Goal: Task Accomplishment & Management: Manage account settings

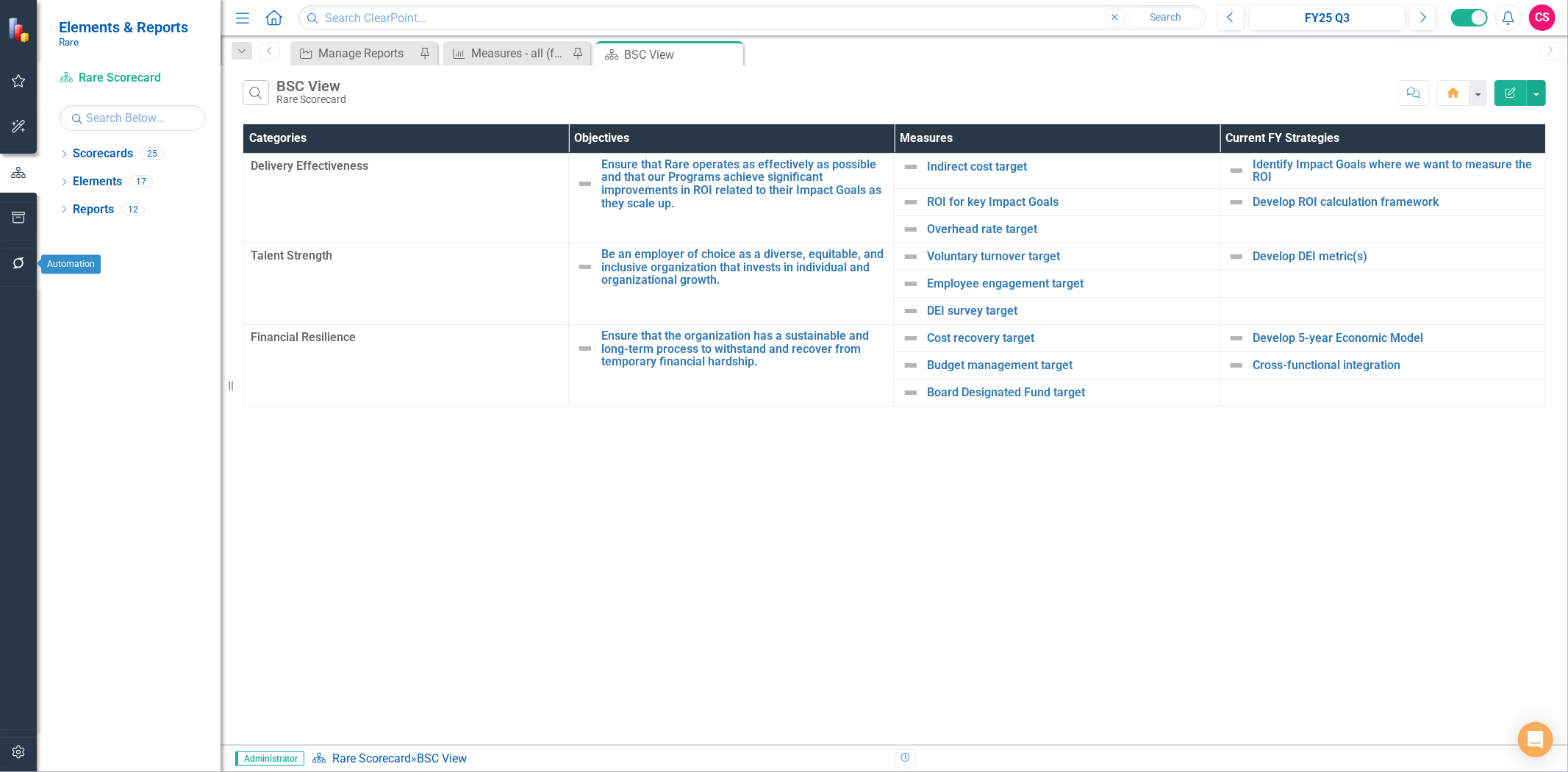
click at [25, 267] on icon "button" at bounding box center [19, 263] width 15 height 12
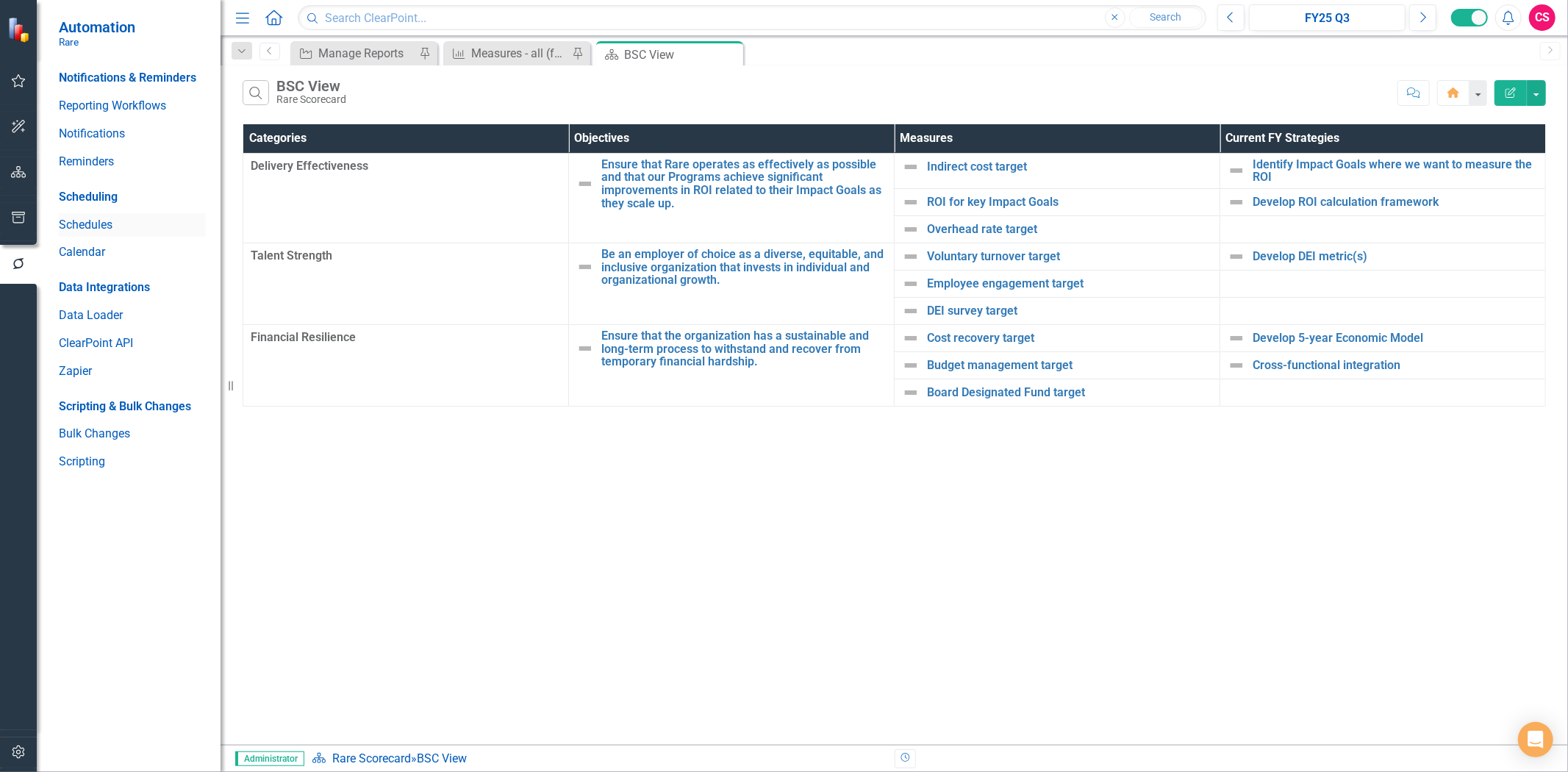
click at [98, 229] on link "Schedules" at bounding box center [132, 225] width 147 height 17
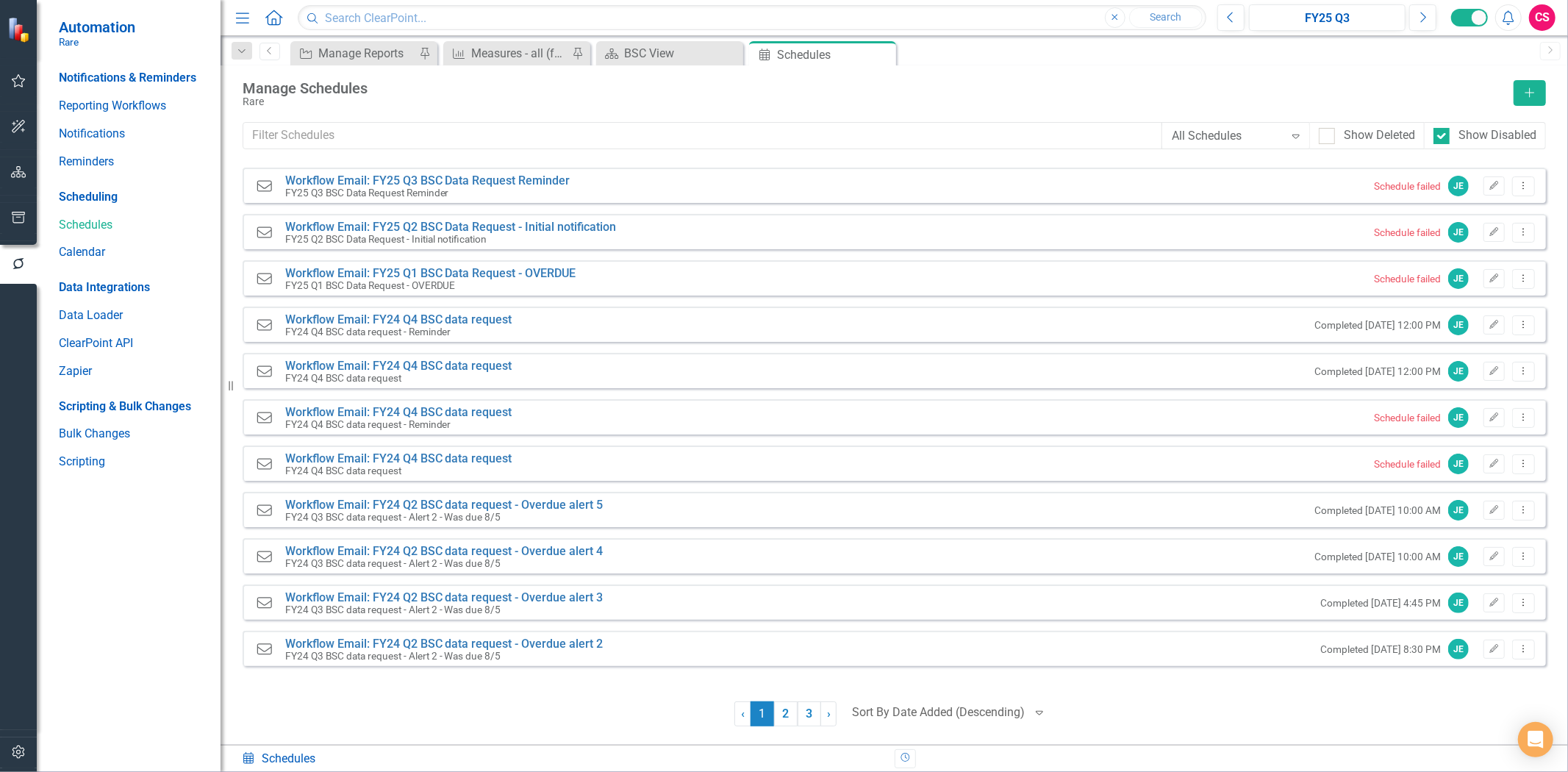
click at [945, 83] on div "Manage Schedules" at bounding box center [874, 88] width 1263 height 16
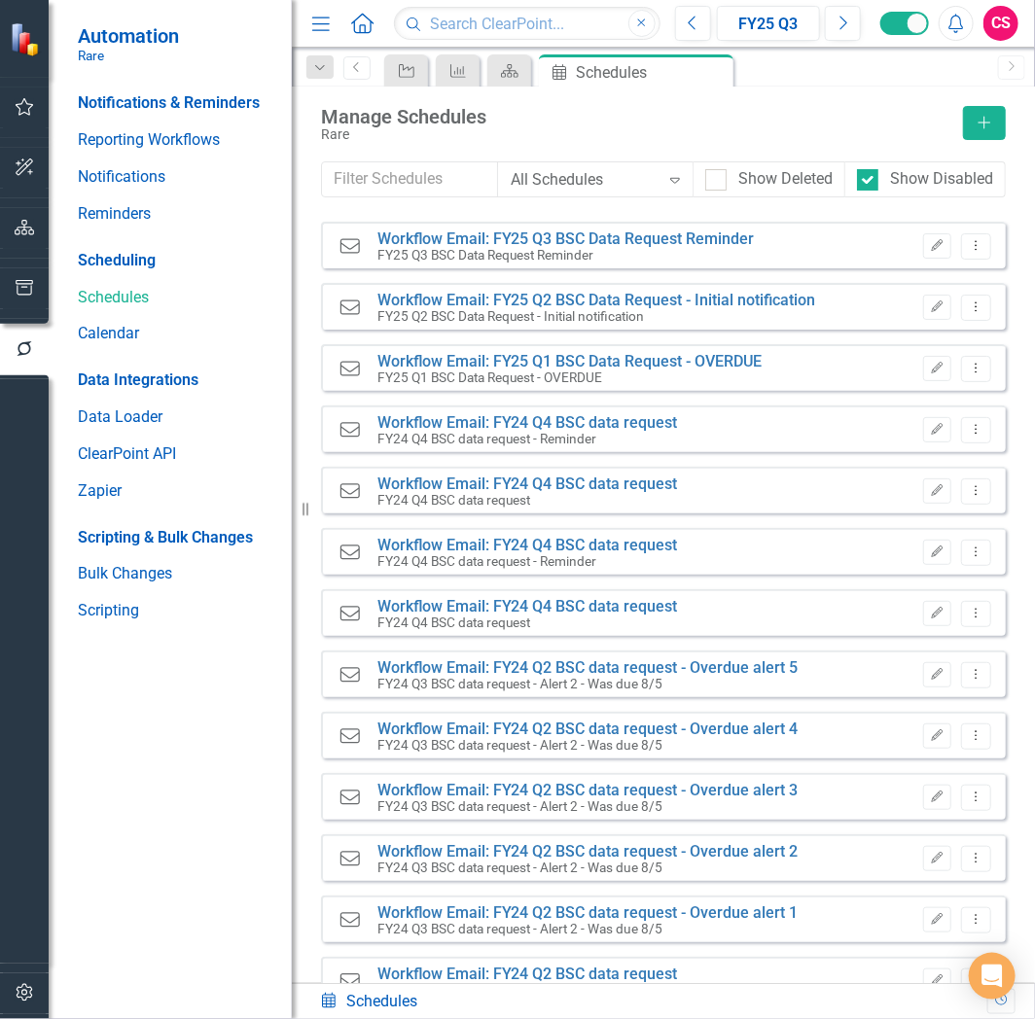
click at [241, 829] on div "Notifications & Reminders Reporting Workflows Notifications Reminders Schedulin…" at bounding box center [170, 554] width 243 height 932
click at [33, 988] on icon "button" at bounding box center [25, 993] width 20 height 16
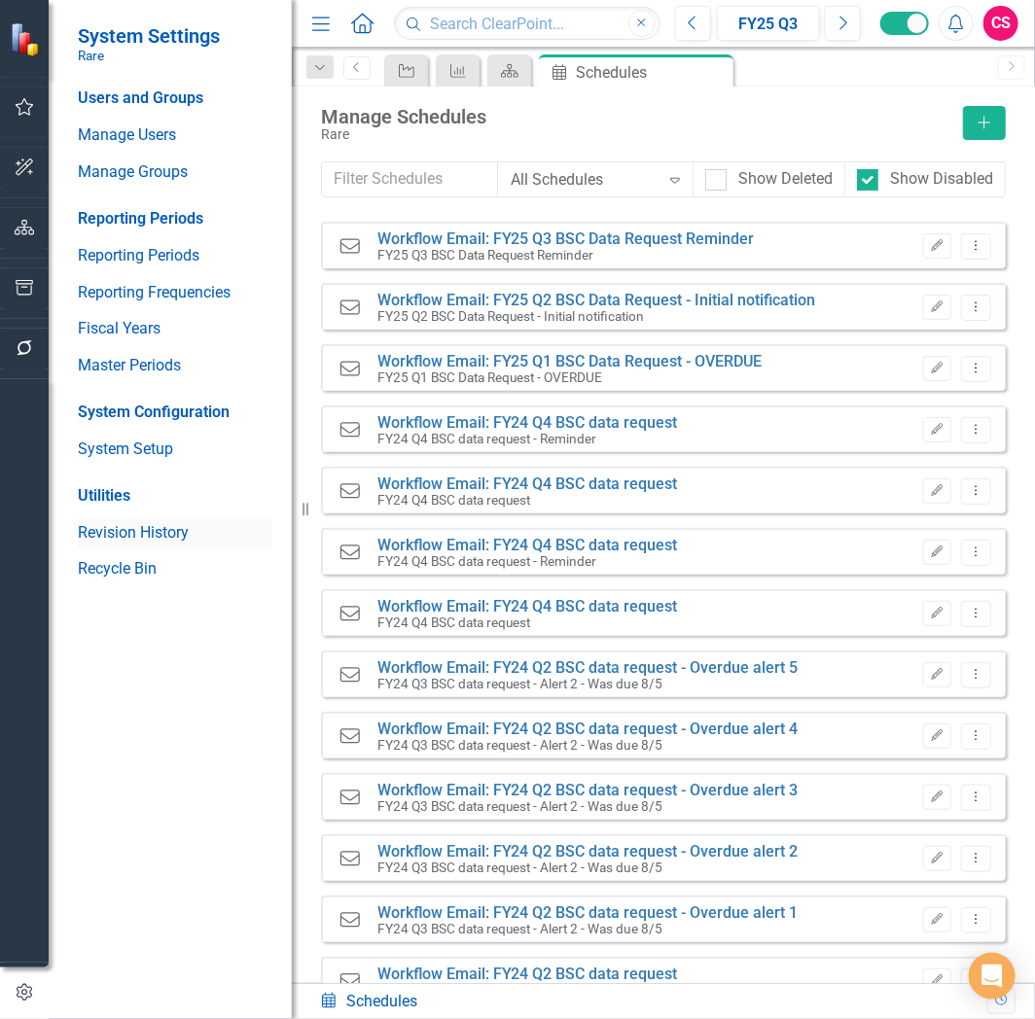
click at [131, 527] on link "Revision History" at bounding box center [175, 533] width 195 height 22
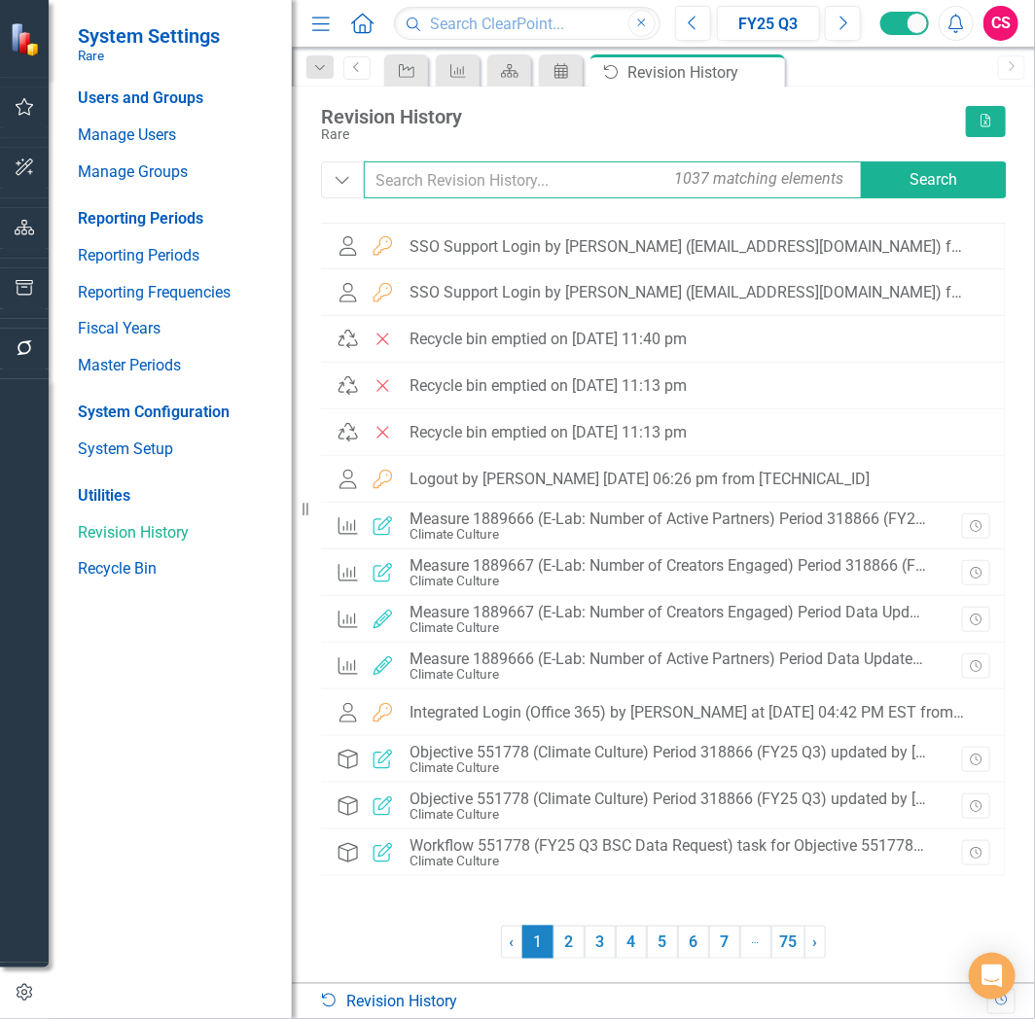
click at [429, 183] on input "text" at bounding box center [614, 179] width 501 height 37
type input "9504"
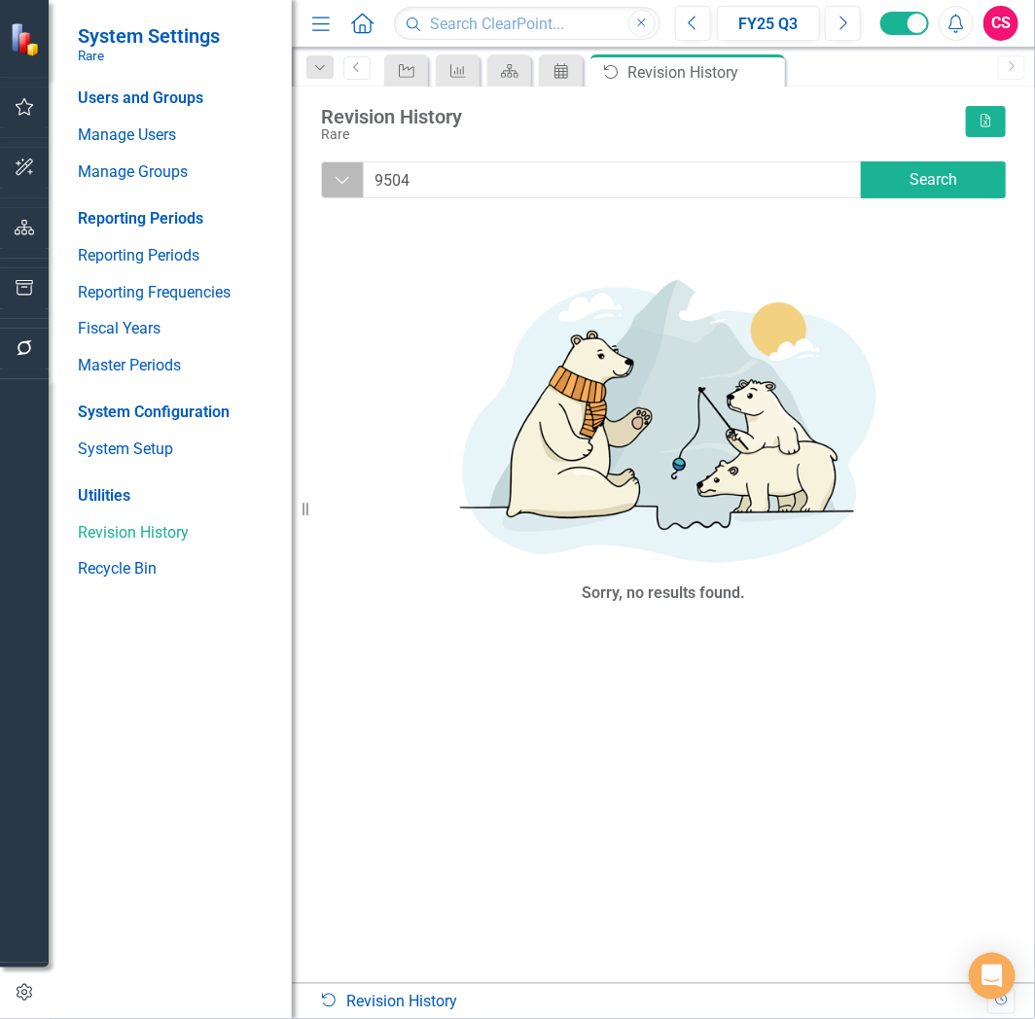
click at [334, 186] on icon "Dropdown" at bounding box center [343, 179] width 18 height 19
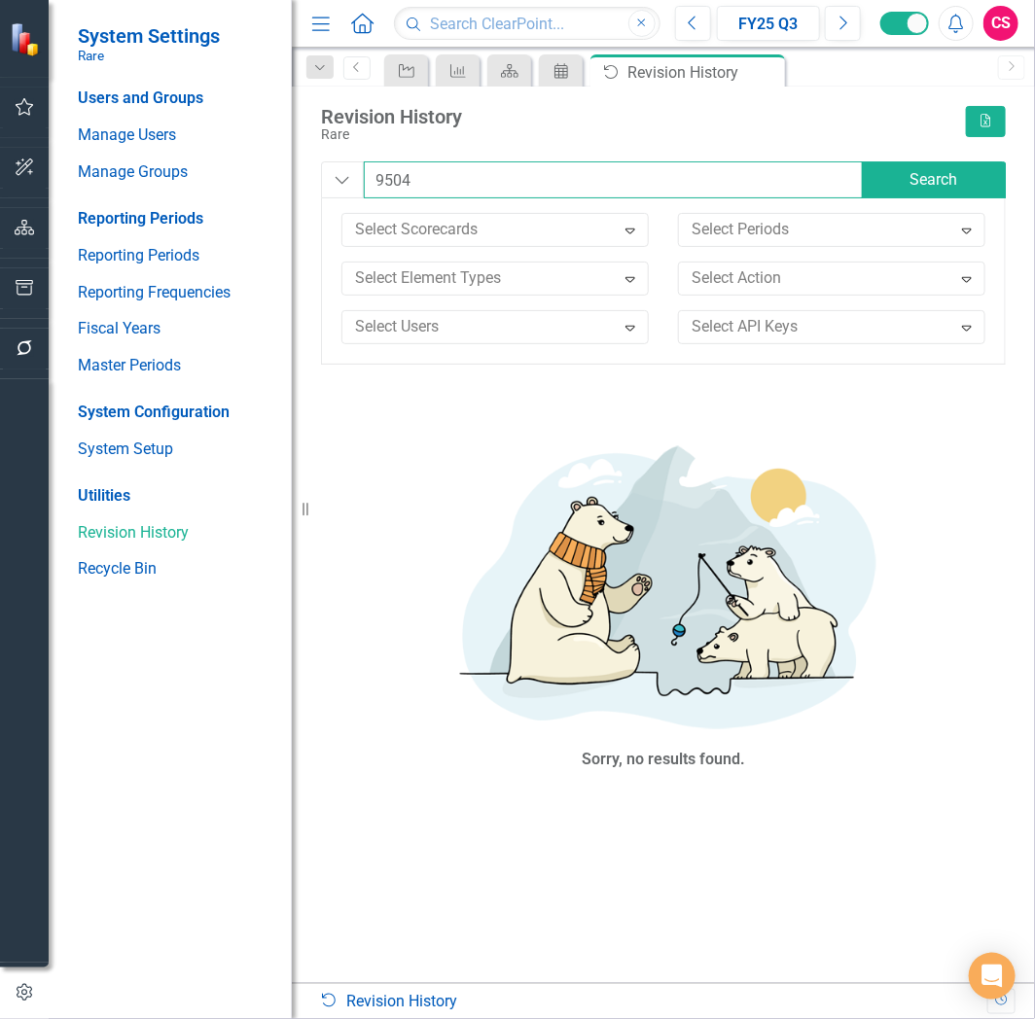
drag, startPoint x: 457, startPoint y: 173, endPoint x: 286, endPoint y: 160, distance: 171.6
click at [286, 160] on div "System Settings Rare Users and Groups Manage Users Manage Groups Reporting Peri…" at bounding box center [517, 509] width 1035 height 1019
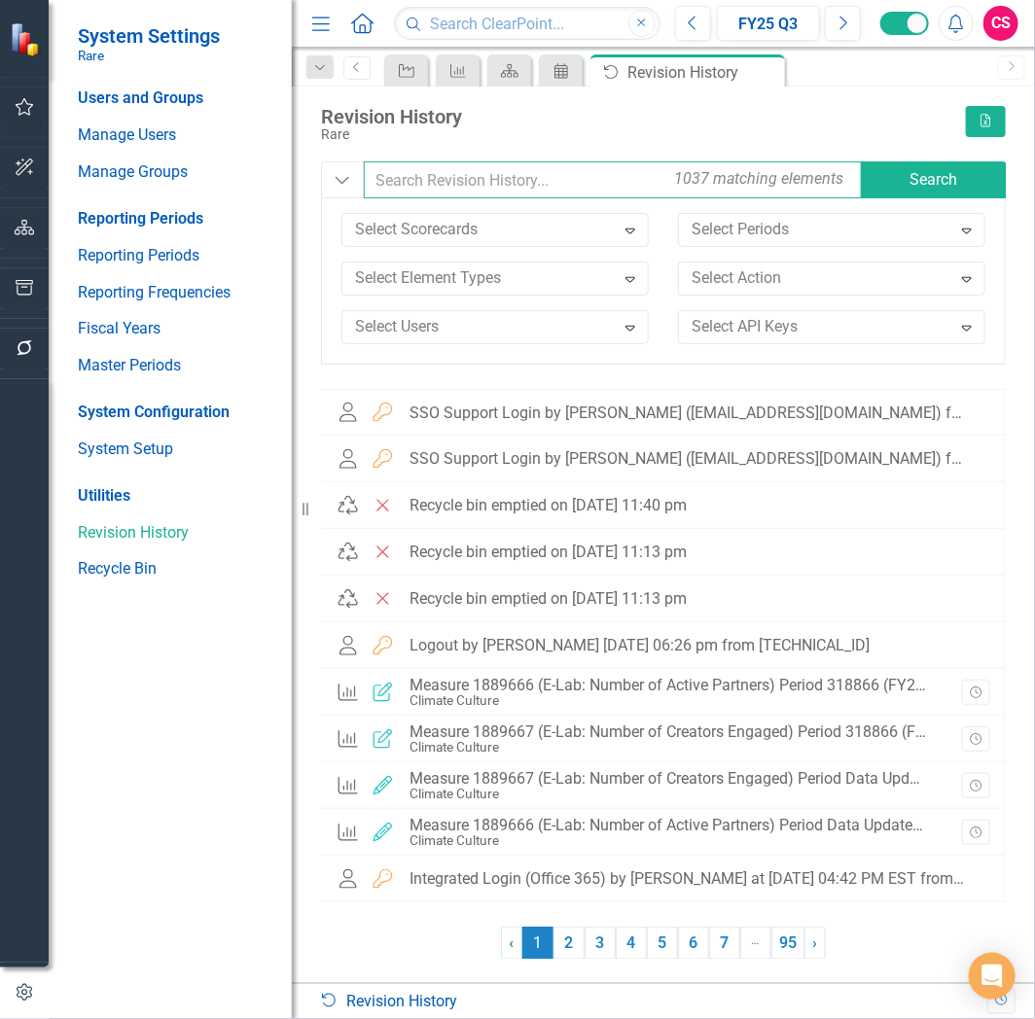
click at [523, 191] on input "text" at bounding box center [614, 179] width 501 height 37
type input "sched\"
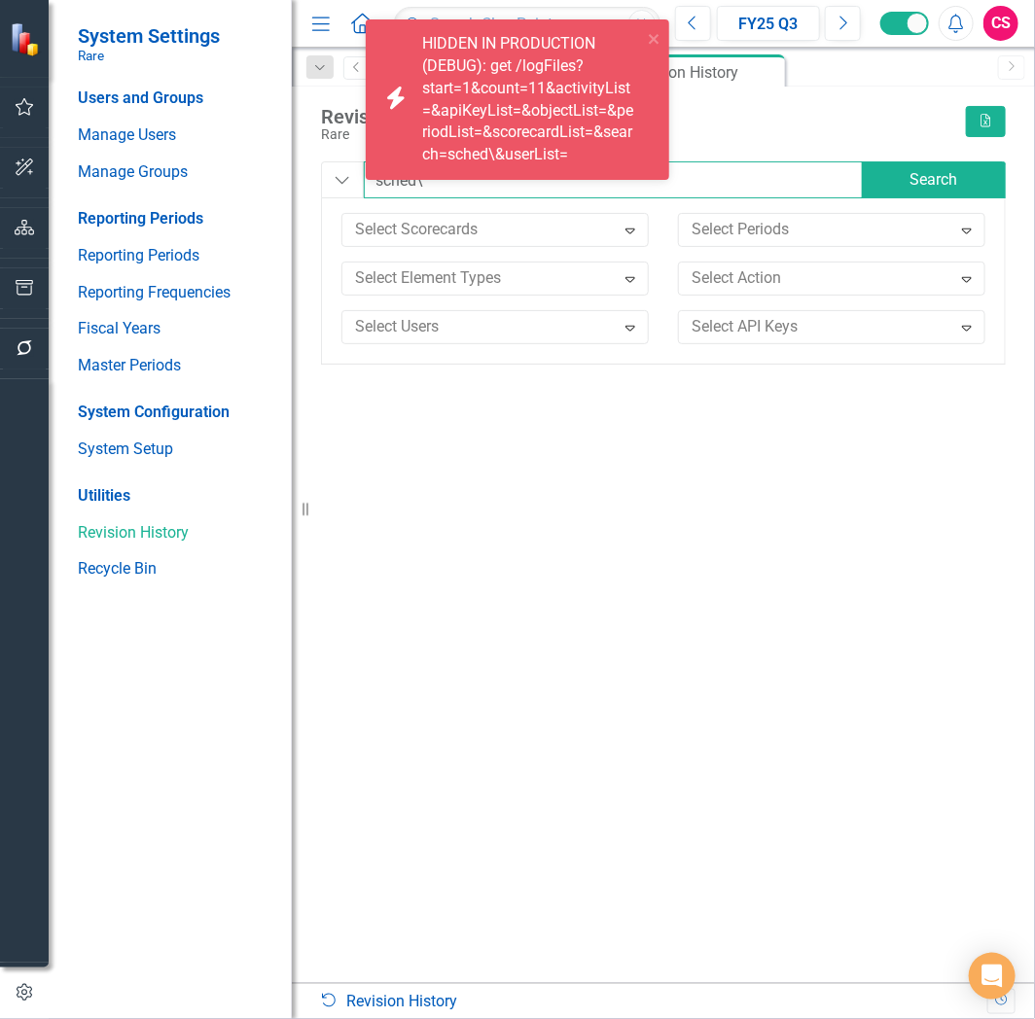
click at [700, 178] on input "sched\" at bounding box center [614, 179] width 500 height 37
type input "sched"
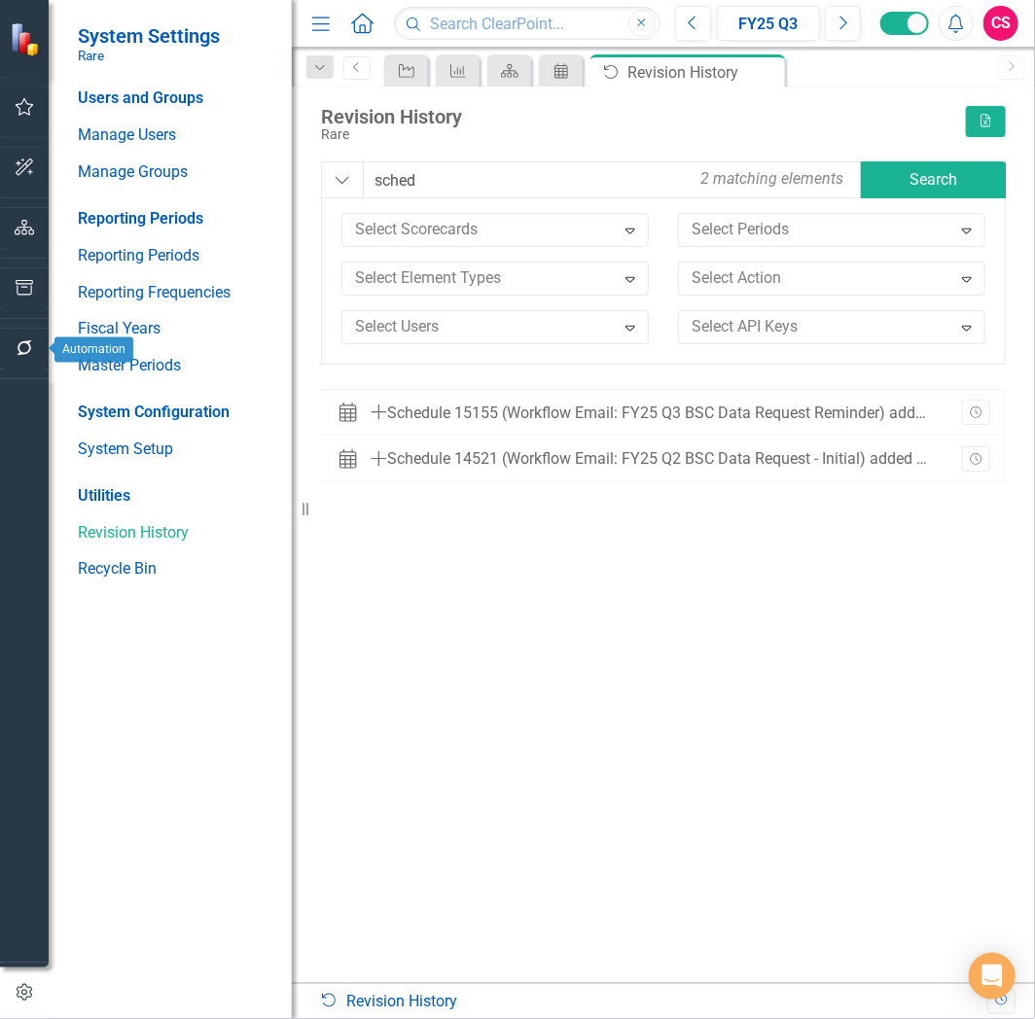
click at [29, 360] on button "button" at bounding box center [25, 349] width 44 height 41
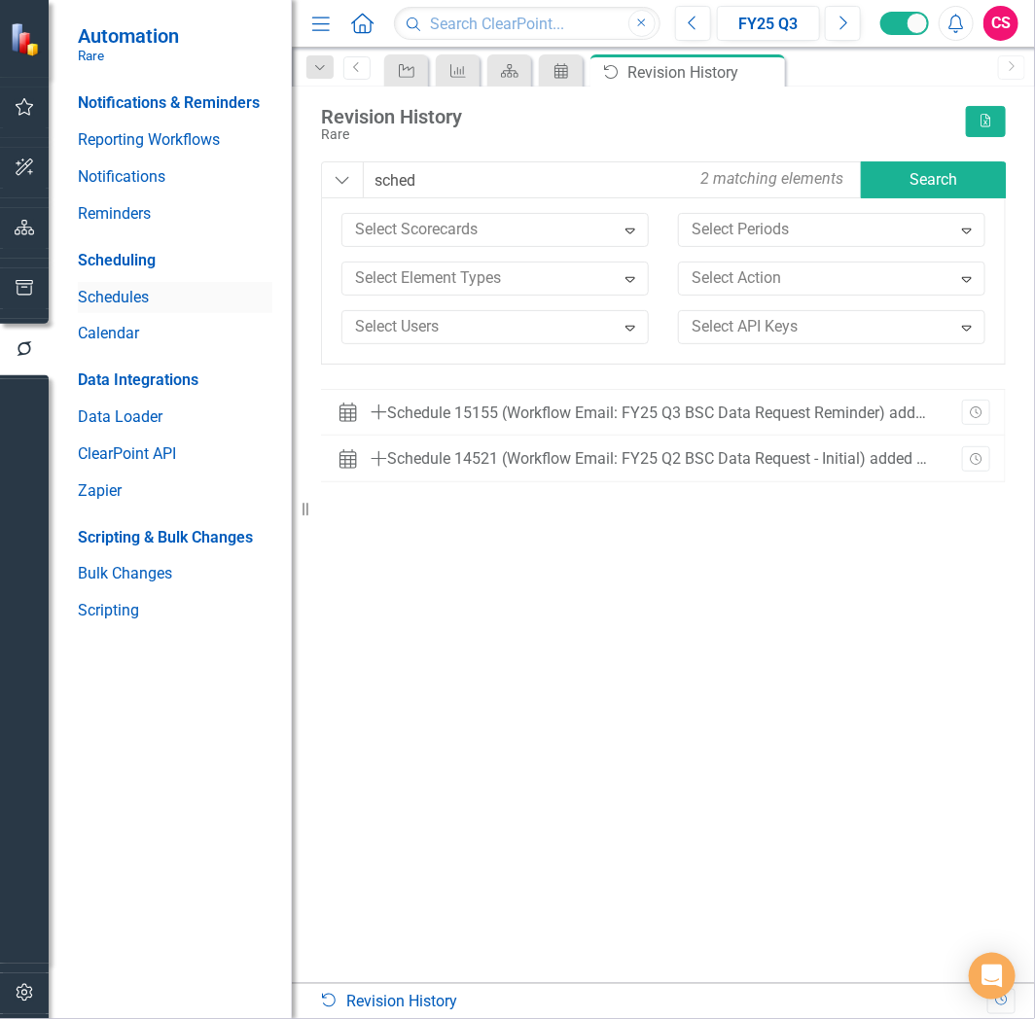
click at [118, 292] on link "Schedules" at bounding box center [175, 298] width 195 height 22
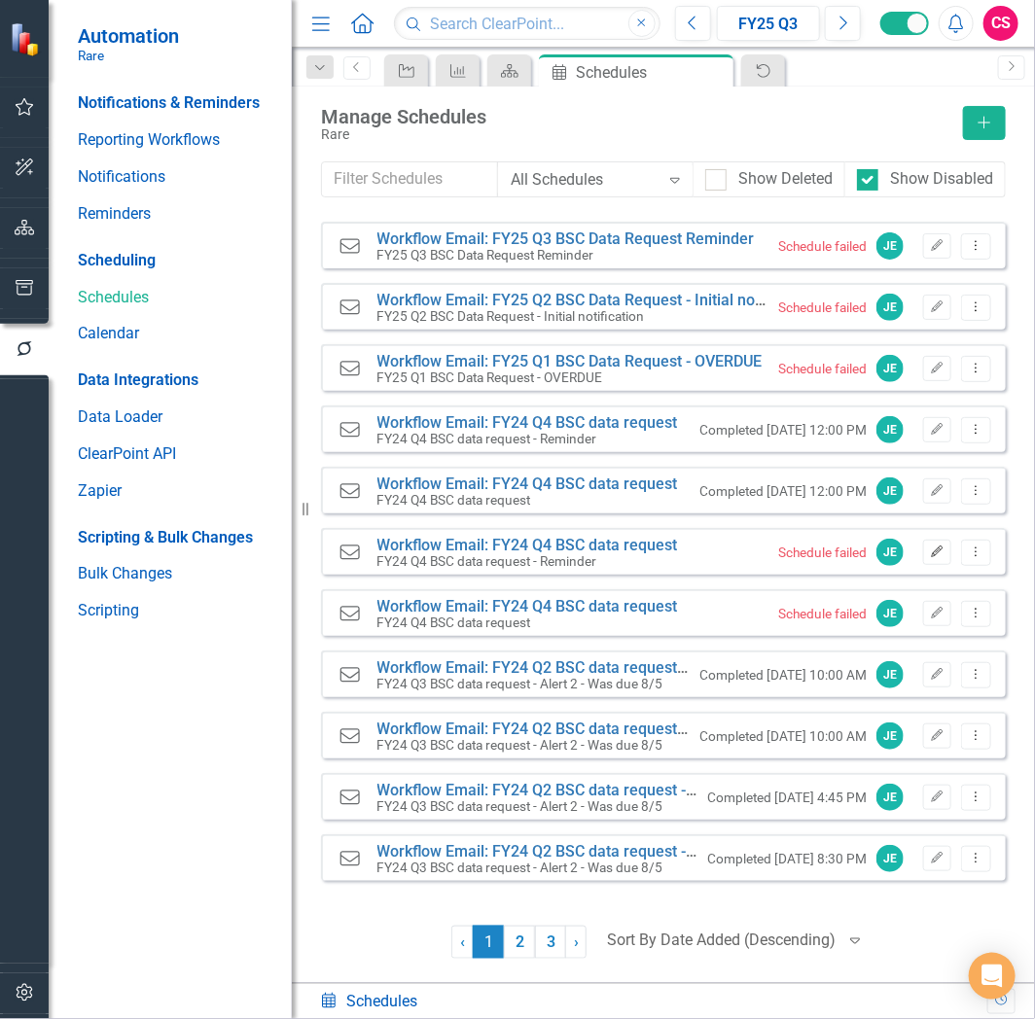
click at [940, 542] on button "Edit" at bounding box center [937, 552] width 28 height 25
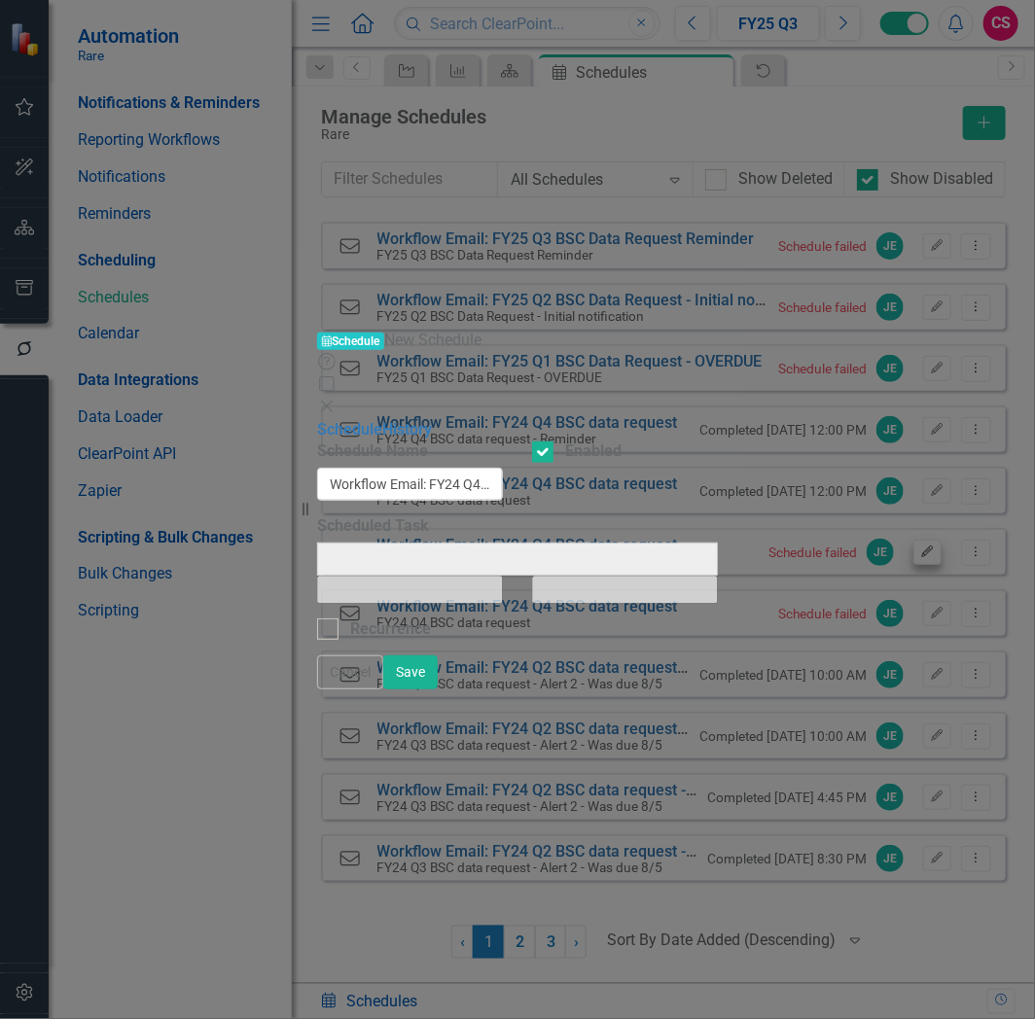
type input "Workflow Email: FY24 Q4 BSC data request"
checkbox input "true"
type input "Workflow Email: FY24 Q4 BSC data request - Reminder"
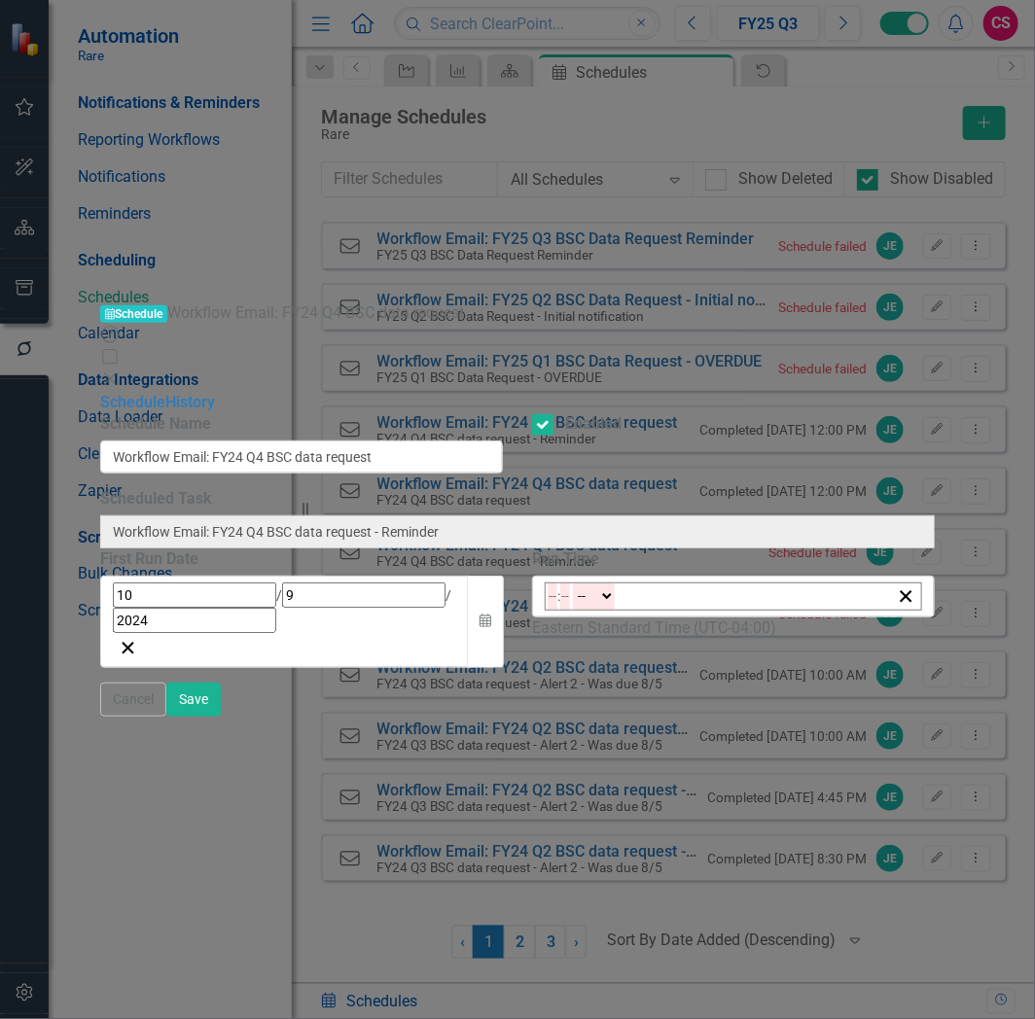
type input "12:00"
type input "12"
type input "0"
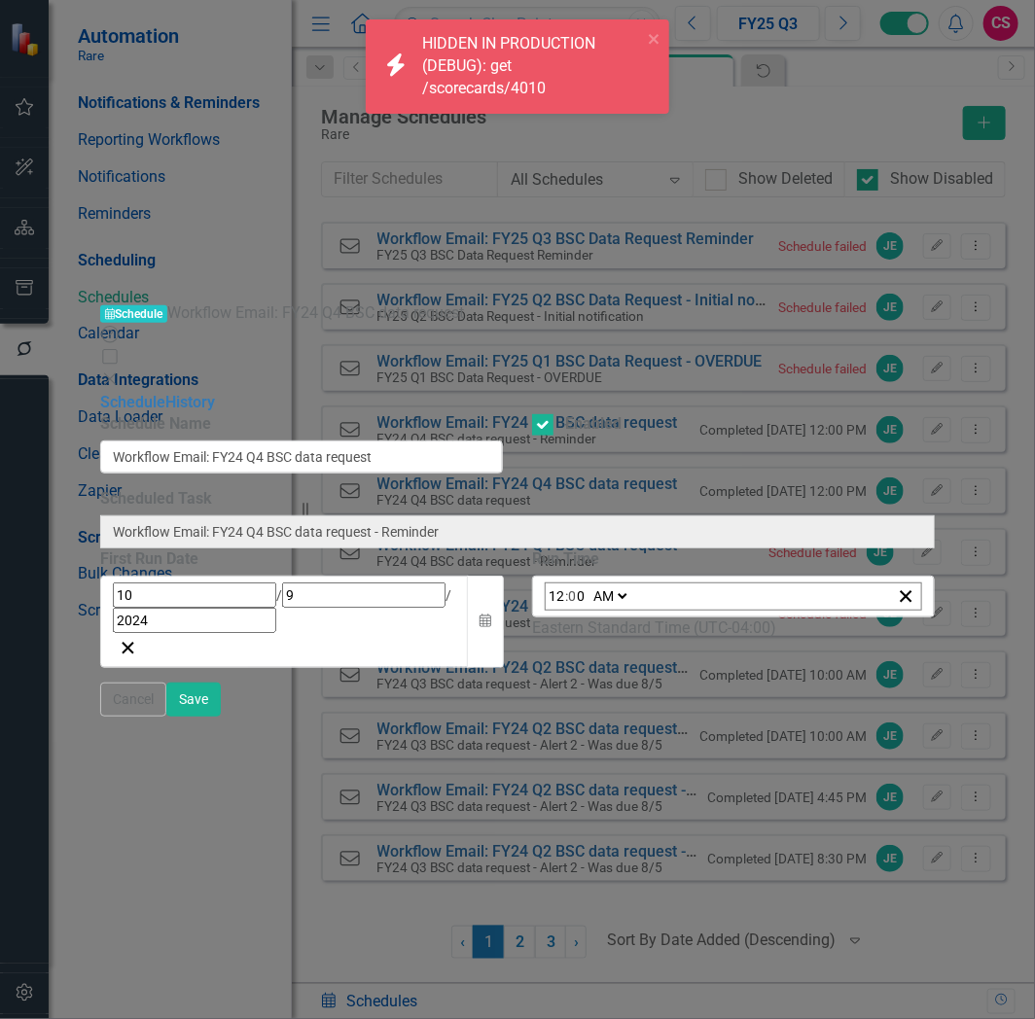
click at [120, 372] on icon "Close" at bounding box center [109, 380] width 19 height 16
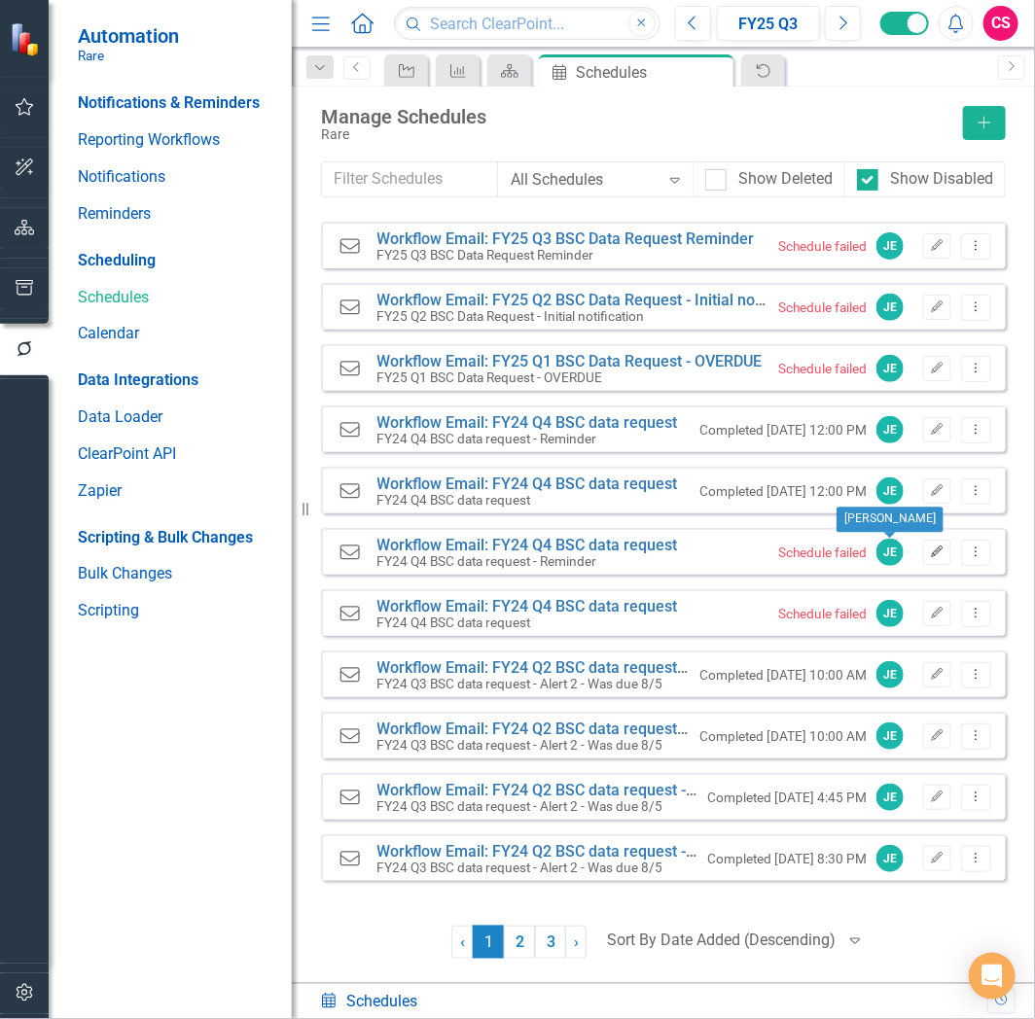
click at [934, 550] on icon "Edit" at bounding box center [937, 553] width 15 height 12
select select "pm"
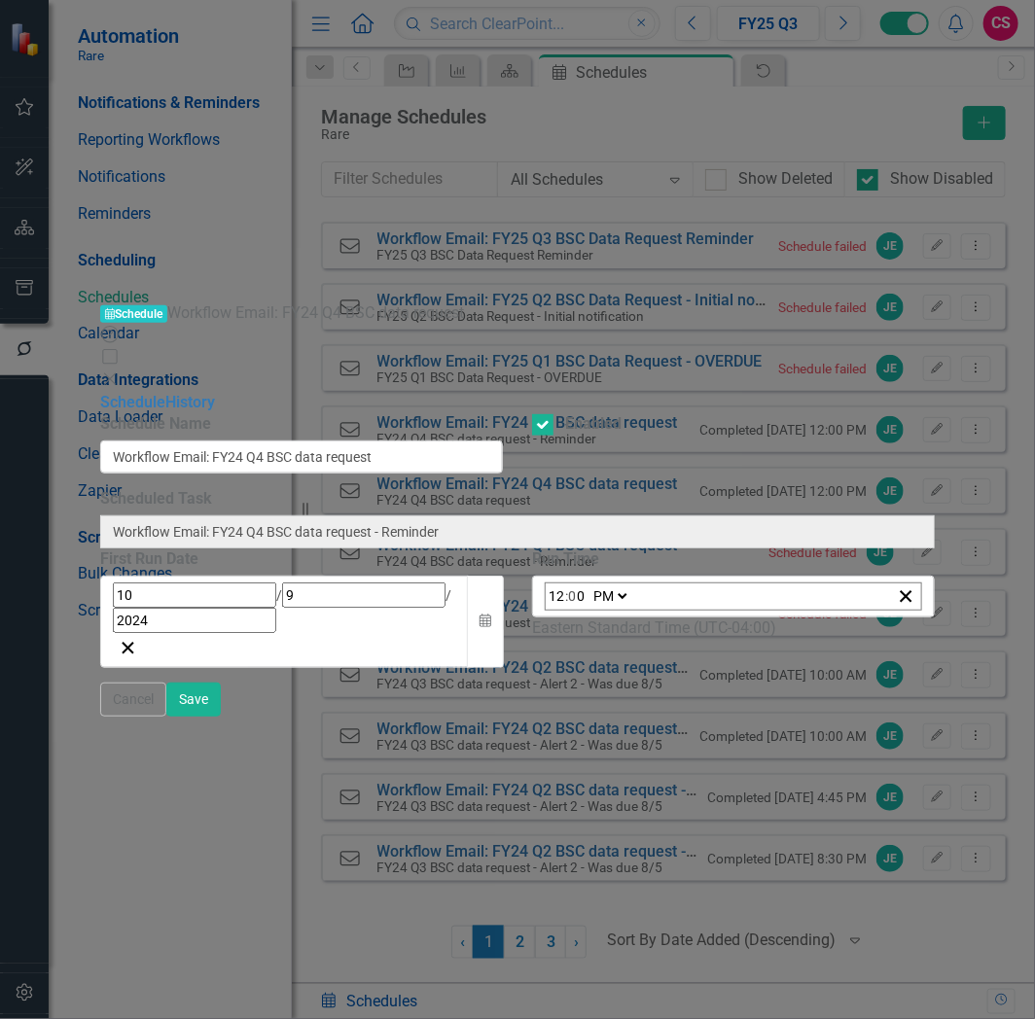
click at [120, 372] on icon "Close" at bounding box center [109, 380] width 19 height 16
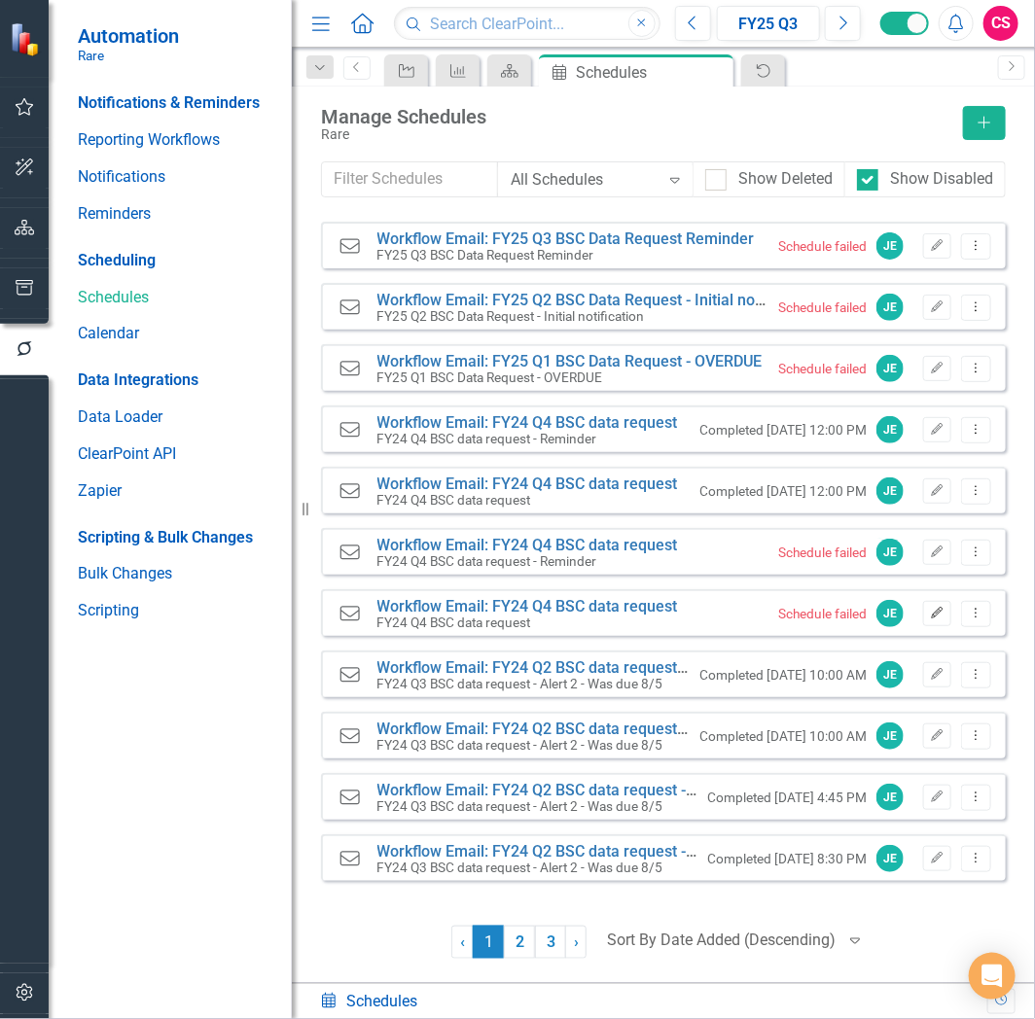
click at [935, 615] on icon "button" at bounding box center [938, 613] width 12 height 12
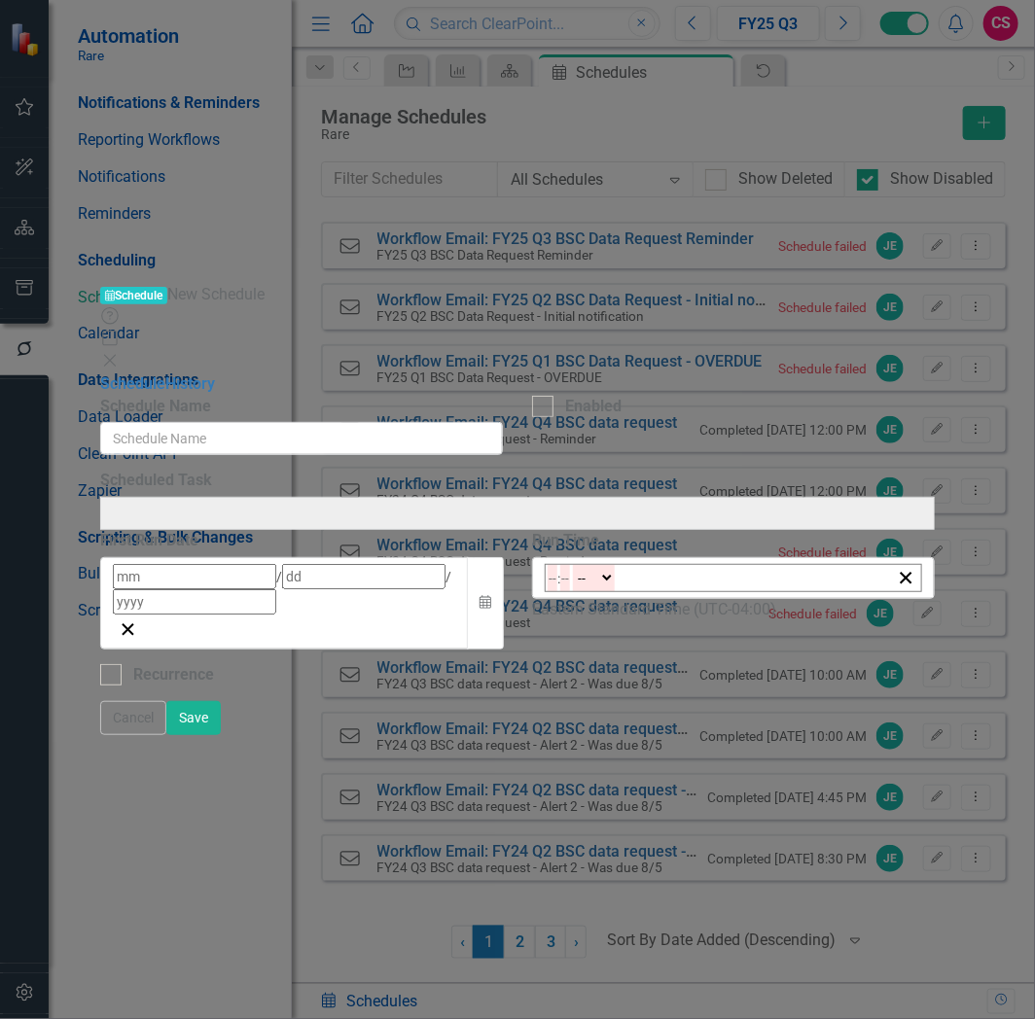
type input "Workflow Email: FY24 Q4 BSC data request"
checkbox input "true"
type input "10"
type input "9"
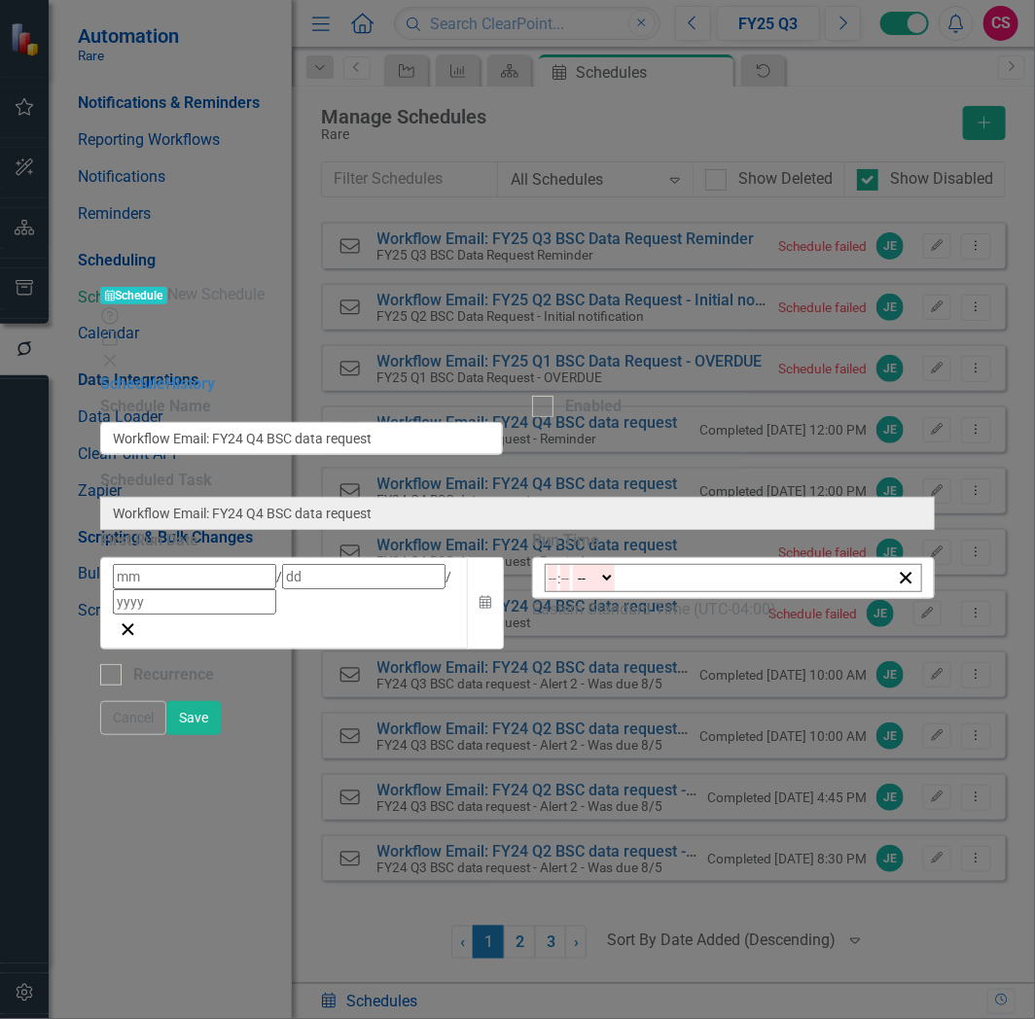
type input "2024"
type input "12:00"
type input "12"
type input "0"
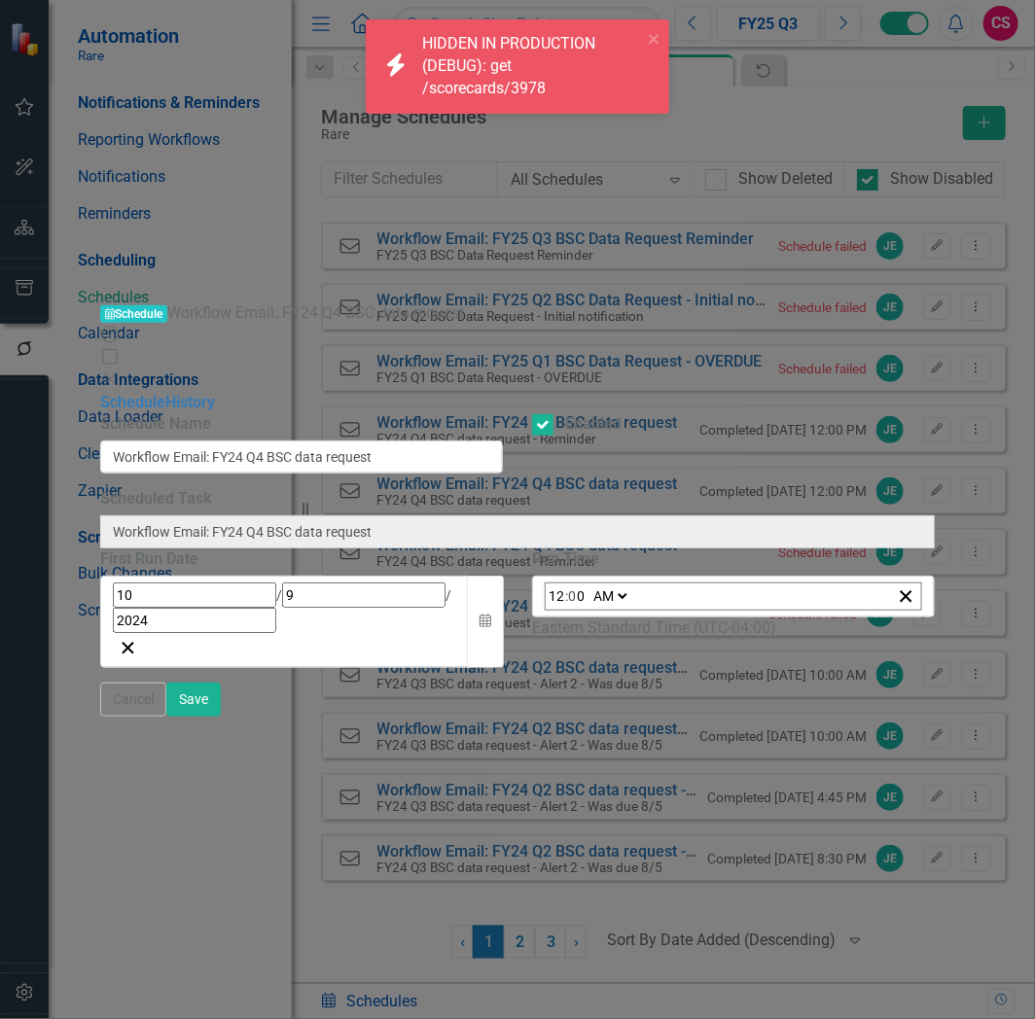
click at [120, 372] on icon "Close" at bounding box center [109, 380] width 19 height 16
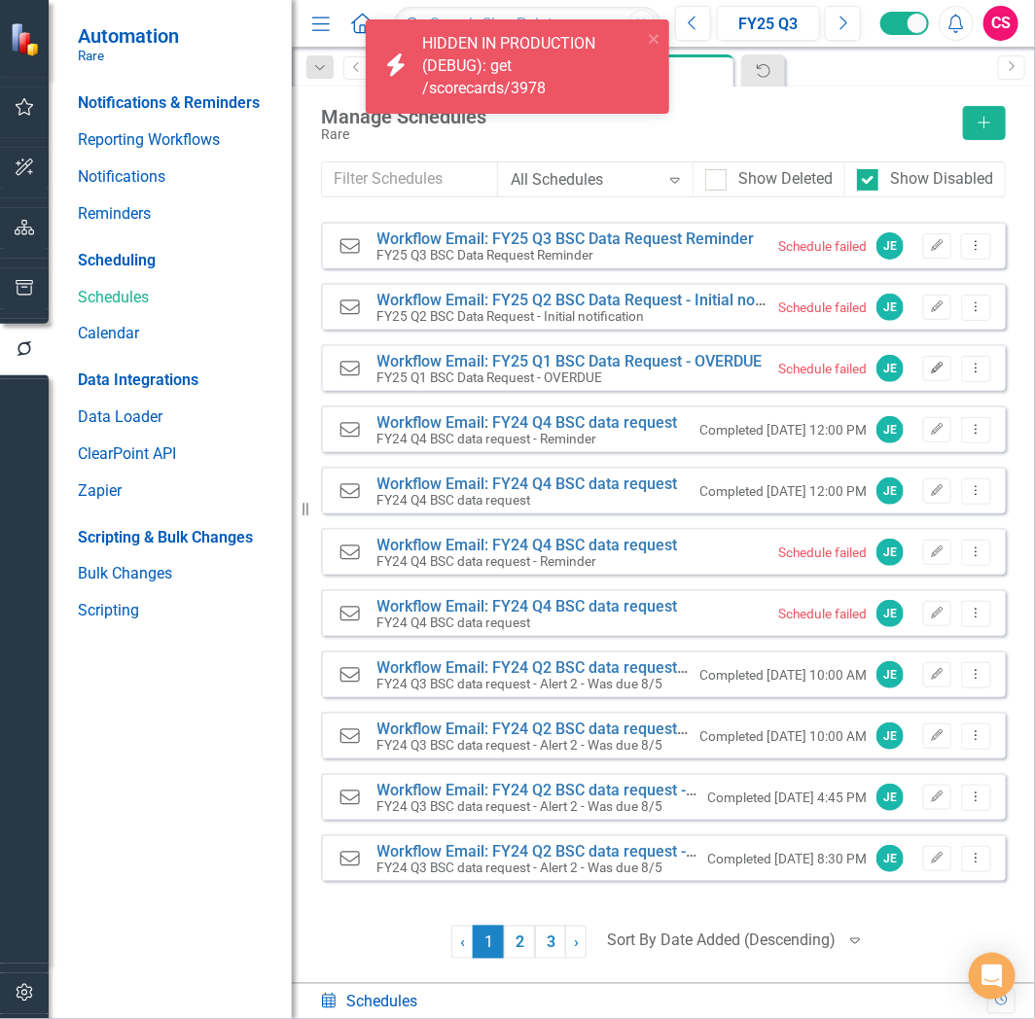
click at [938, 373] on button "Edit" at bounding box center [937, 368] width 28 height 25
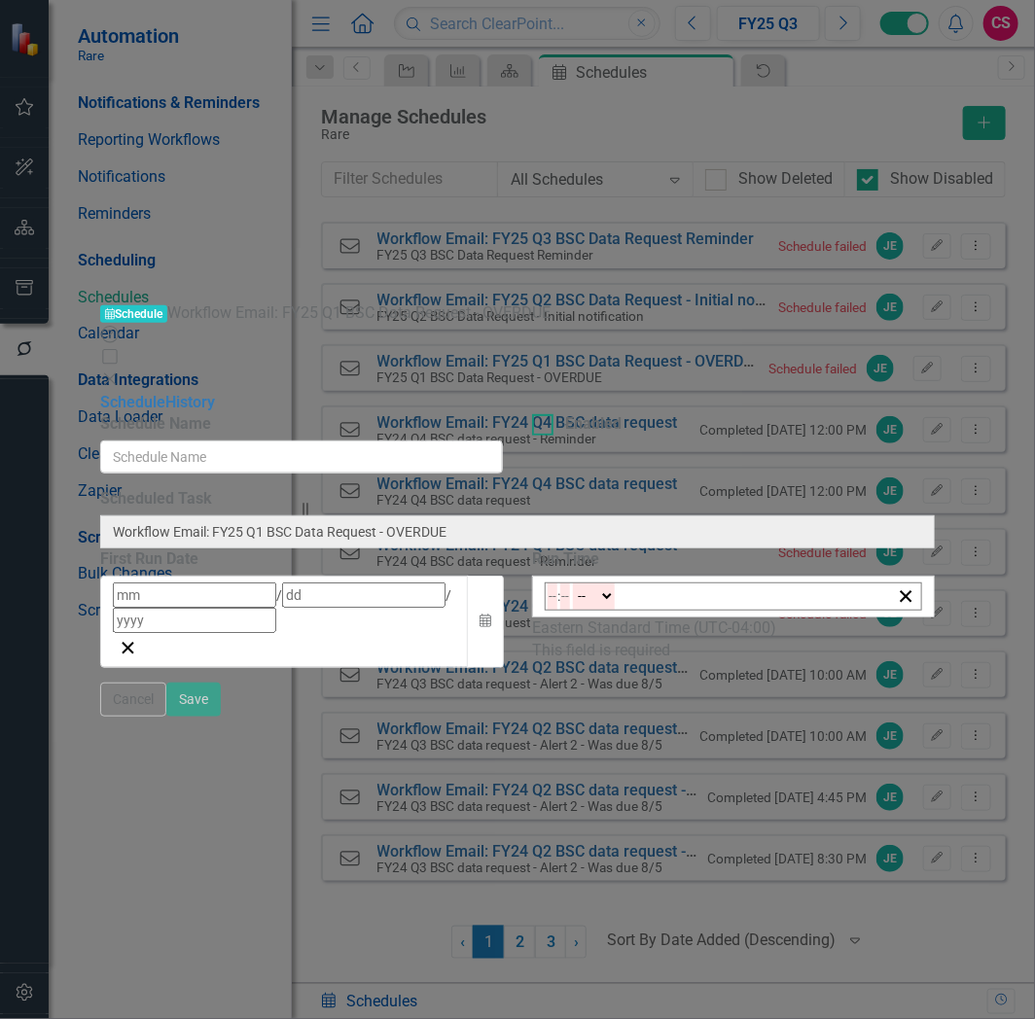
type input "Workflow Email: FY25 Q1 BSC Data Request - OVERDUE"
checkbox input "true"
type input "2"
type input "10"
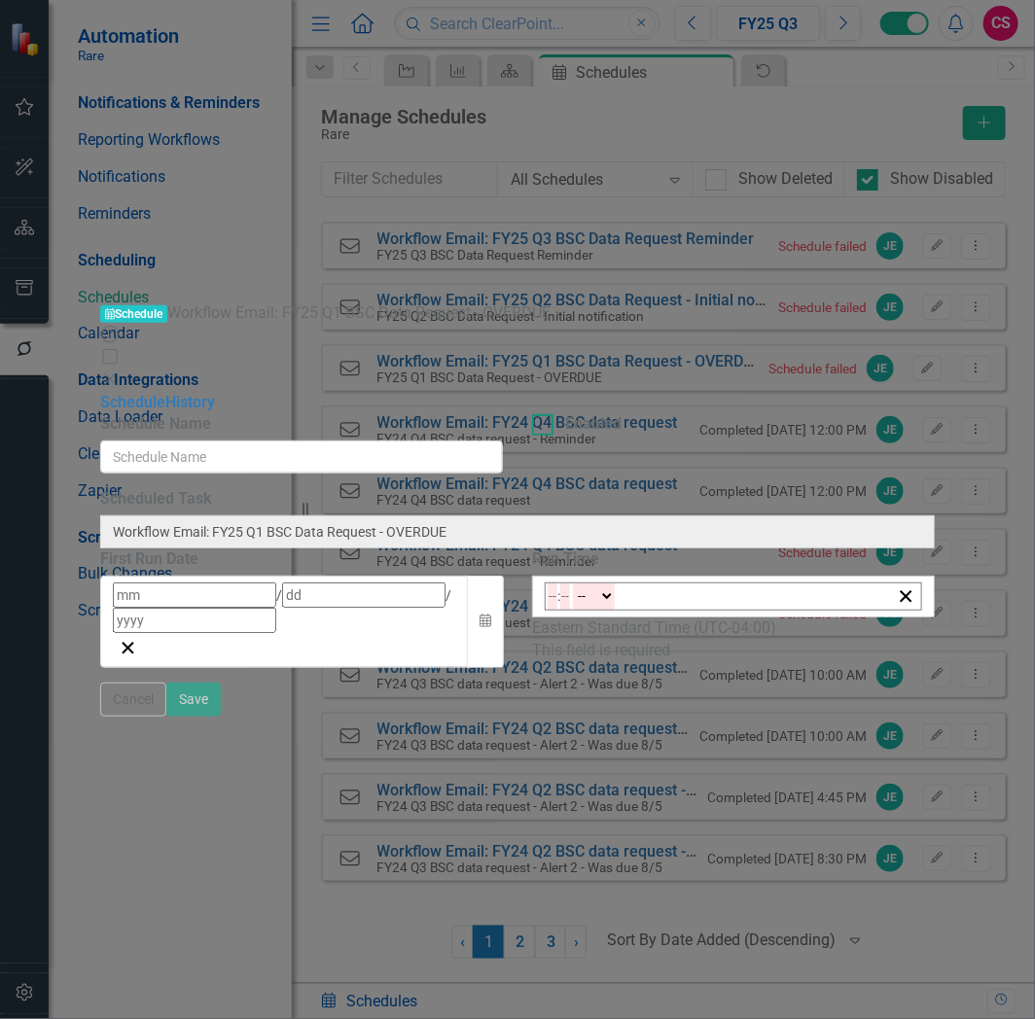
type input "2025"
type input "16:00"
type input "4"
type input "0"
click at [116, 373] on icon at bounding box center [110, 379] width 12 height 12
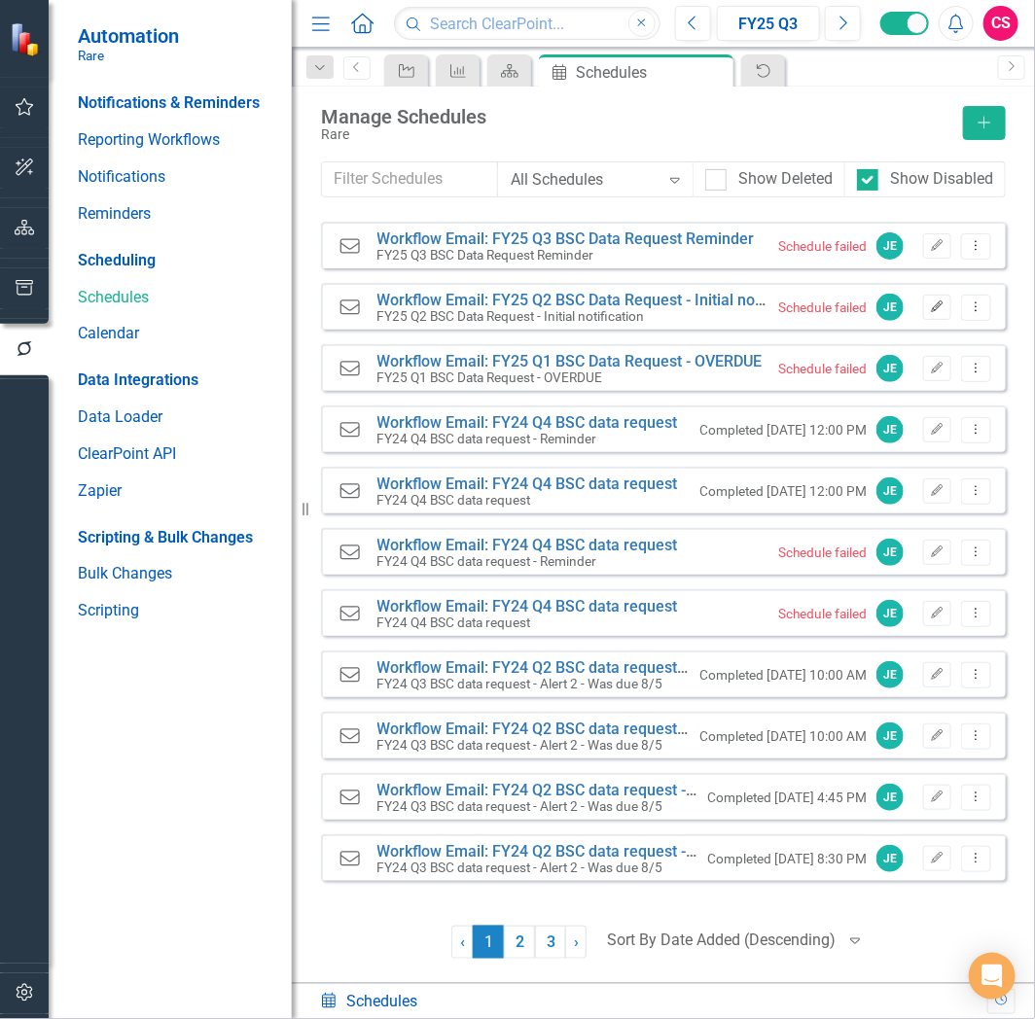
click at [932, 311] on icon "Edit" at bounding box center [937, 308] width 15 height 12
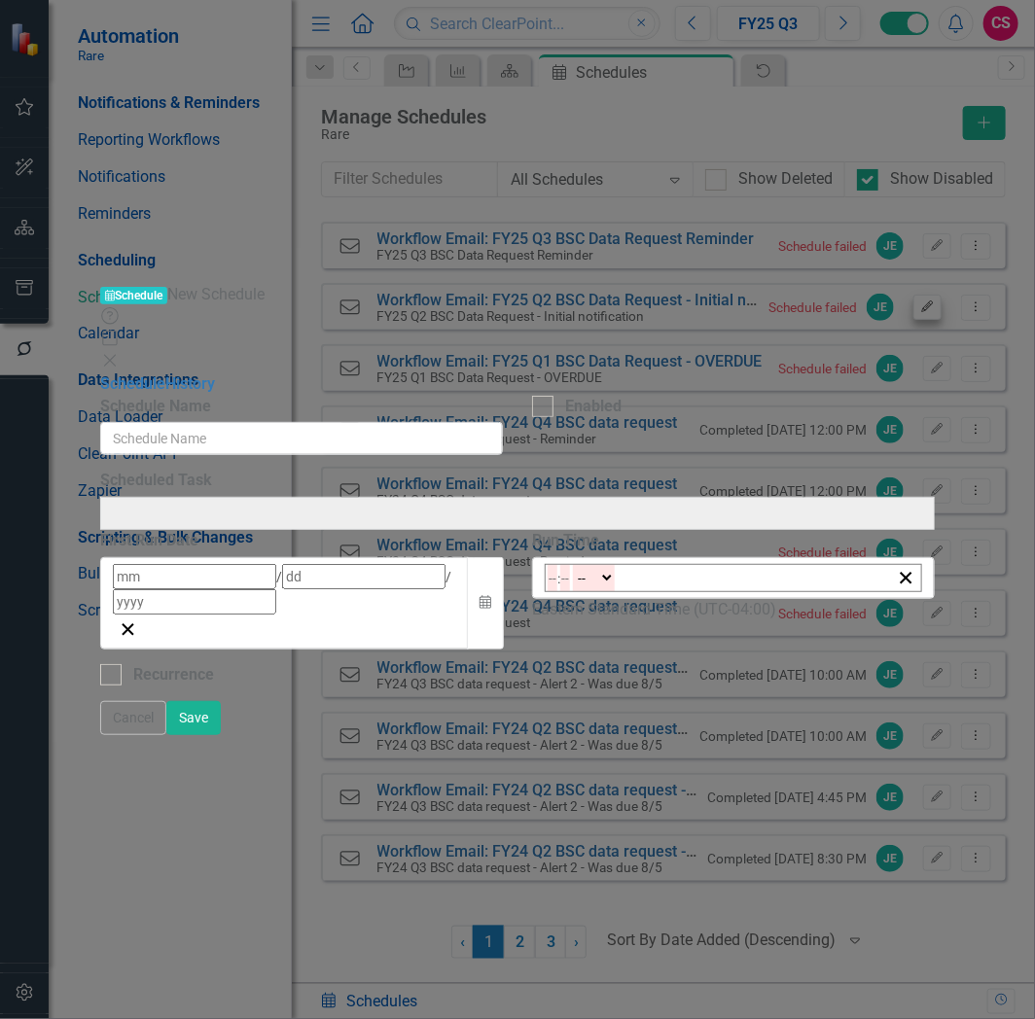
type input "Workflow Email: FY25 Q2 BSC Data Request - Initial notification"
checkbox input "true"
type input "4"
type input "28"
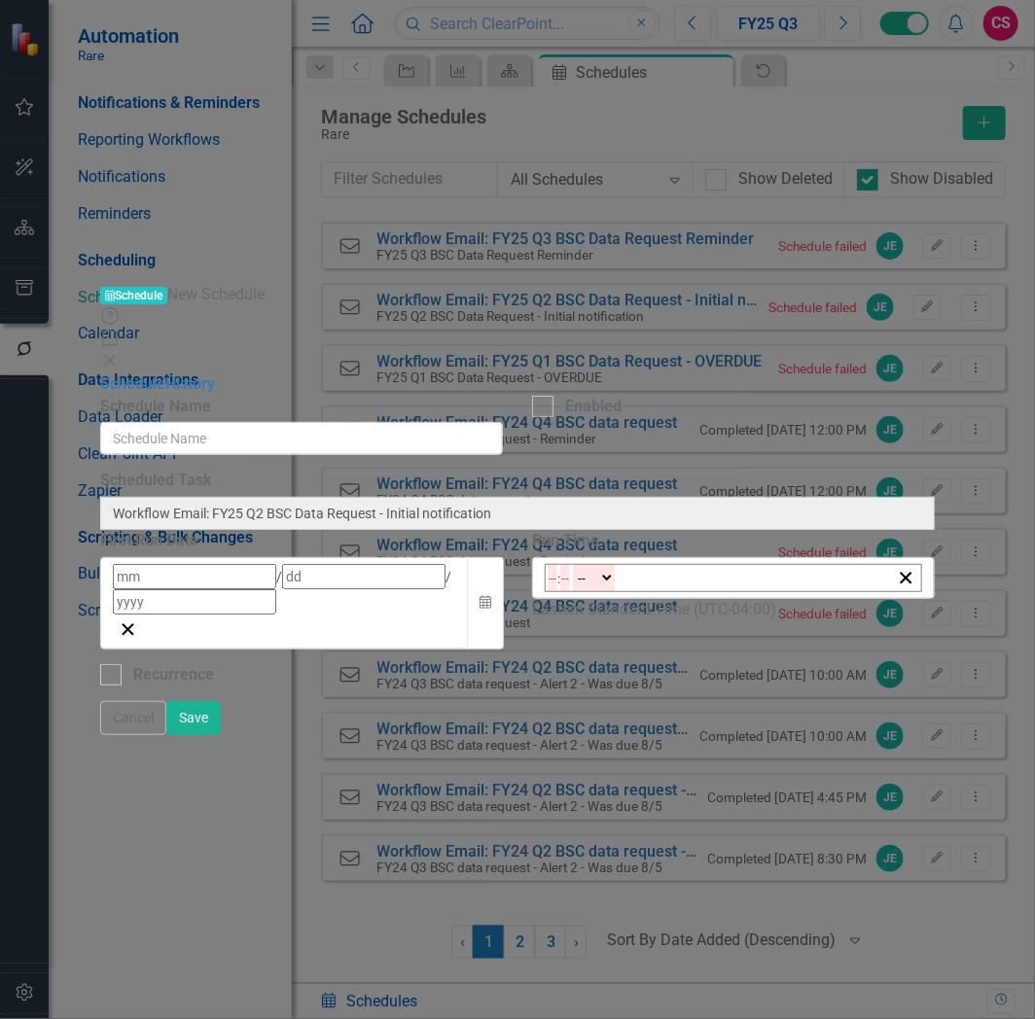
type input "2025"
type input "10:30"
type input "10"
type input "30"
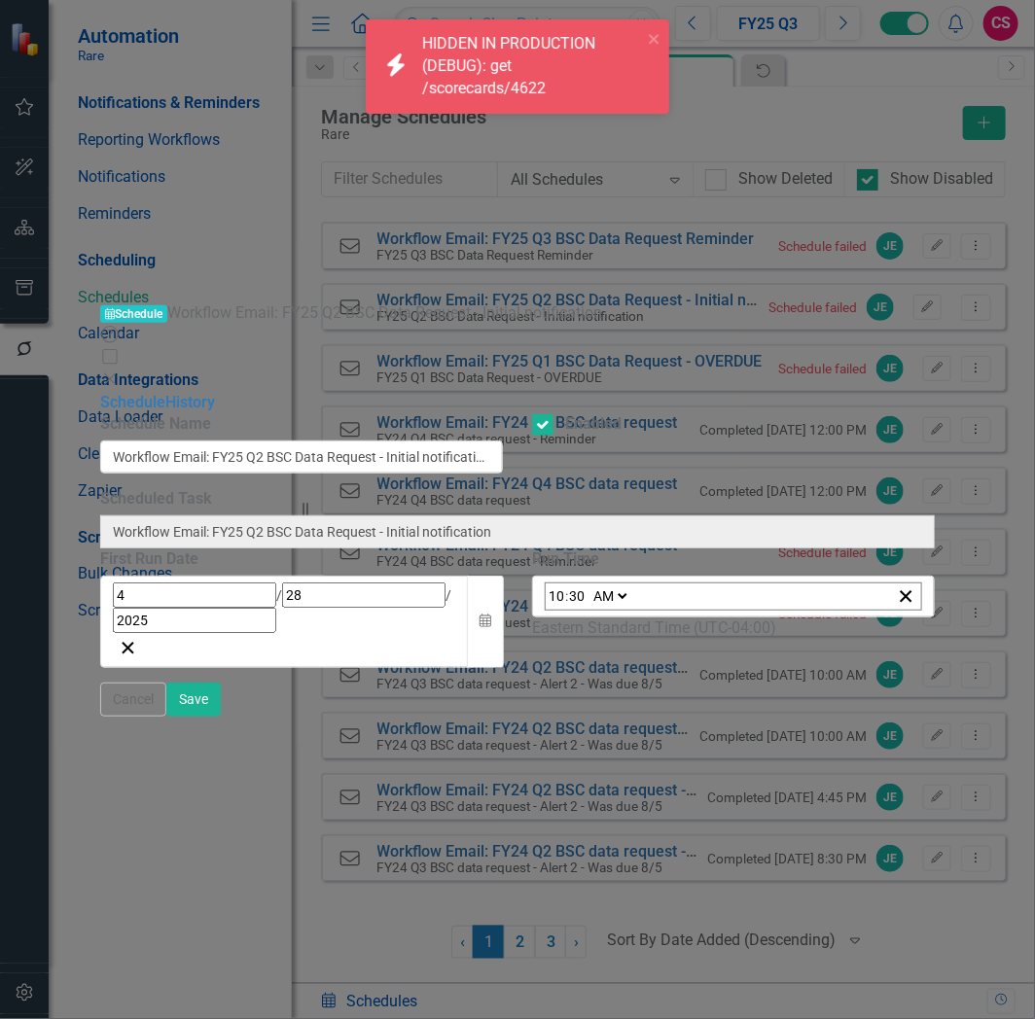
click at [120, 372] on icon "Close" at bounding box center [109, 380] width 19 height 16
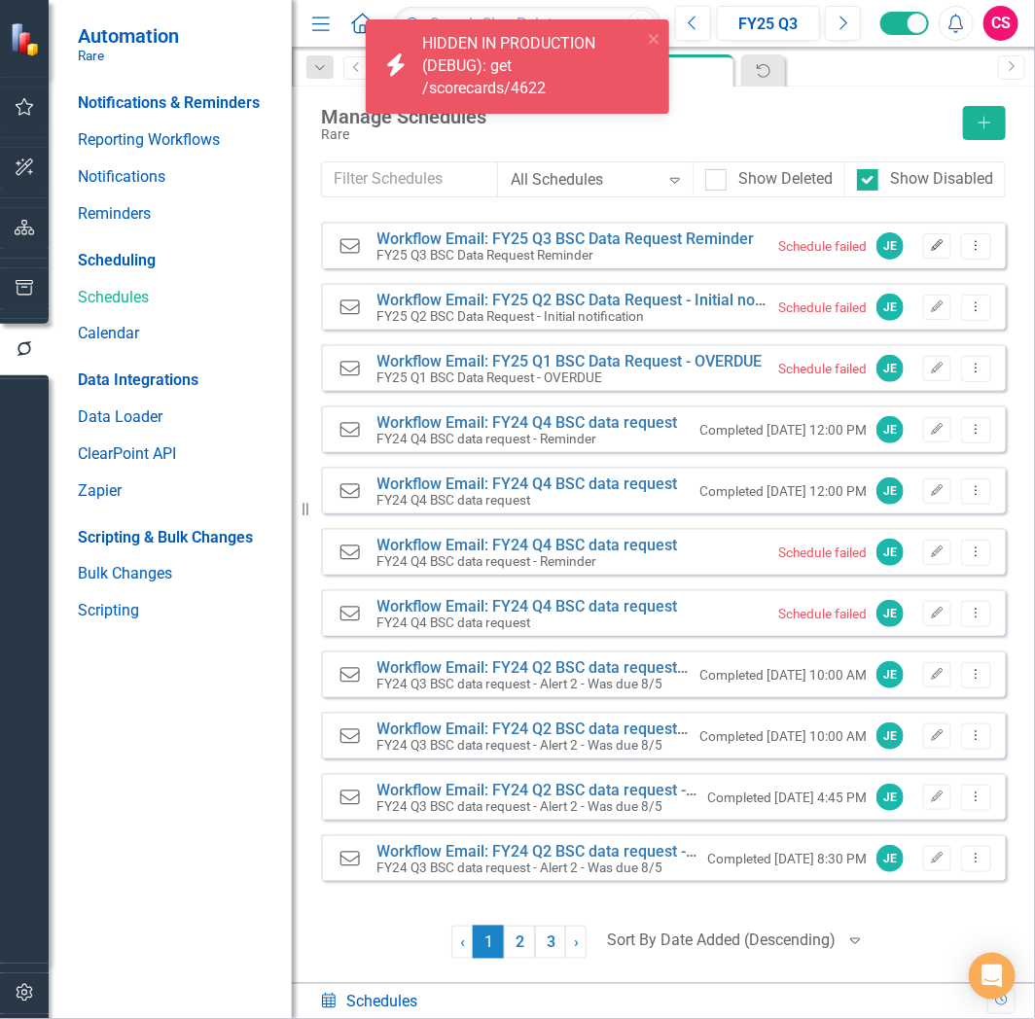
click at [935, 249] on icon "Edit" at bounding box center [937, 246] width 15 height 12
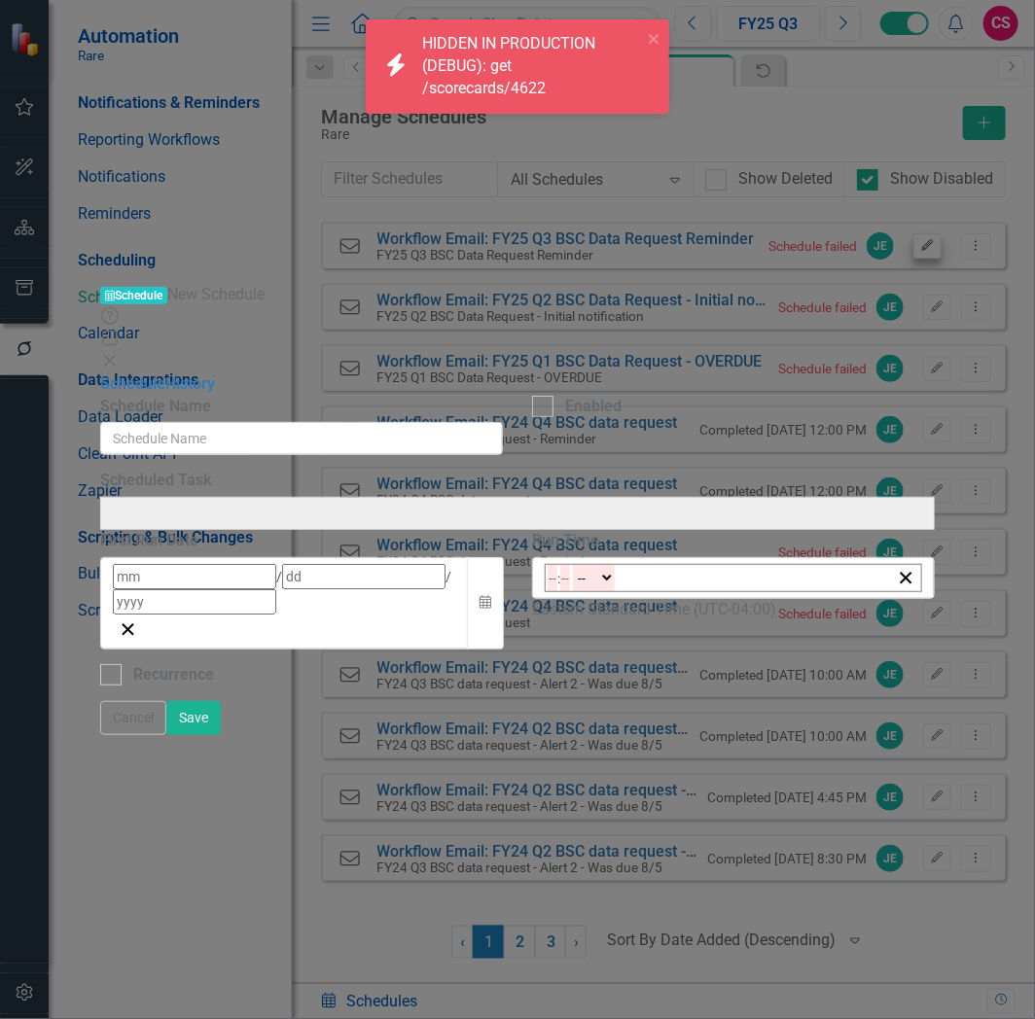
type input "Workflow Email: FY25 Q3 BSC Data Request Reminder"
checkbox input "true"
type input "8"
type input "11"
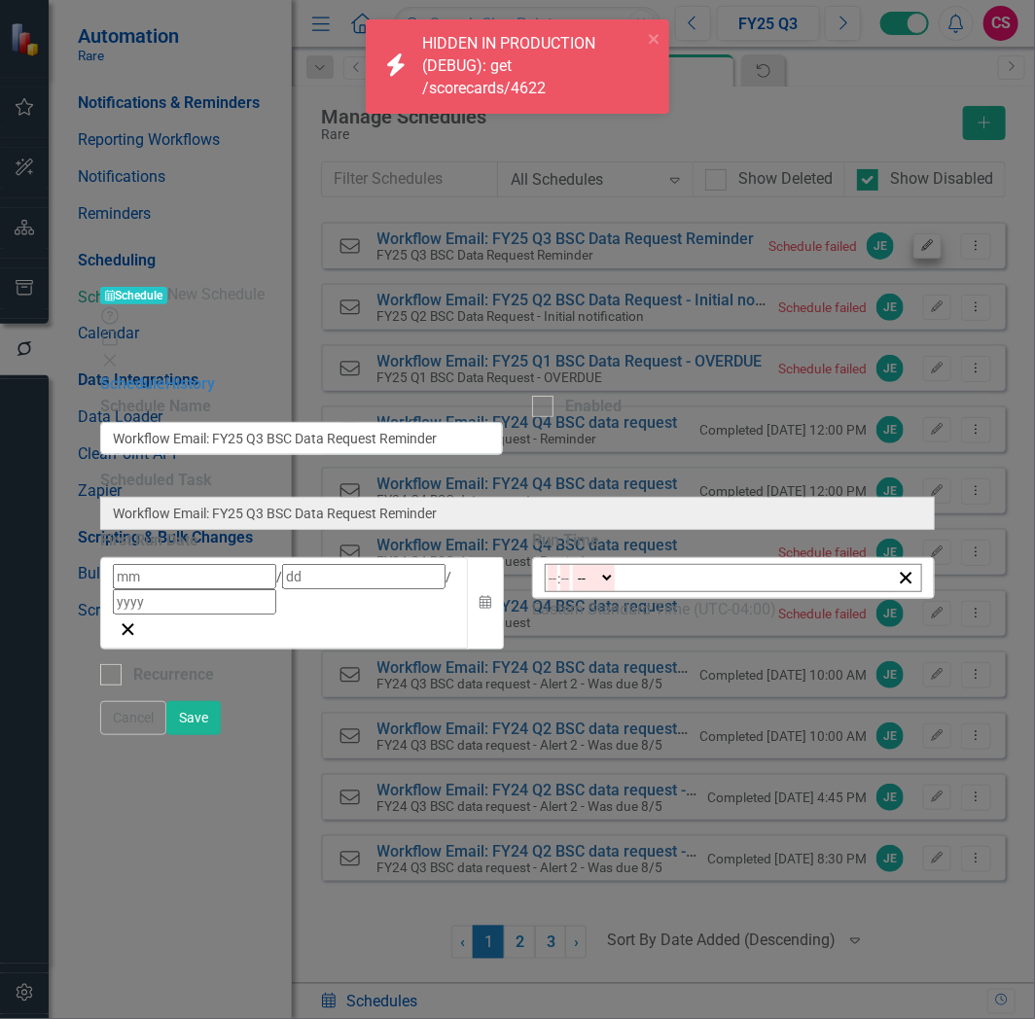
type input "2025"
type input "08:00"
type input "8"
type input "0"
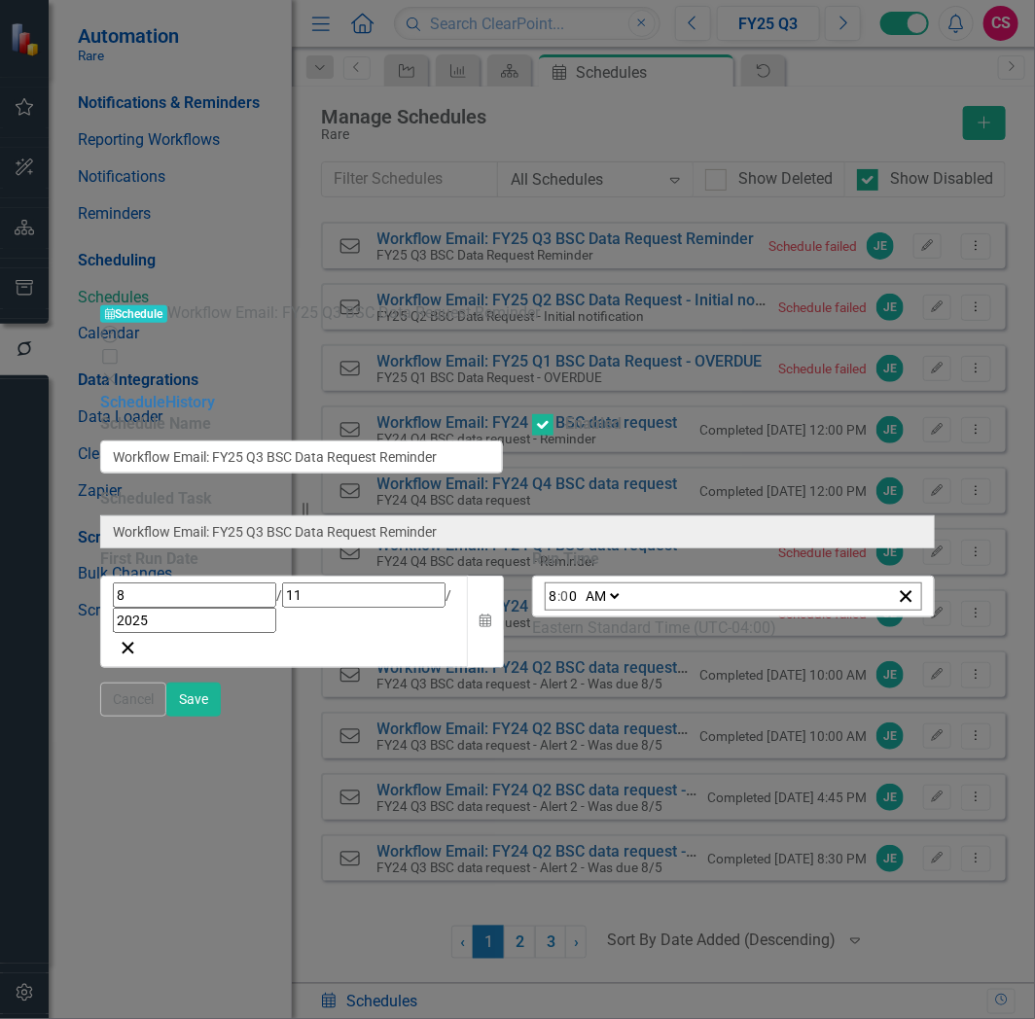
click at [120, 372] on icon "Close" at bounding box center [109, 380] width 19 height 16
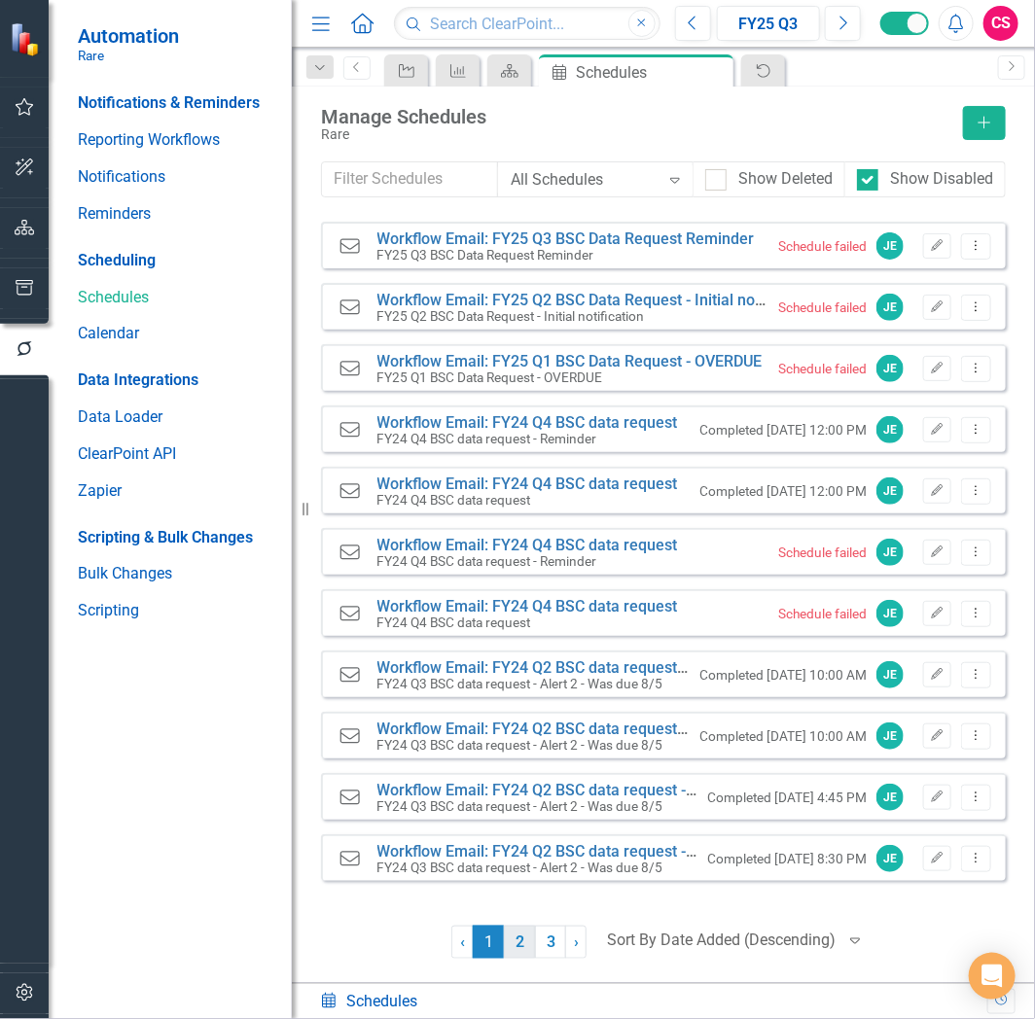
click at [514, 931] on link "2" at bounding box center [519, 942] width 31 height 33
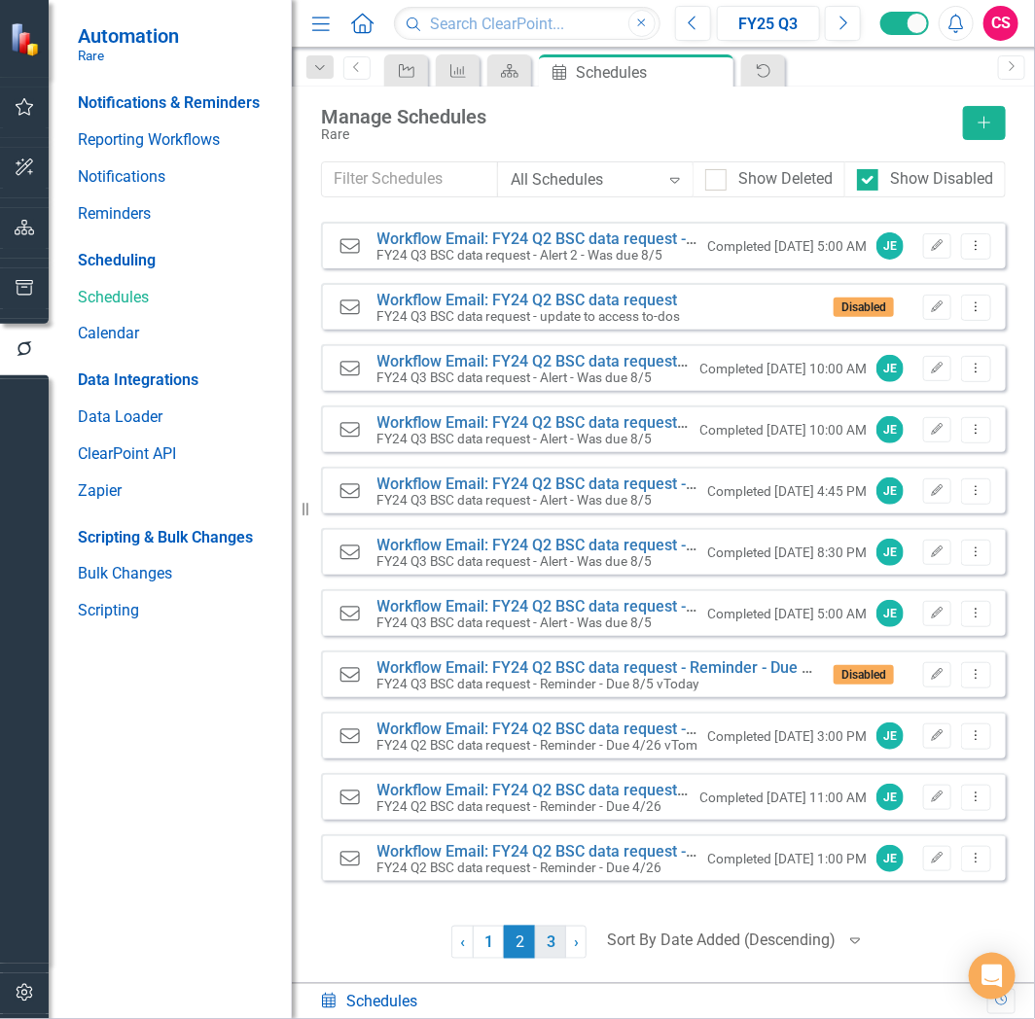
click at [542, 940] on link "3" at bounding box center [550, 942] width 31 height 33
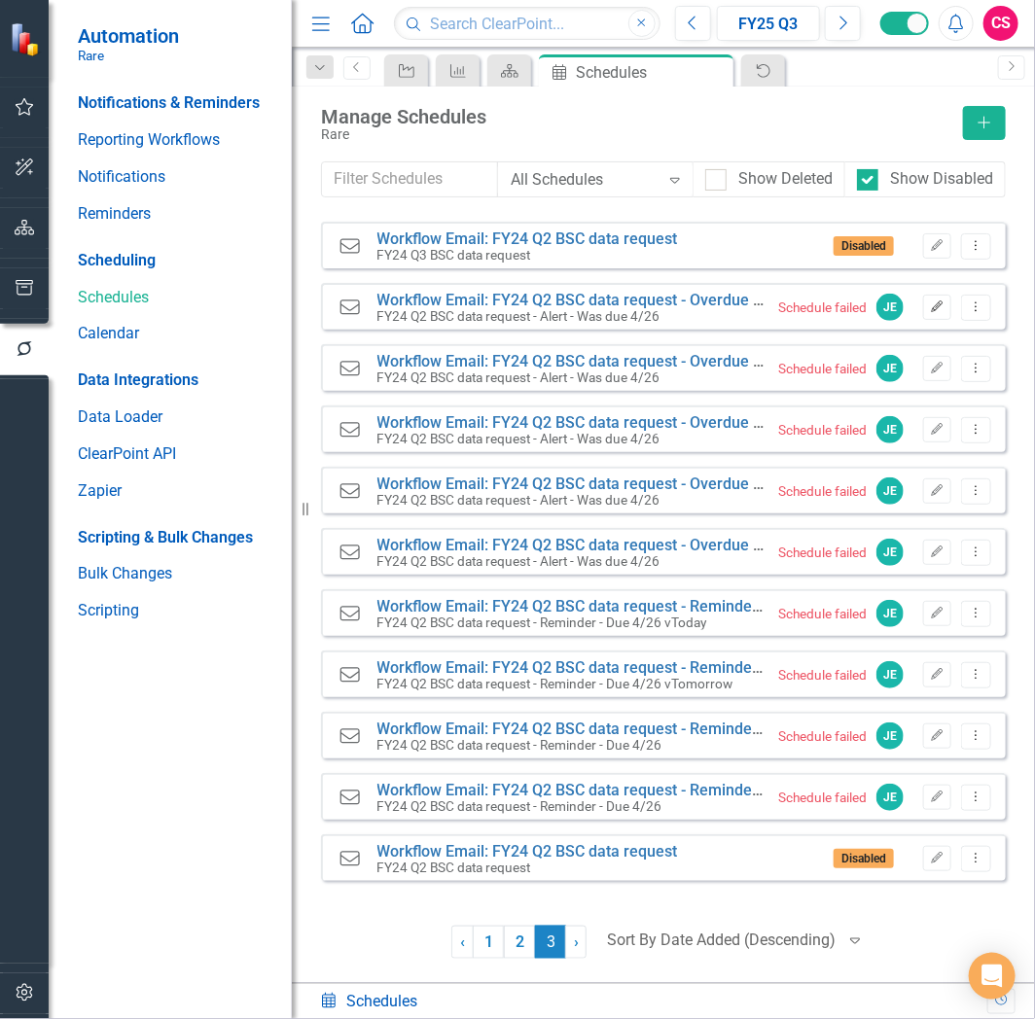
click at [934, 307] on icon "Edit" at bounding box center [937, 308] width 15 height 12
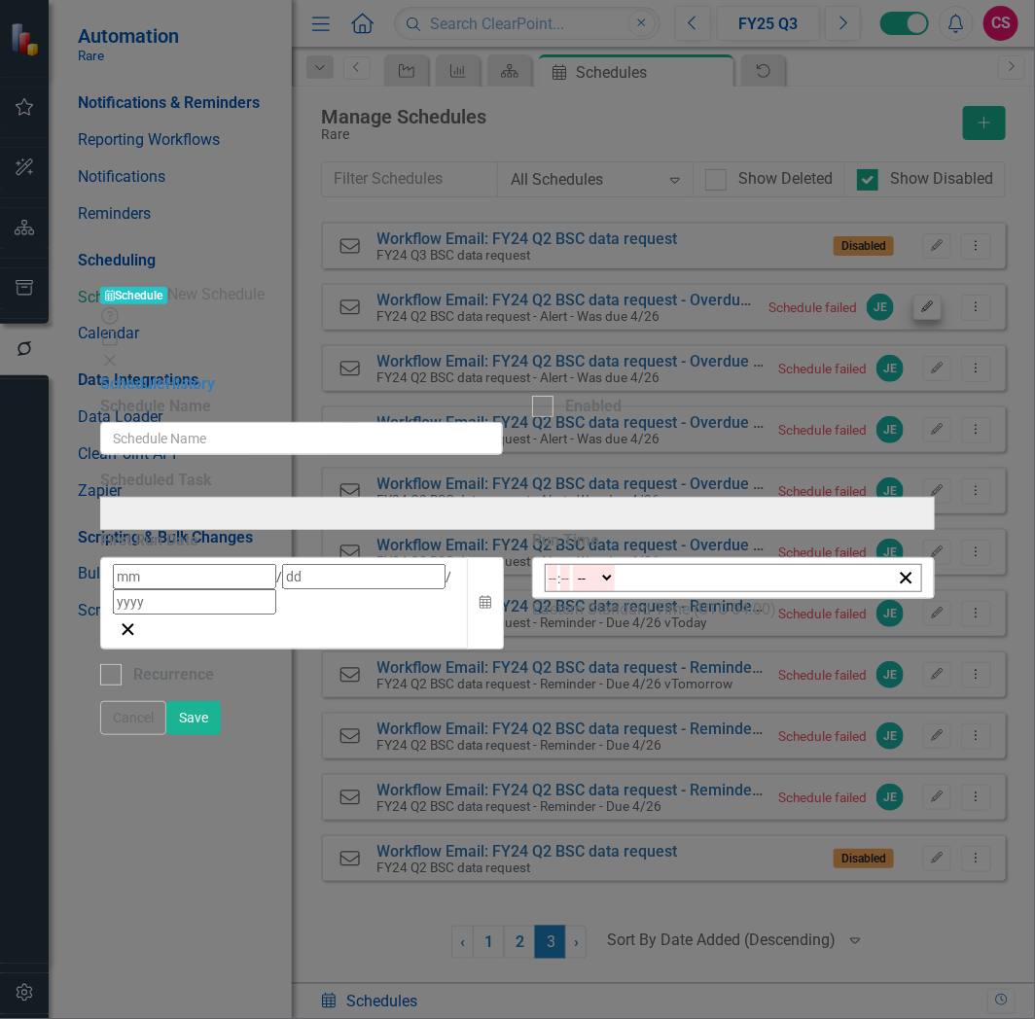
type input "Workflow Email: FY24 Q2 BSC data request - Alert - Was due 4/26"
type input "Workflow Email: FY24 Q2 BSC data request - Overdue alert 5"
checkbox input "true"
type input "5"
type input "3"
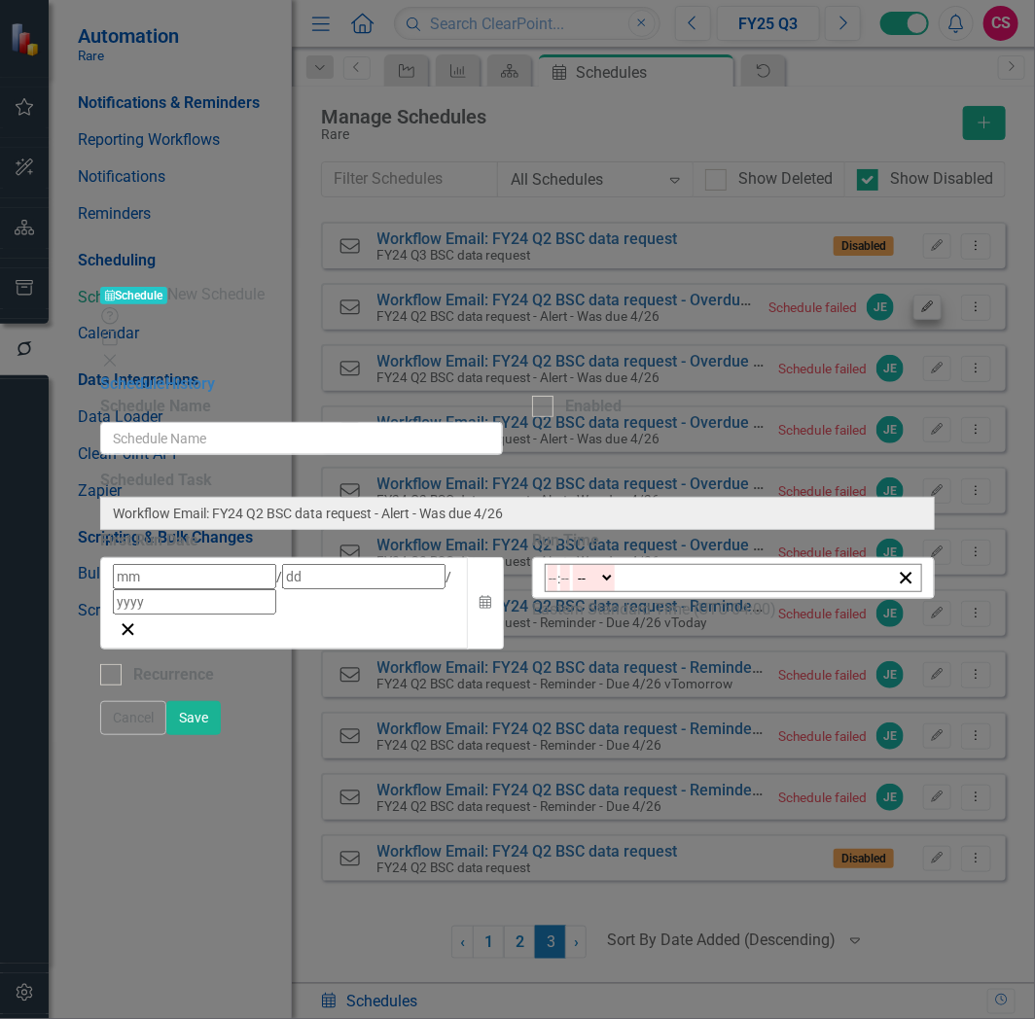
type input "2024"
type input "10:00"
type input "10"
type input "0"
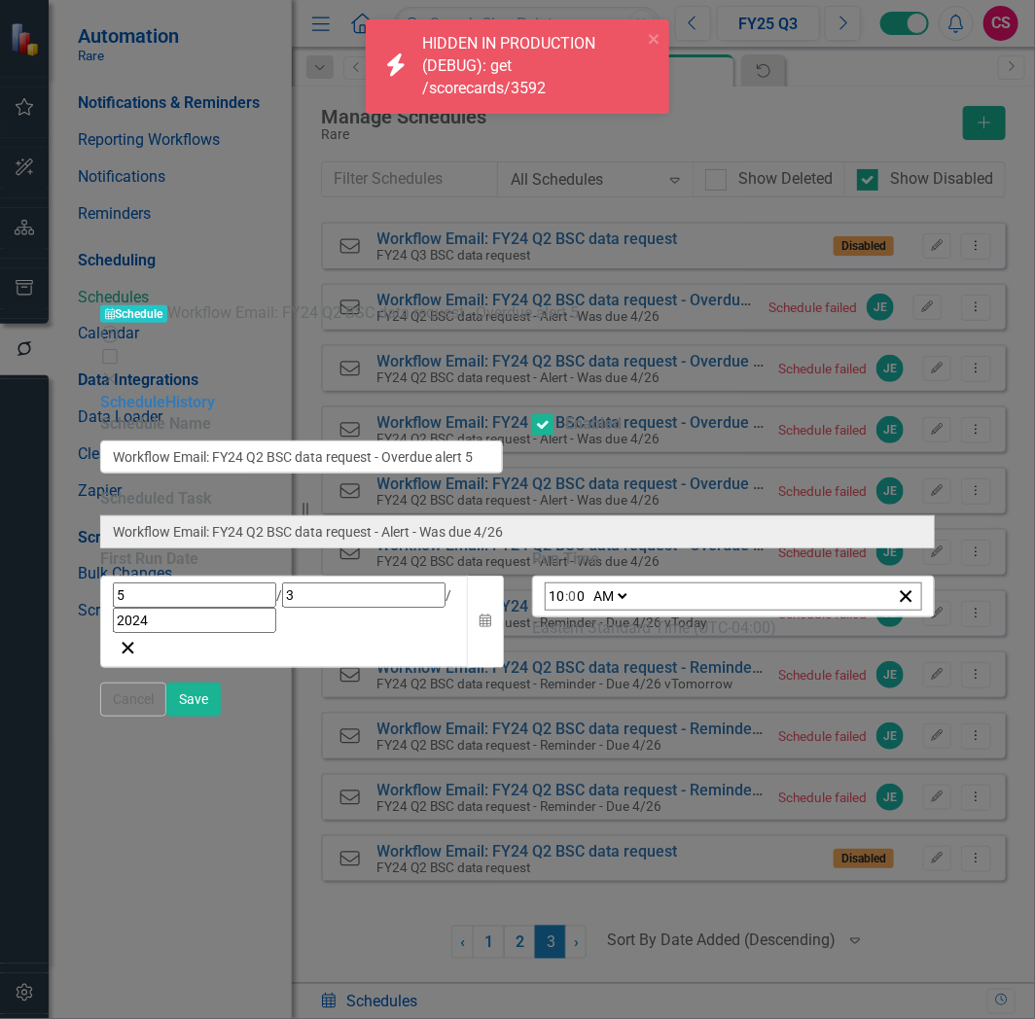
click at [120, 372] on icon "Close" at bounding box center [109, 380] width 19 height 16
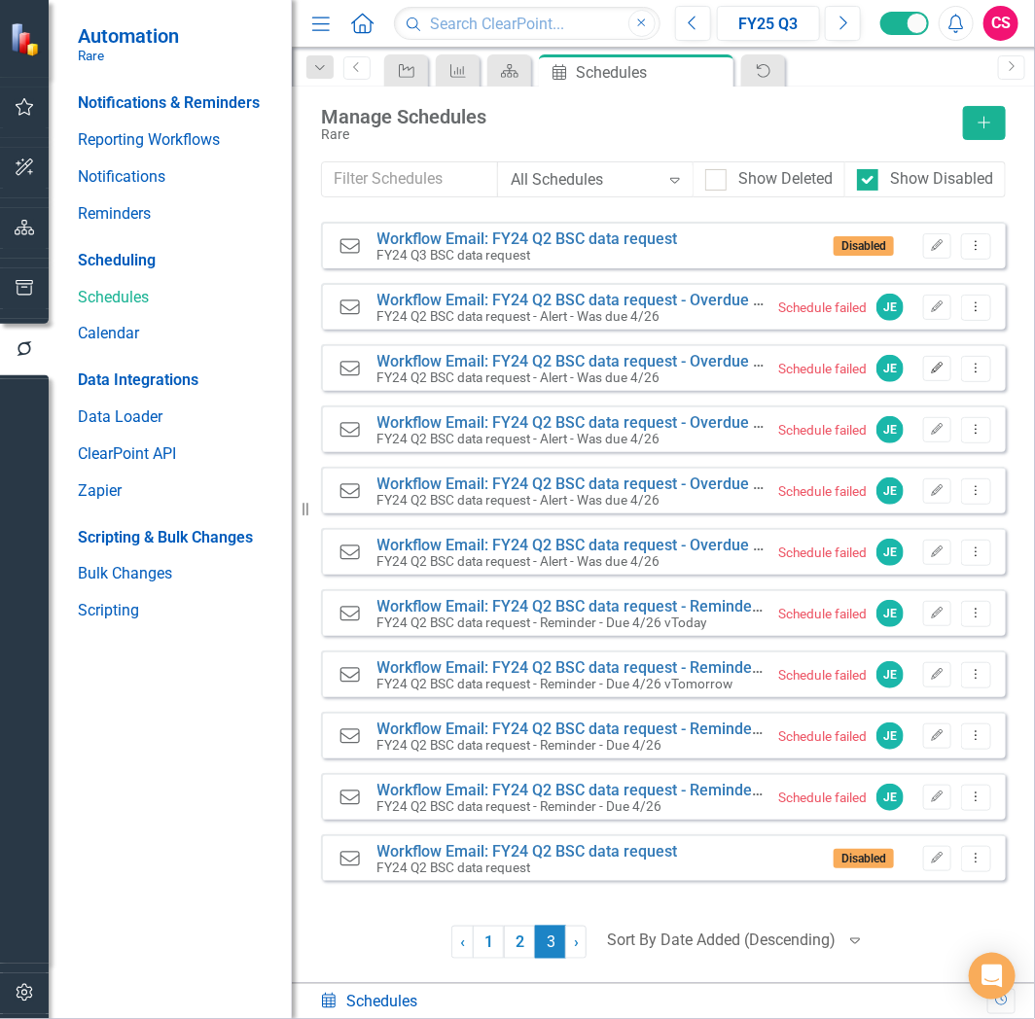
click at [936, 376] on button "Edit" at bounding box center [937, 368] width 28 height 25
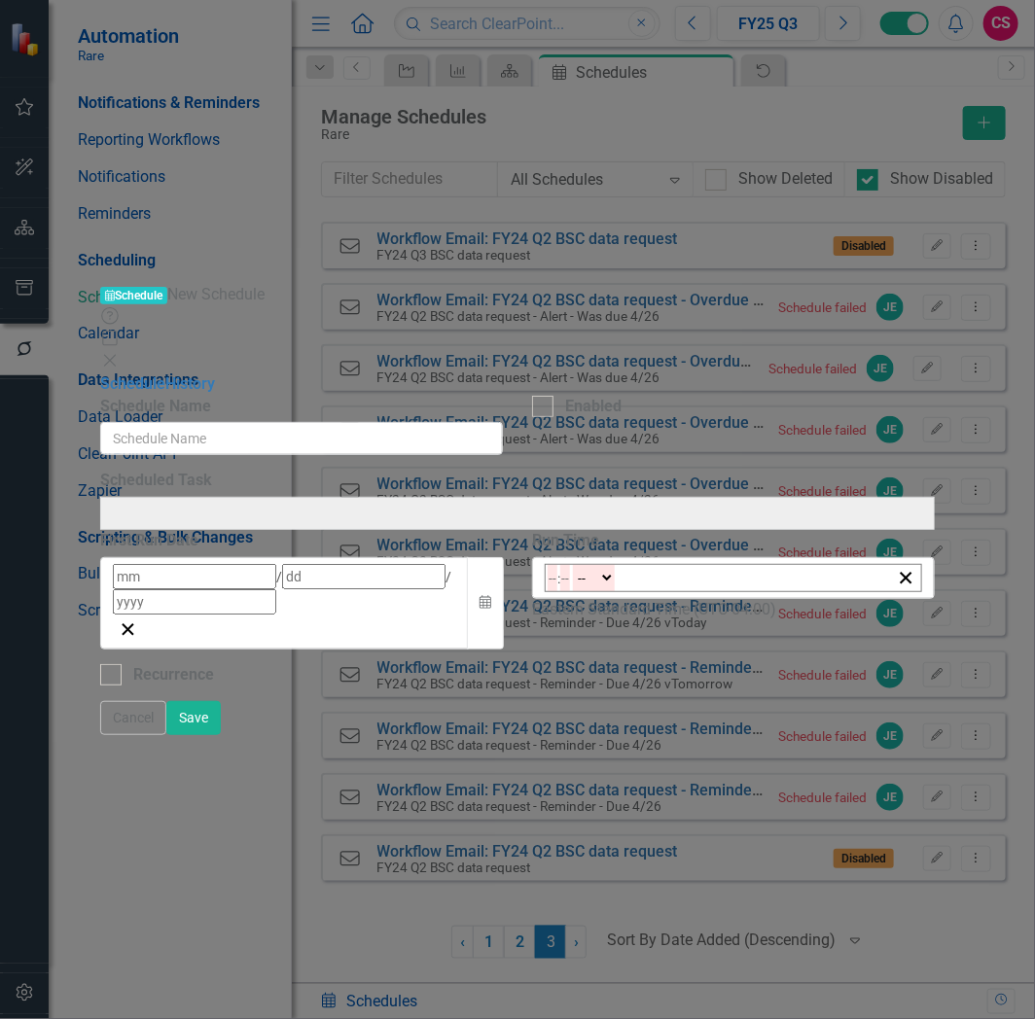
type input "Workflow Email: FY24 Q2 BSC data request - Overdue alert 4"
checkbox input "true"
type input "5"
type input "2"
type input "2024"
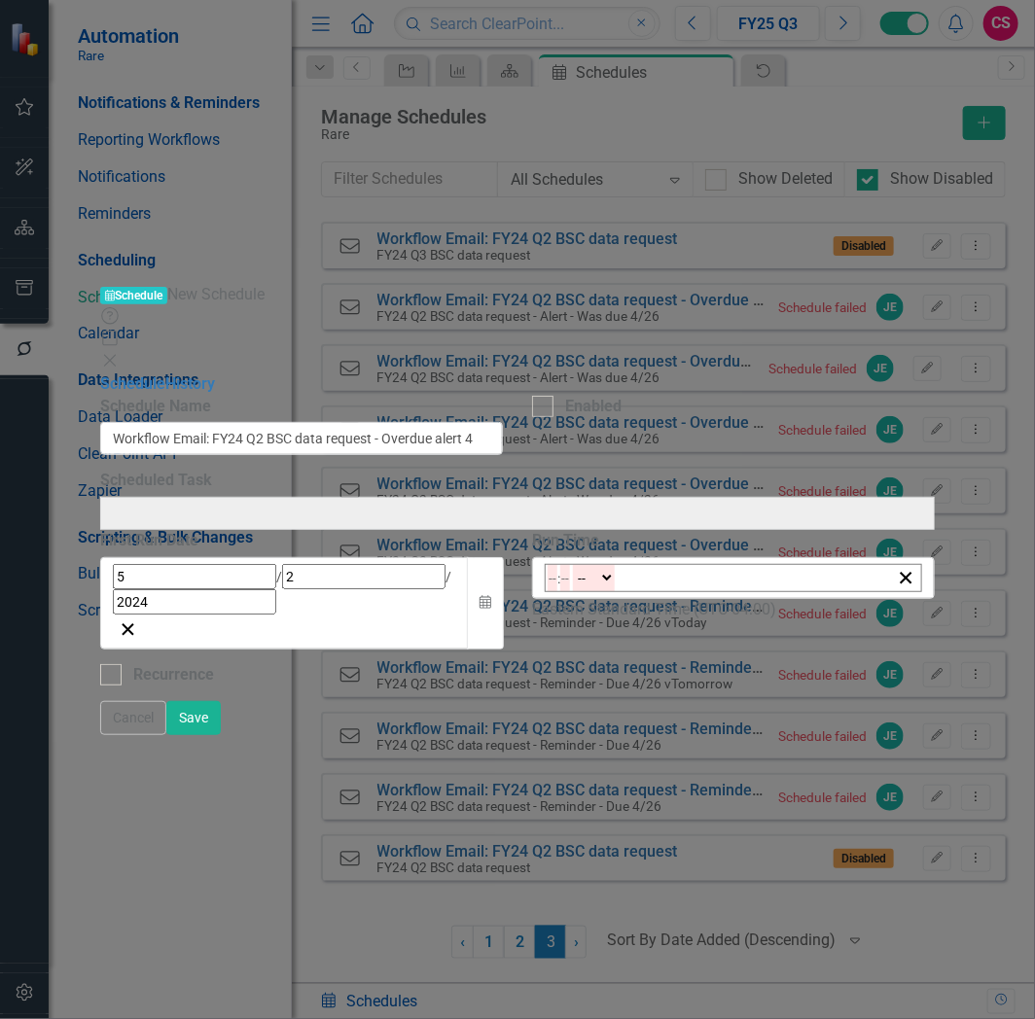
type input "Workflow Email: FY24 Q2 BSC data request - Alert - Was due 4/26"
type input "10:00"
type input "10"
type input "0"
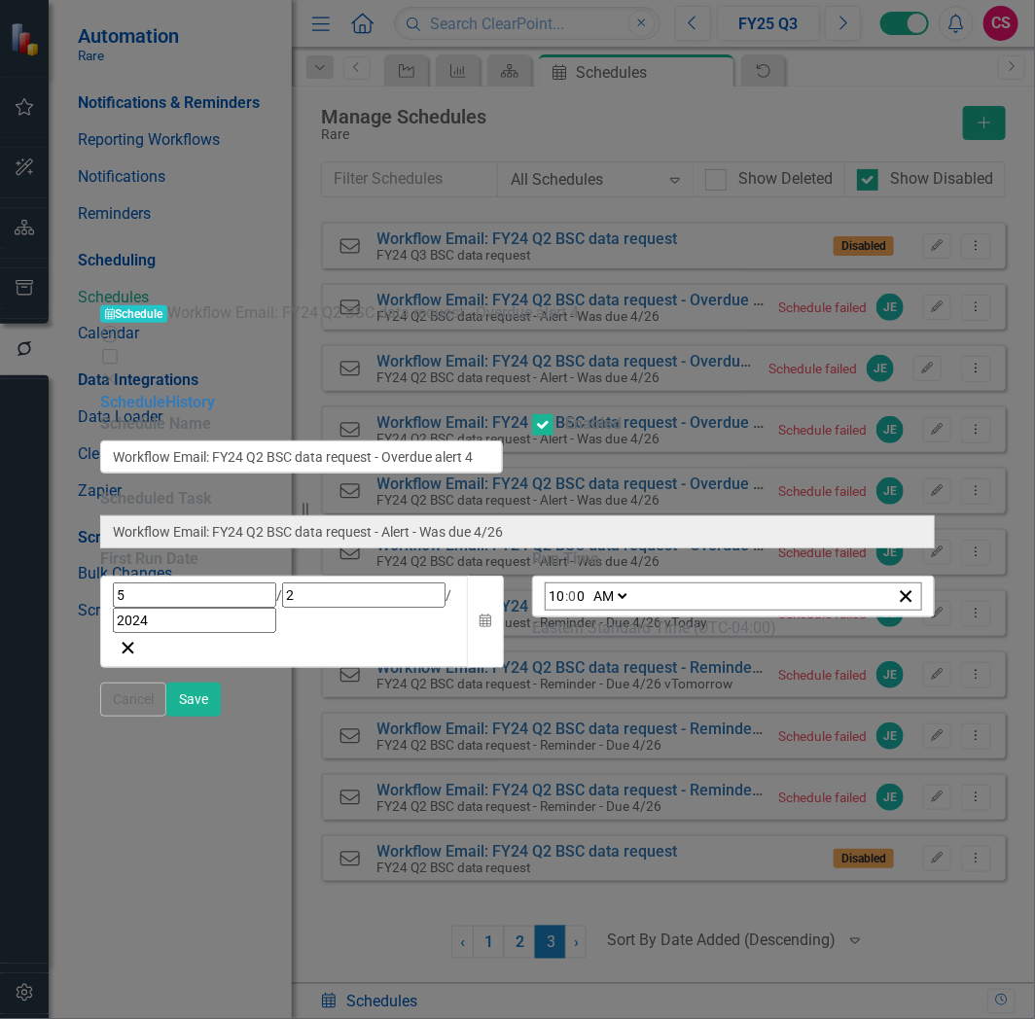
click at [120, 372] on icon "Close" at bounding box center [109, 380] width 19 height 16
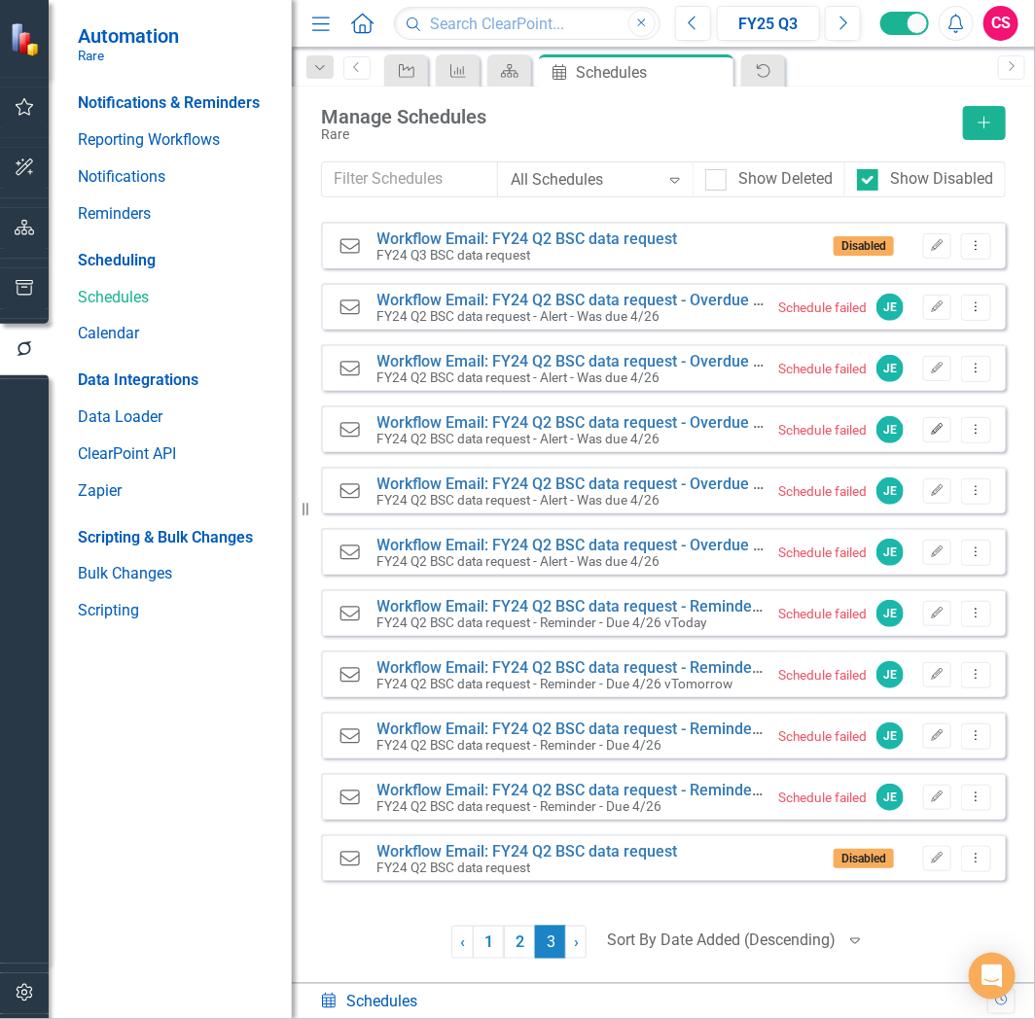
click at [944, 424] on icon "Edit" at bounding box center [937, 430] width 15 height 12
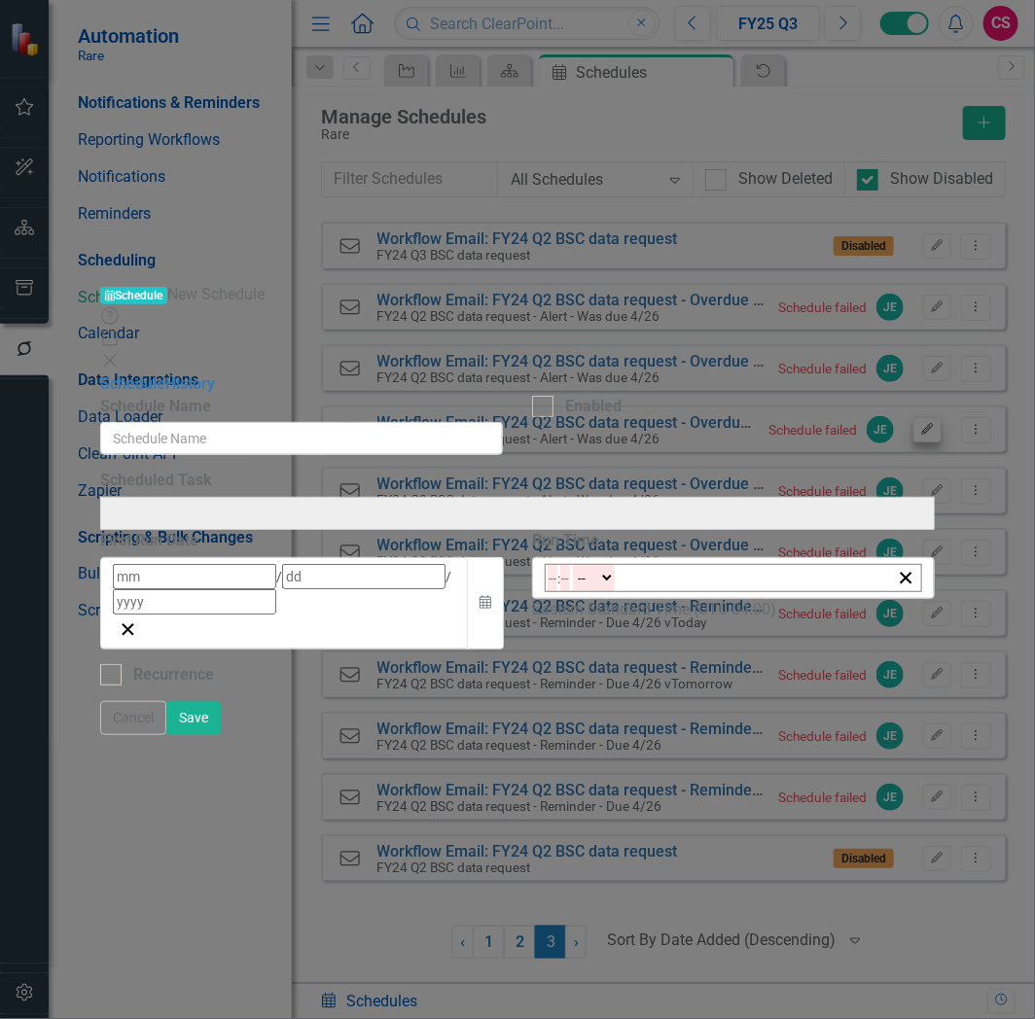
type input "Workflow Email: FY24 Q2 BSC data request - Overdue alert 3"
checkbox input "true"
type input "5"
type input "1"
type input "2024"
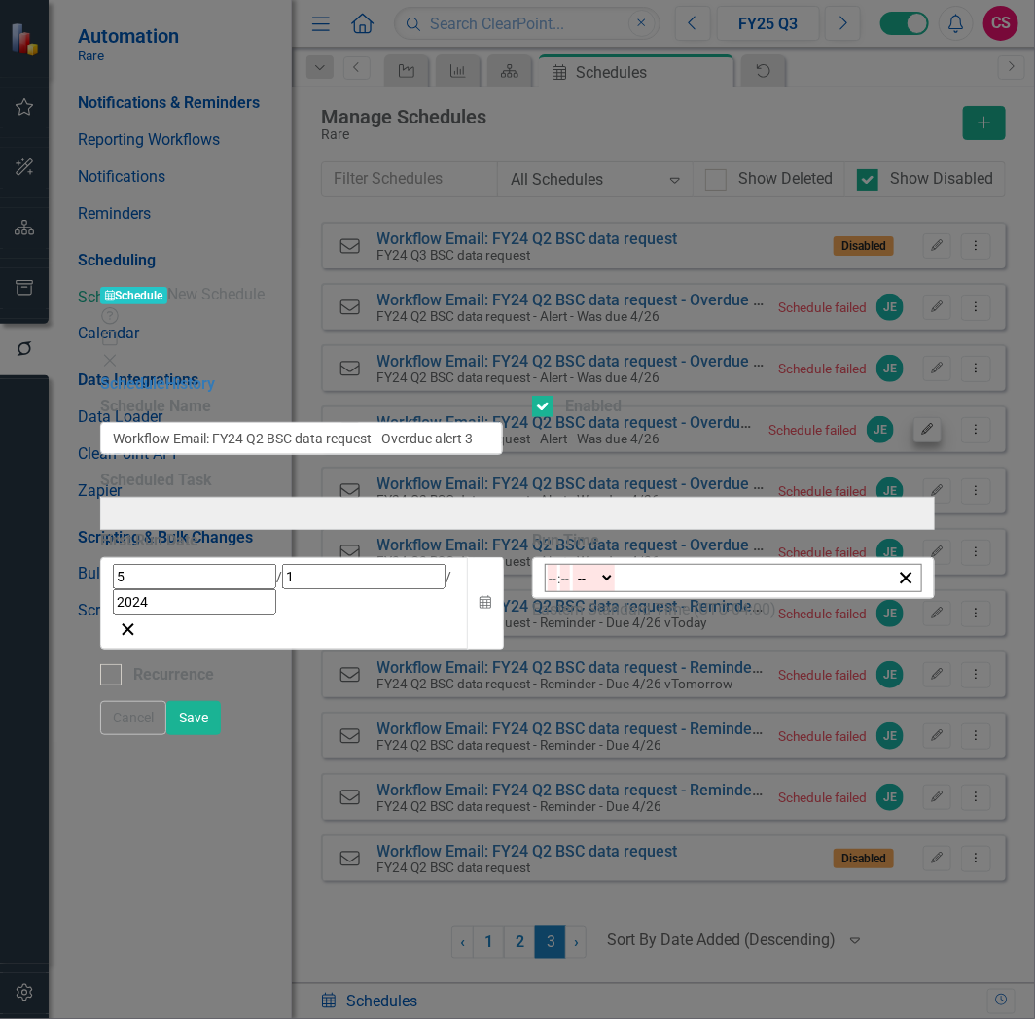
type input "Workflow Email: FY24 Q2 BSC data request - Alert - Was due 4/26"
type input "16:45"
type input "4"
type input "45"
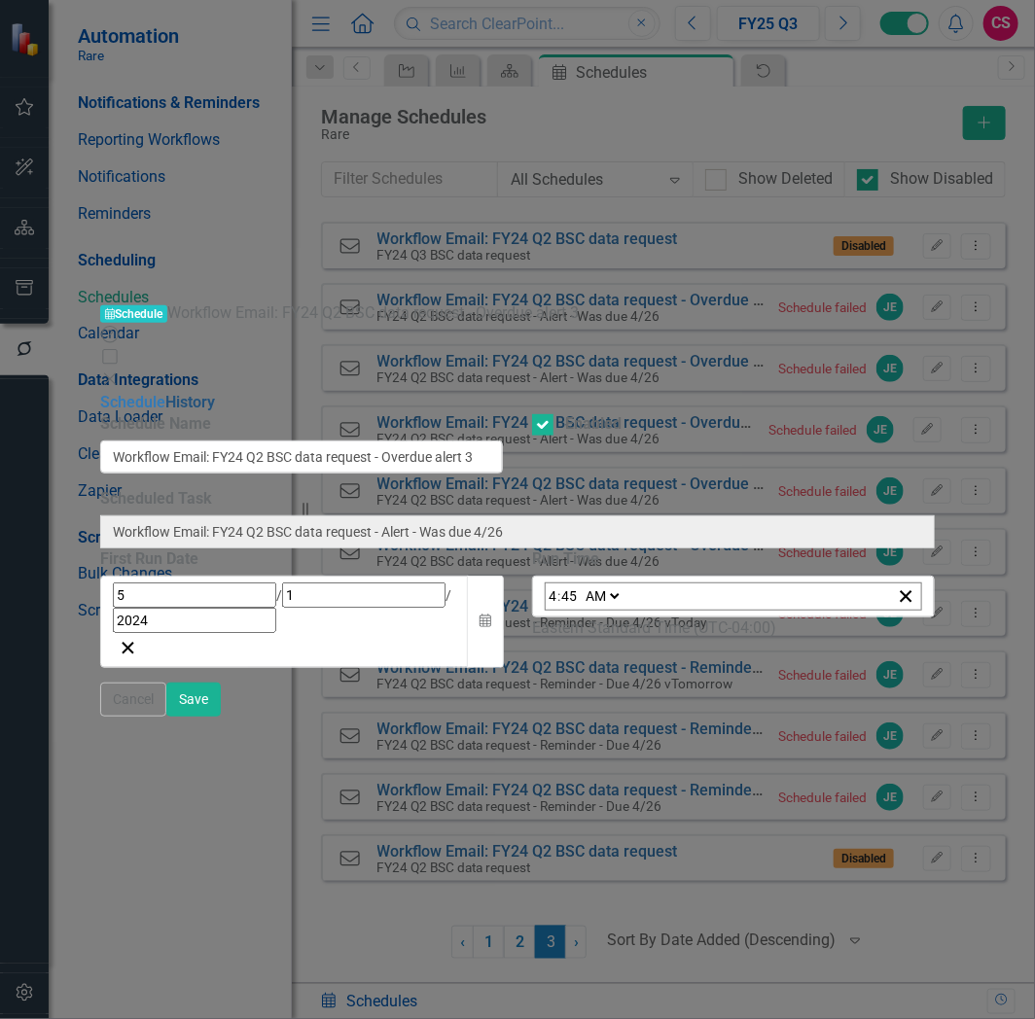
click at [192, 393] on link "History" at bounding box center [190, 402] width 50 height 18
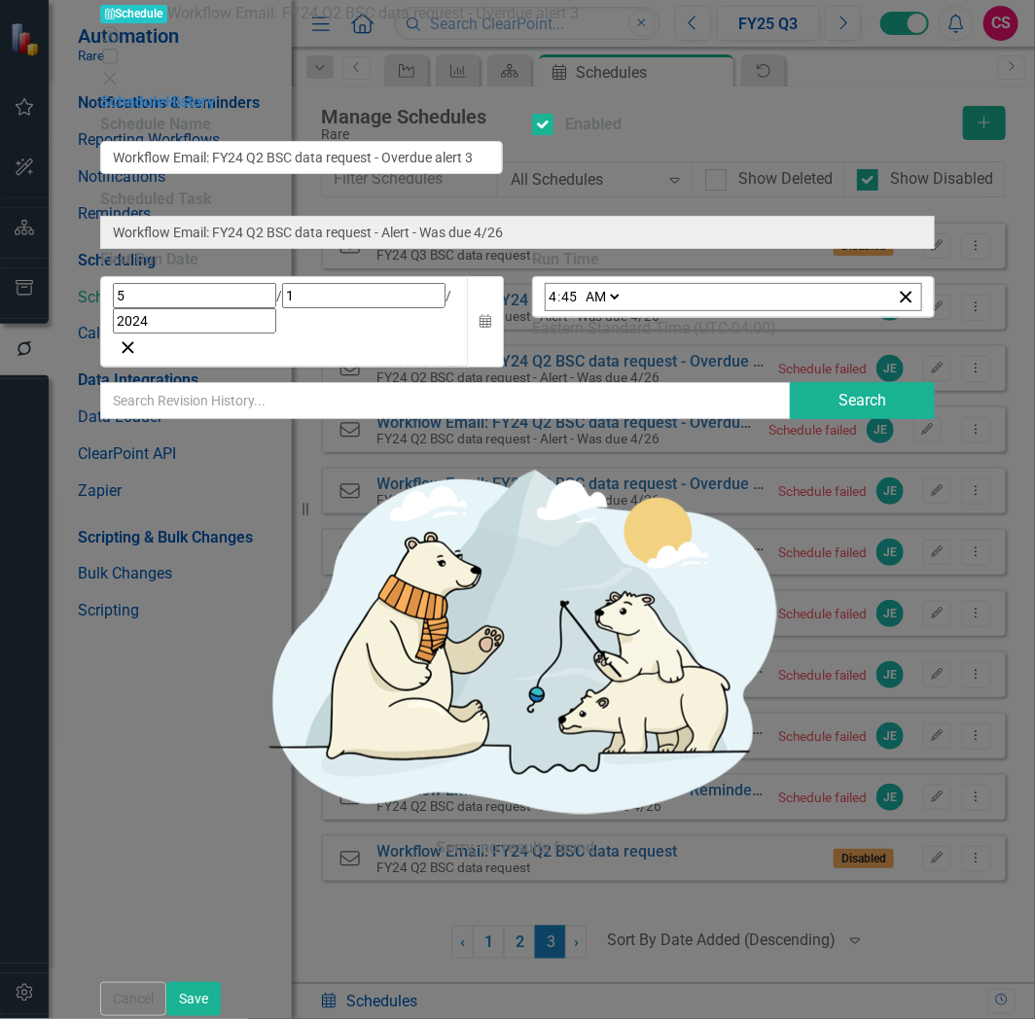
click at [120, 71] on icon "Close" at bounding box center [109, 79] width 19 height 16
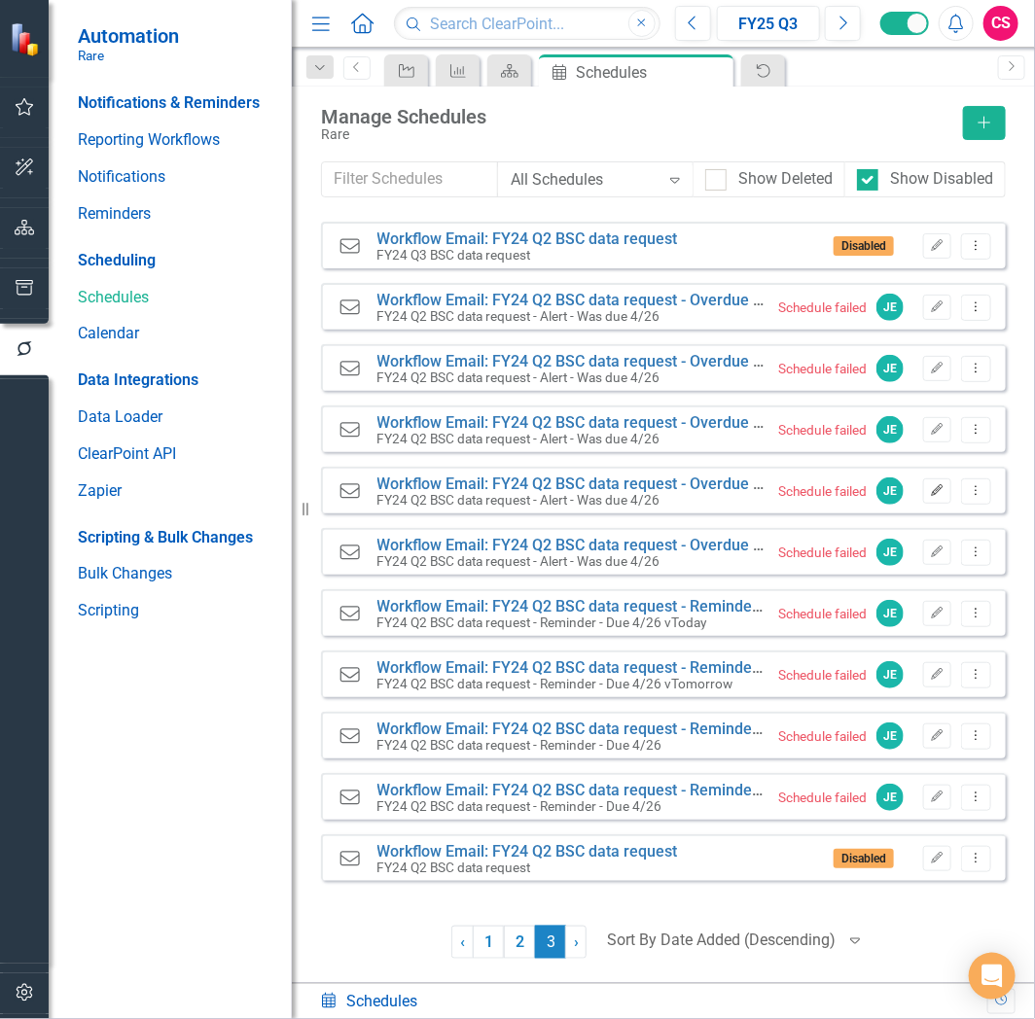
click at [939, 491] on icon "Edit" at bounding box center [937, 491] width 15 height 12
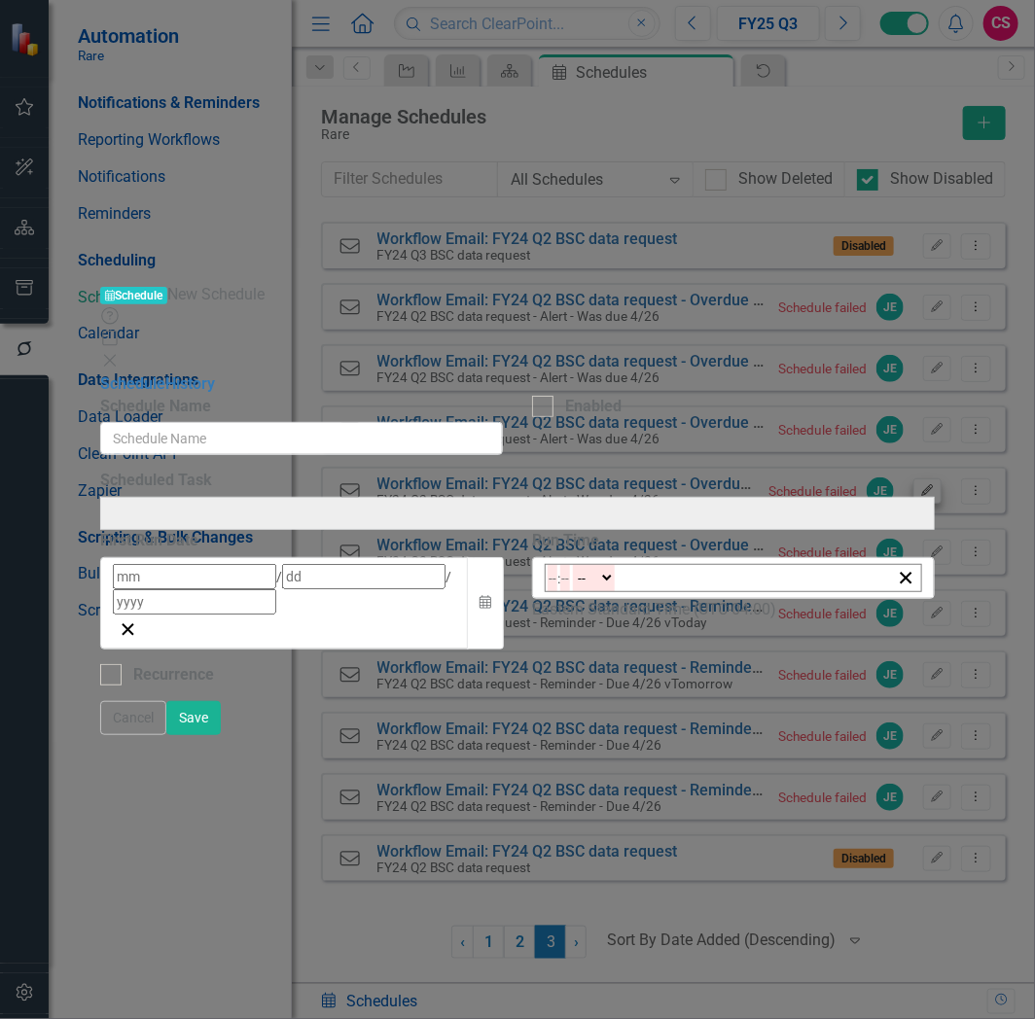
type input "Workflow Email: FY24 Q2 BSC data request - Alert - Was due 4/26"
type input "Workflow Email: FY24 Q2 BSC data request - Overdue alert 2"
checkbox input "true"
type input "4"
type input "30"
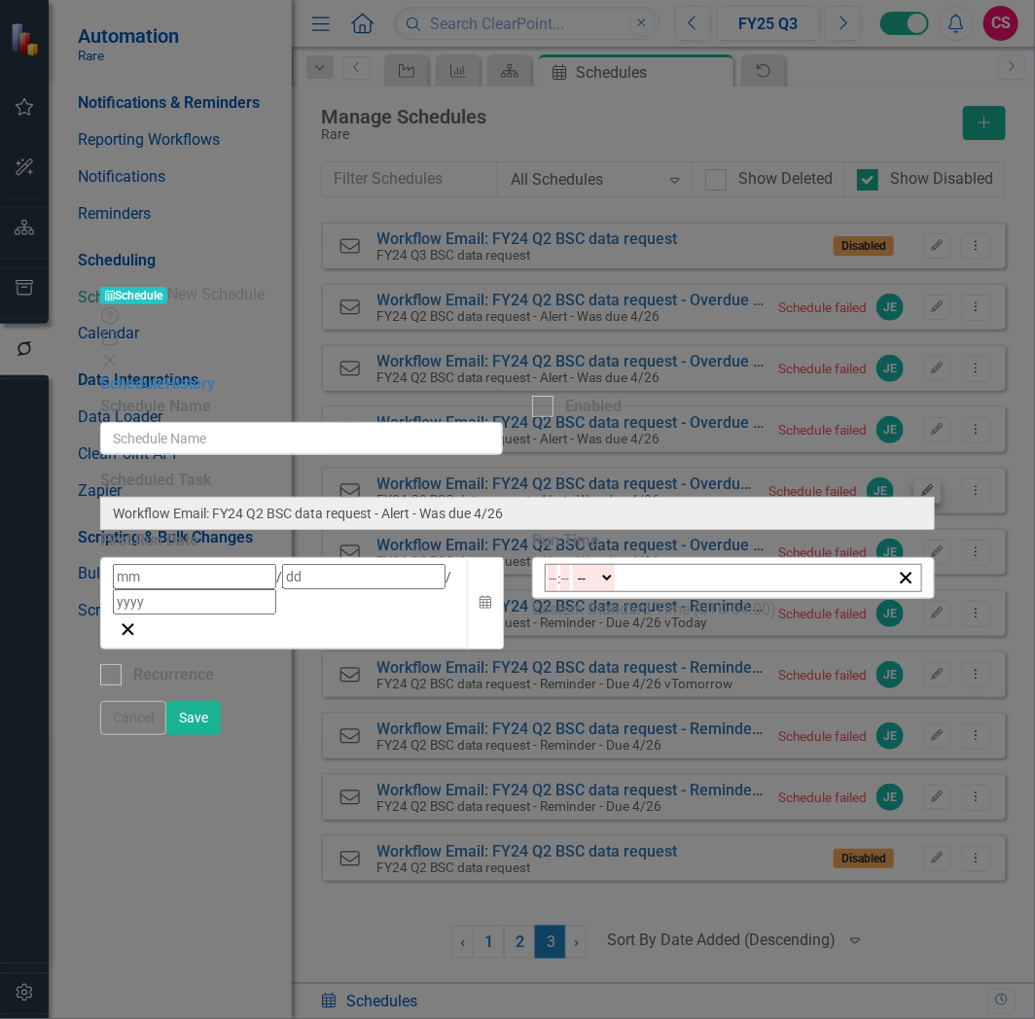
type input "2024"
type input "20:30"
type input "8"
type input "30"
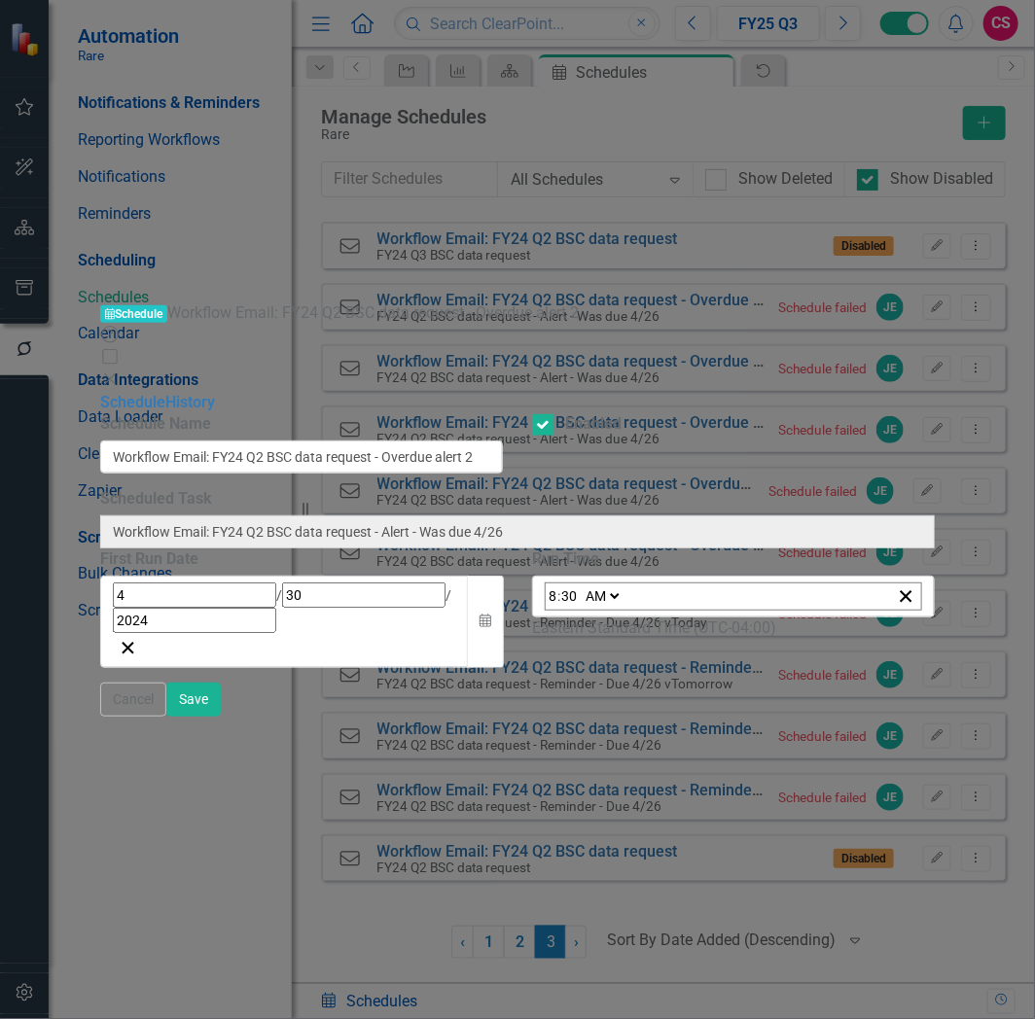
click at [120, 372] on icon "Close" at bounding box center [109, 380] width 19 height 16
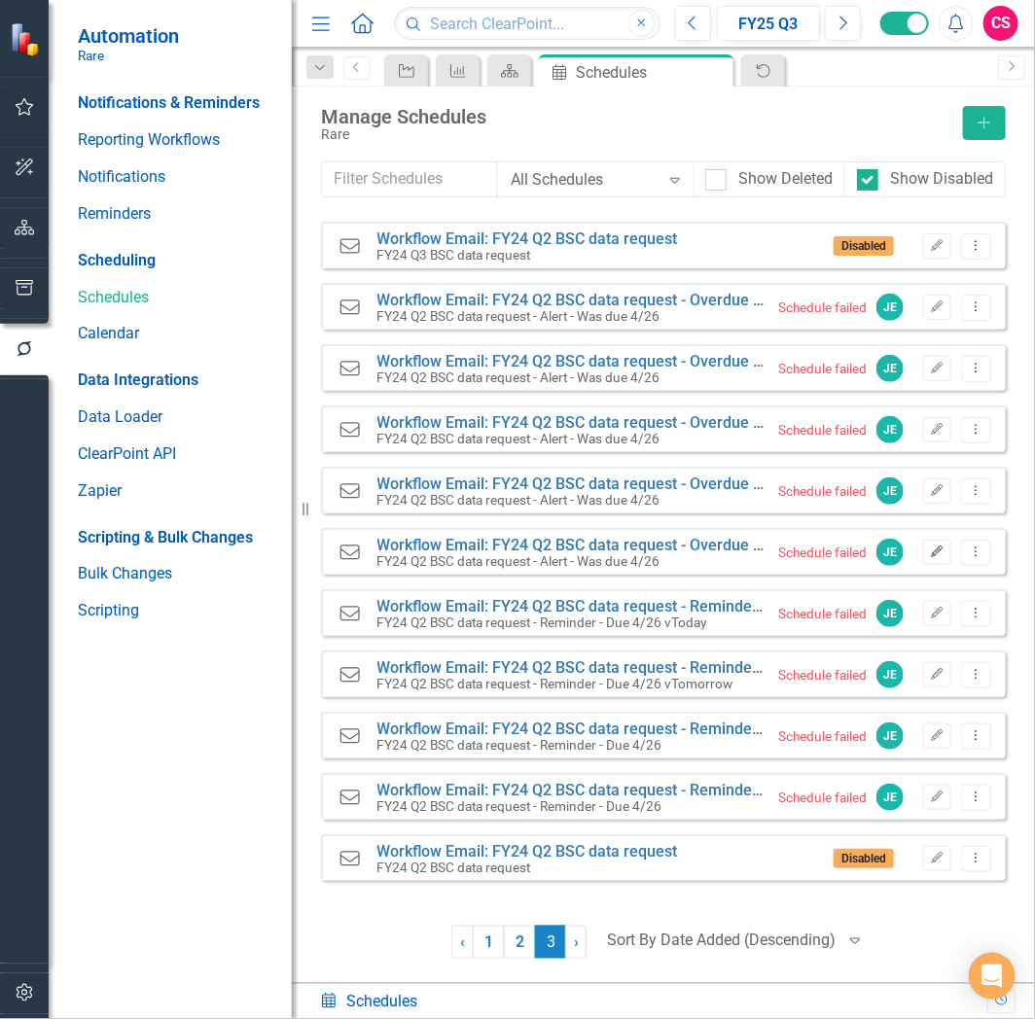
click at [941, 554] on icon "Edit" at bounding box center [937, 553] width 15 height 12
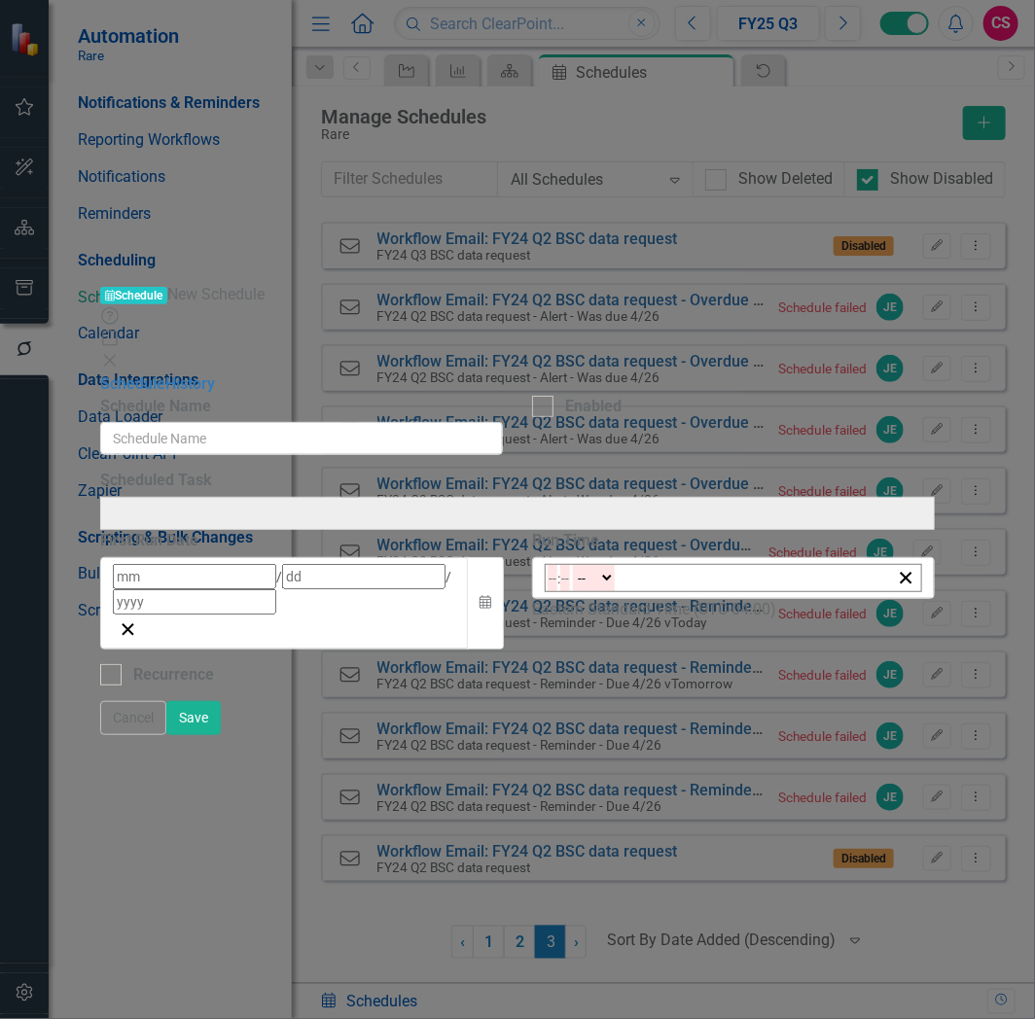
type input "Workflow Email: FY24 Q2 BSC data request - Alert - Was due 4/26"
type input "Workflow Email: FY24 Q2 BSC data request - Overdue alert 1"
checkbox input "true"
type input "4"
type input "29"
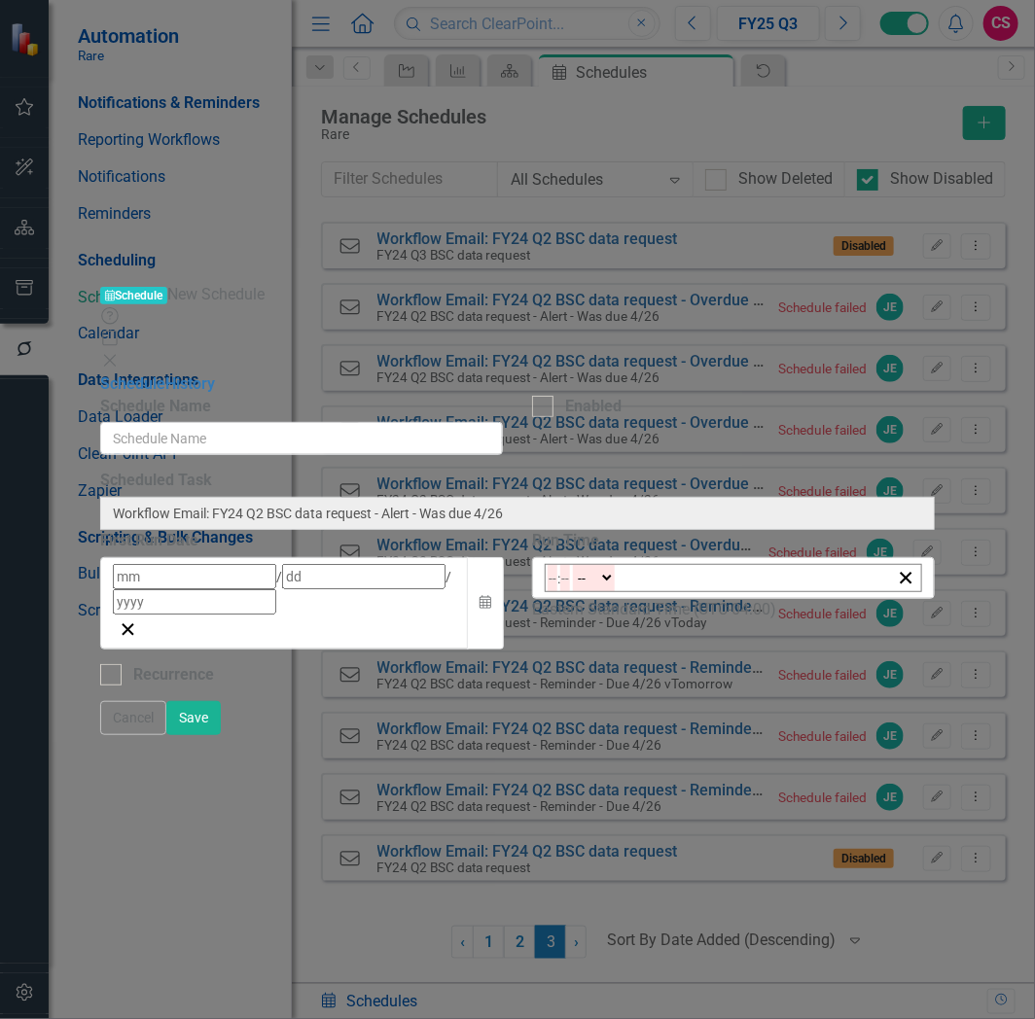
type input "2024"
type input "05:00"
type input "5"
type input "0"
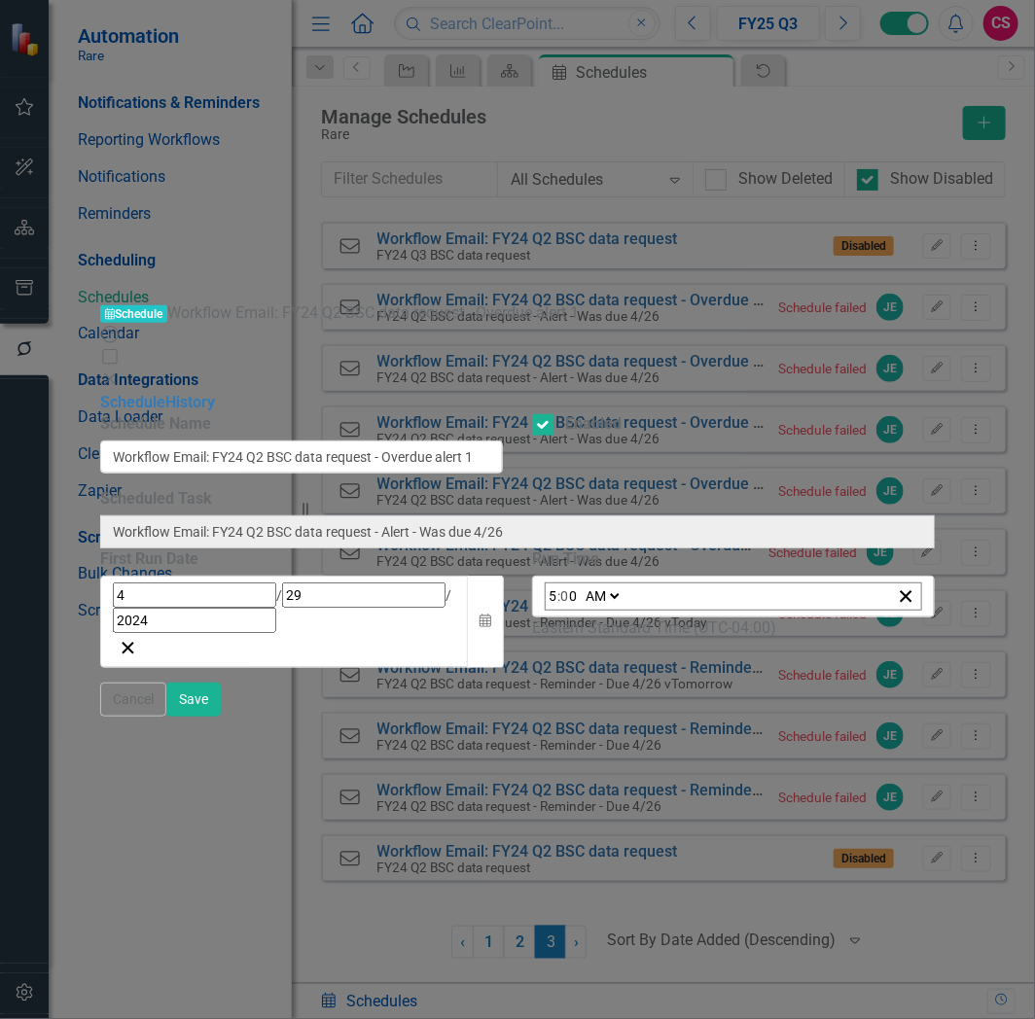
click at [120, 372] on icon "Close" at bounding box center [109, 380] width 19 height 16
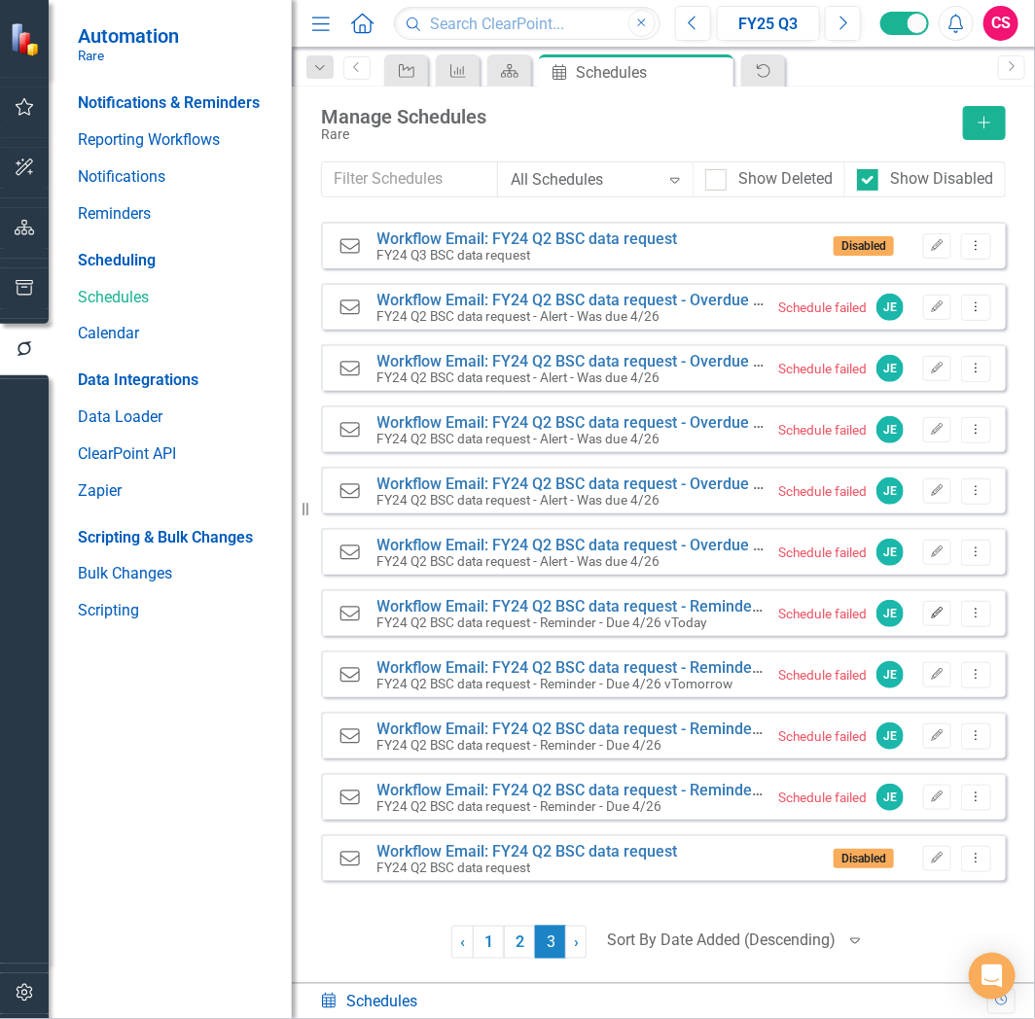
click at [932, 613] on icon "Edit" at bounding box center [937, 614] width 15 height 12
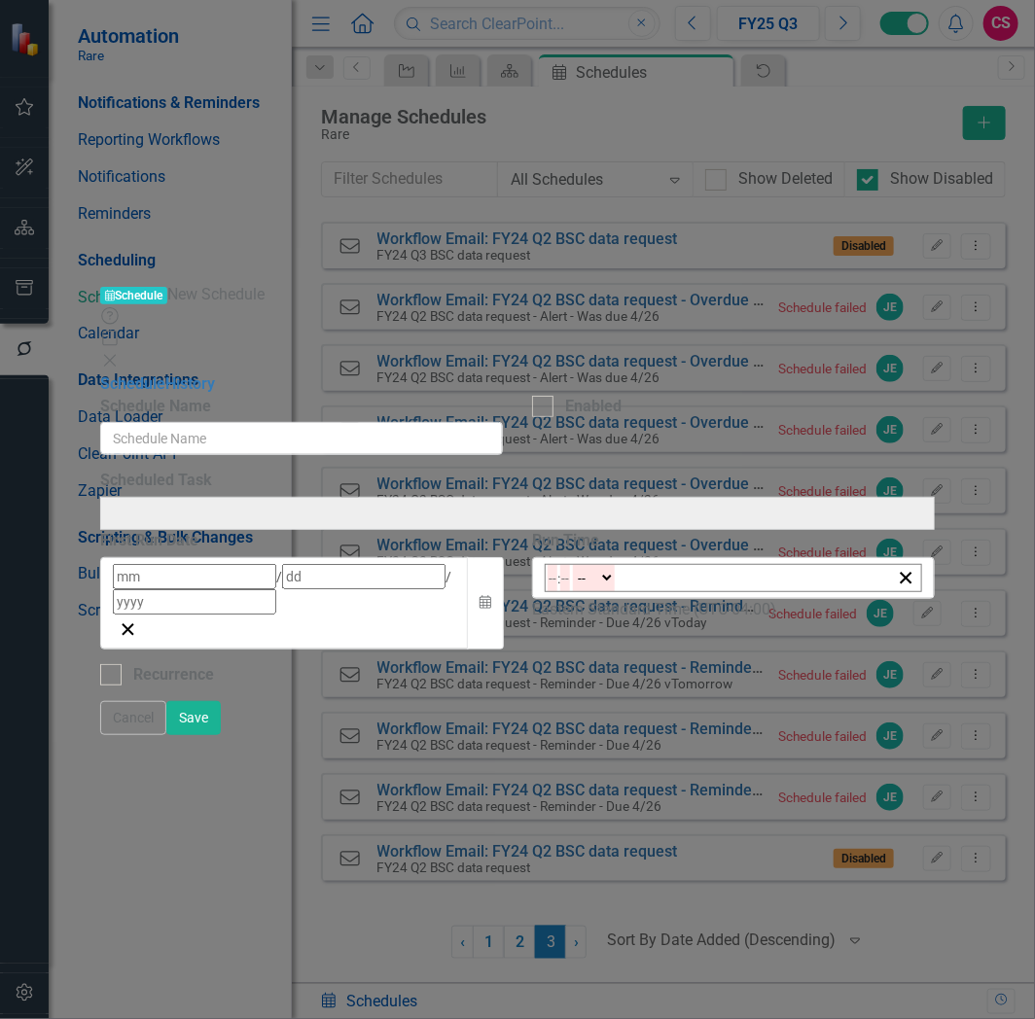
type input "Workflow Email: FY24 Q2 BSC data request - Reminder - Due 4/26 vToday"
type input "Workflow Email: FY24 Q2 BSC data request - Reminder - Due 4/26"
checkbox input "true"
type input "4"
type input "26"
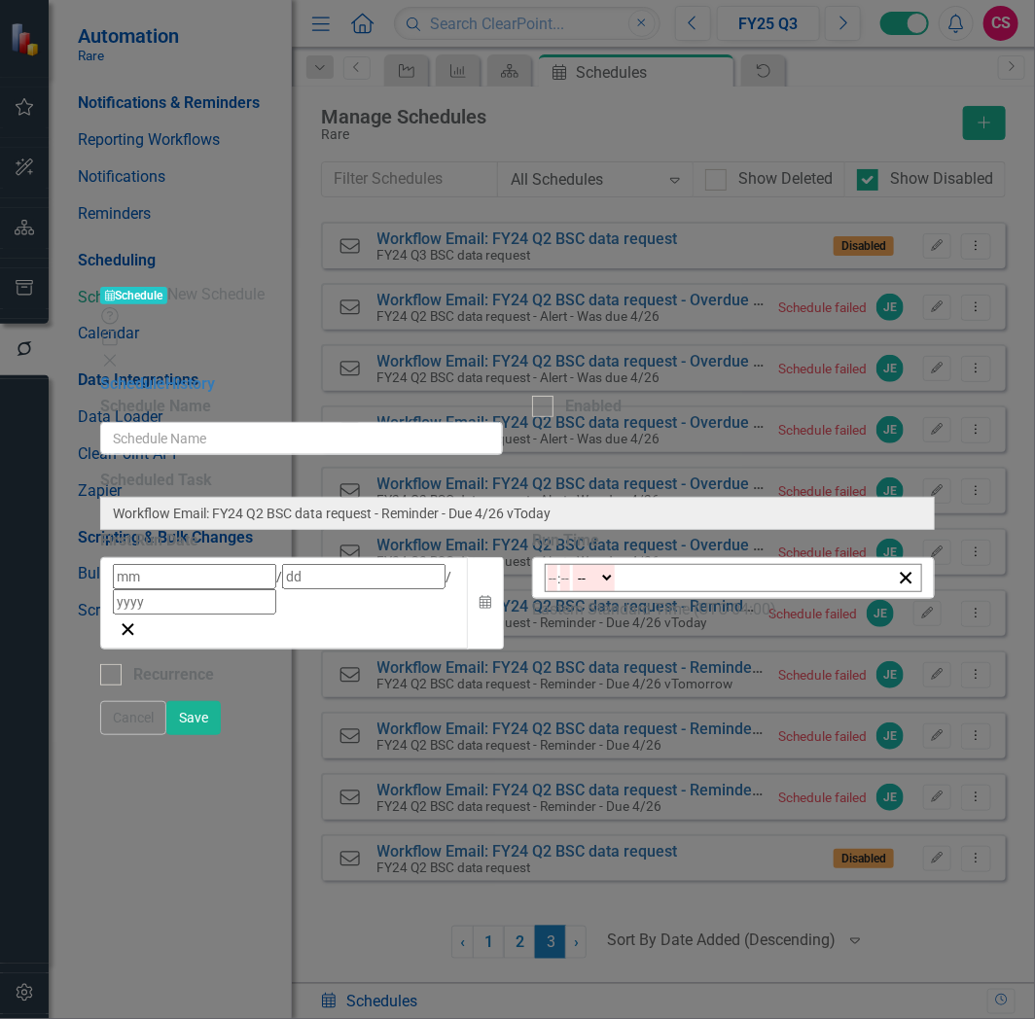
type input "2024"
type input "10:00"
type input "10"
type input "0"
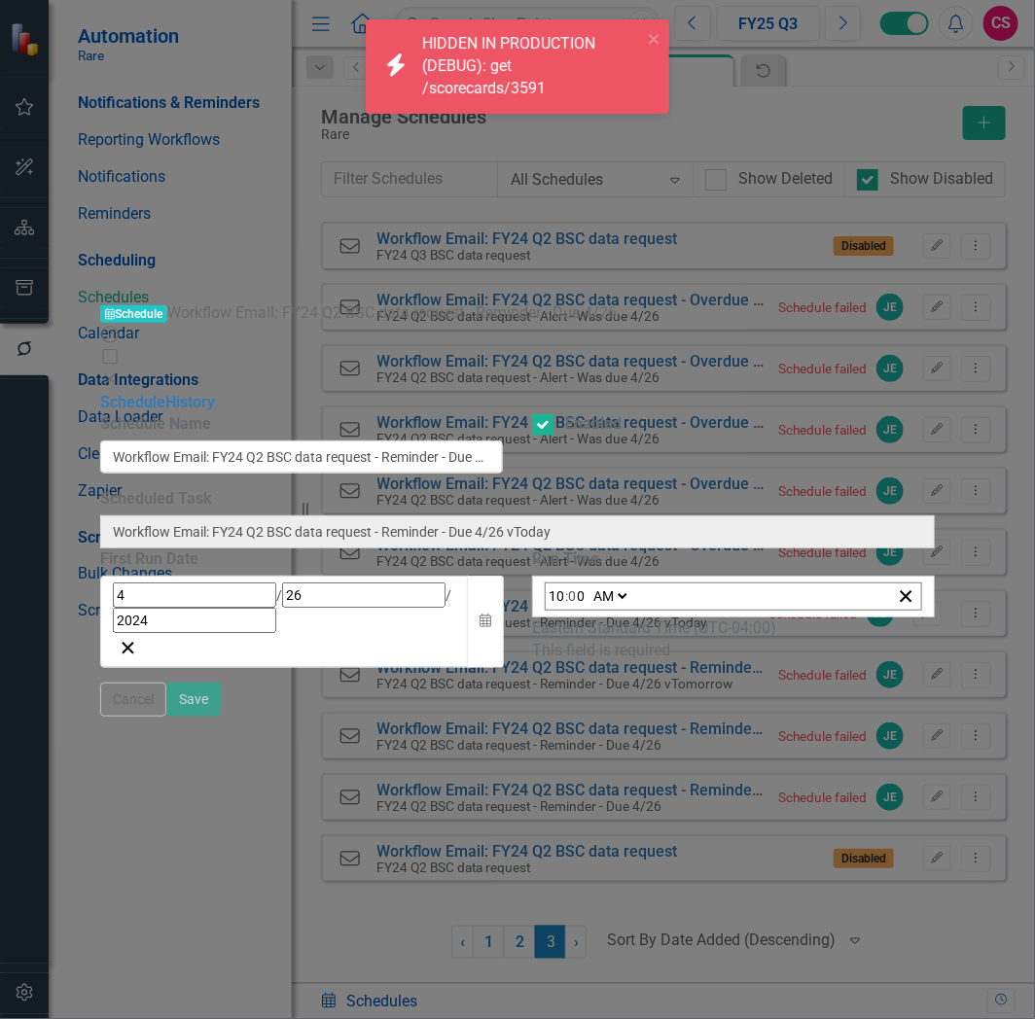
click at [120, 372] on icon "Close" at bounding box center [109, 380] width 19 height 16
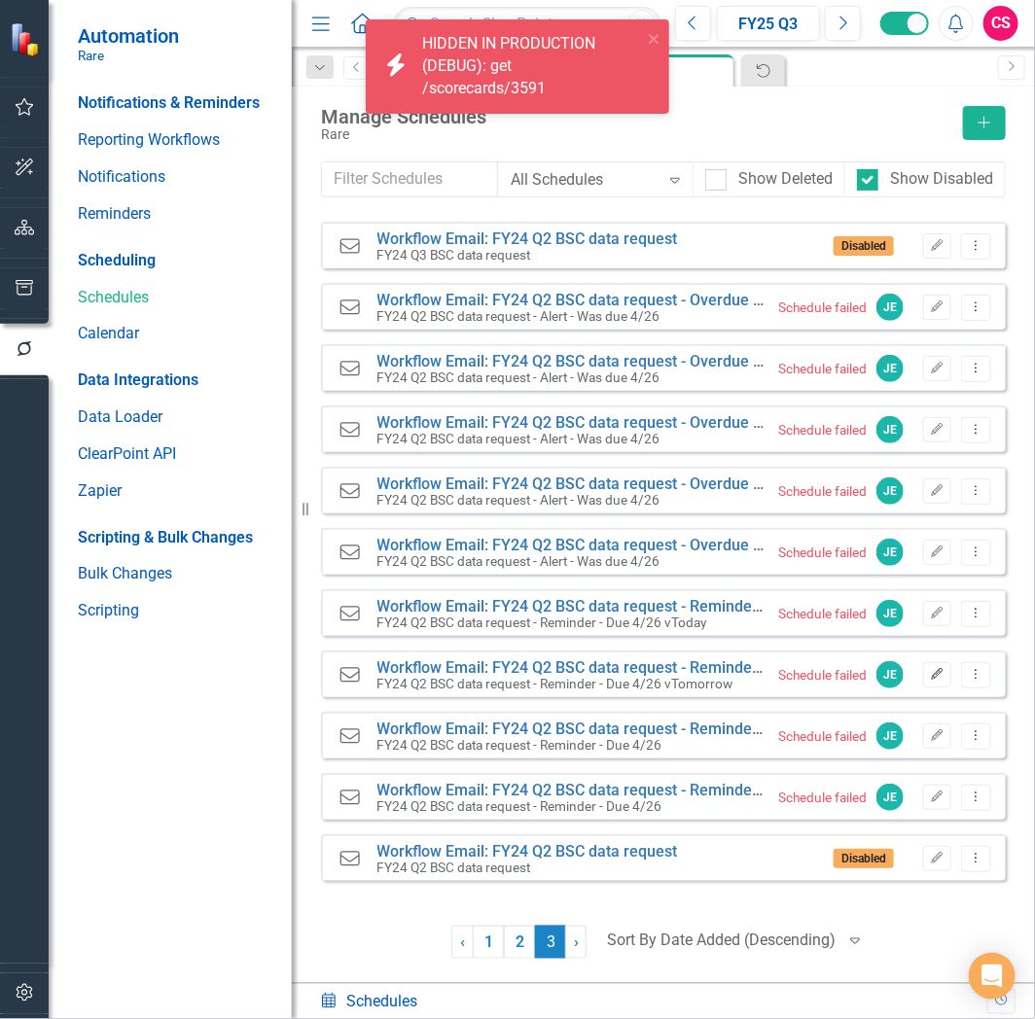
click at [945, 673] on button "Edit" at bounding box center [937, 674] width 28 height 25
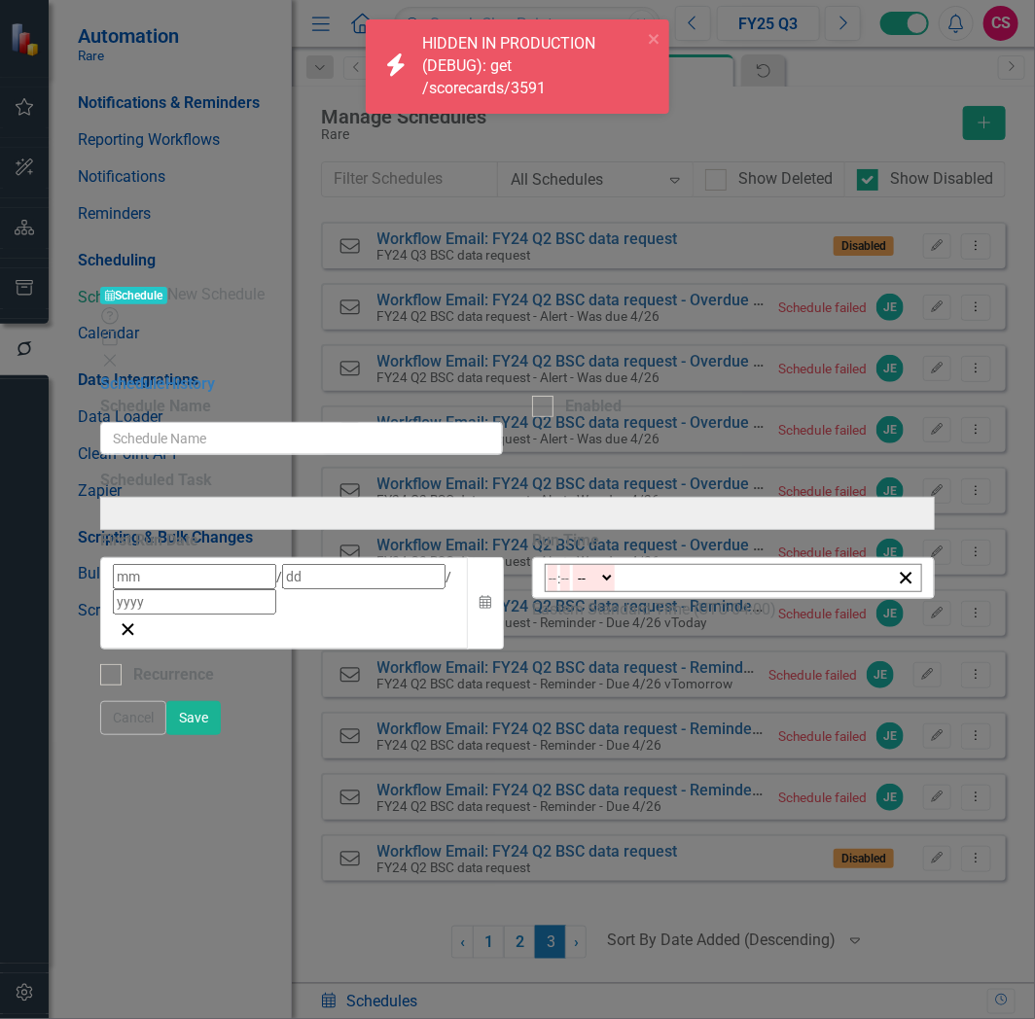
type input "Workflow Email: FY24 Q2 BSC data request - Reminder - Due 4/26"
checkbox input "true"
type input "4"
type input "25"
type input "2024"
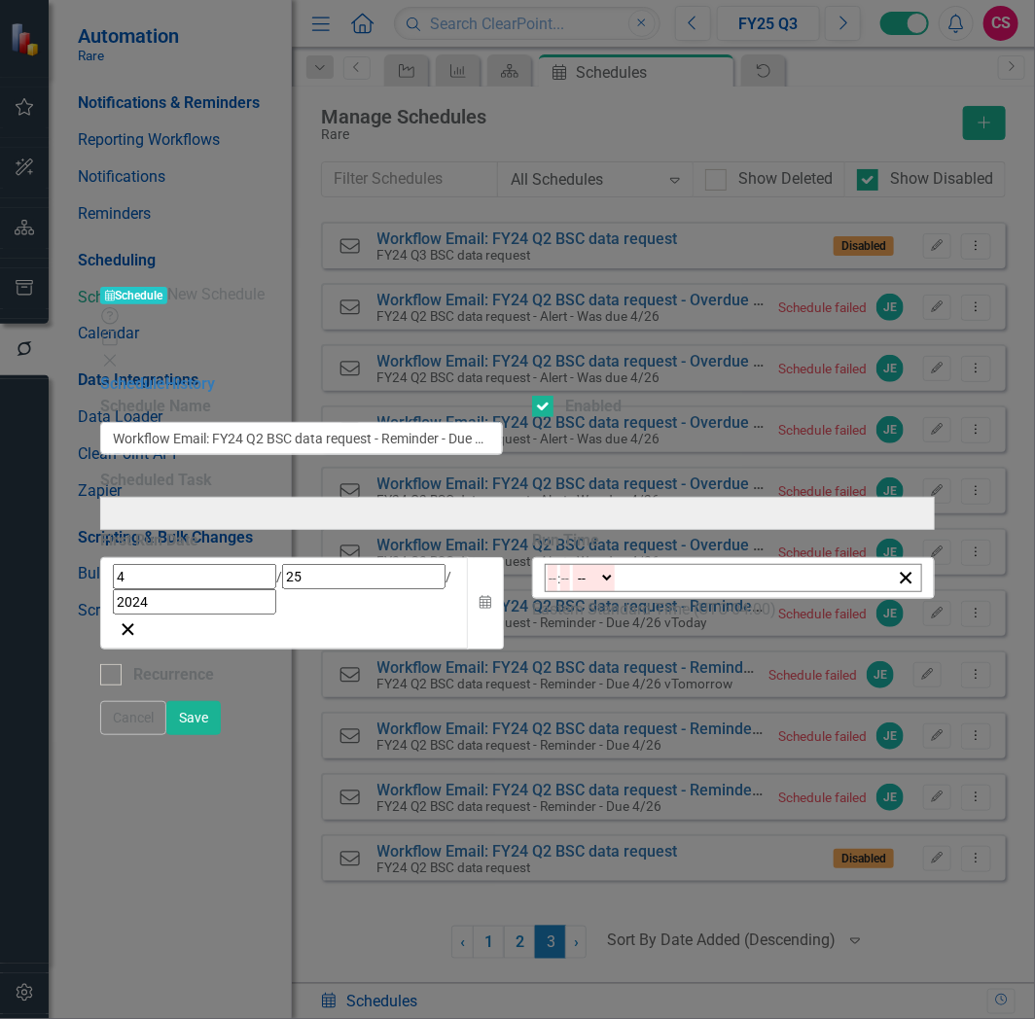
type input "Workflow Email: FY24 Q2 BSC data request - Reminder - Due 4/26 vTomorrow"
type input "15:00"
type input "3"
type input "0"
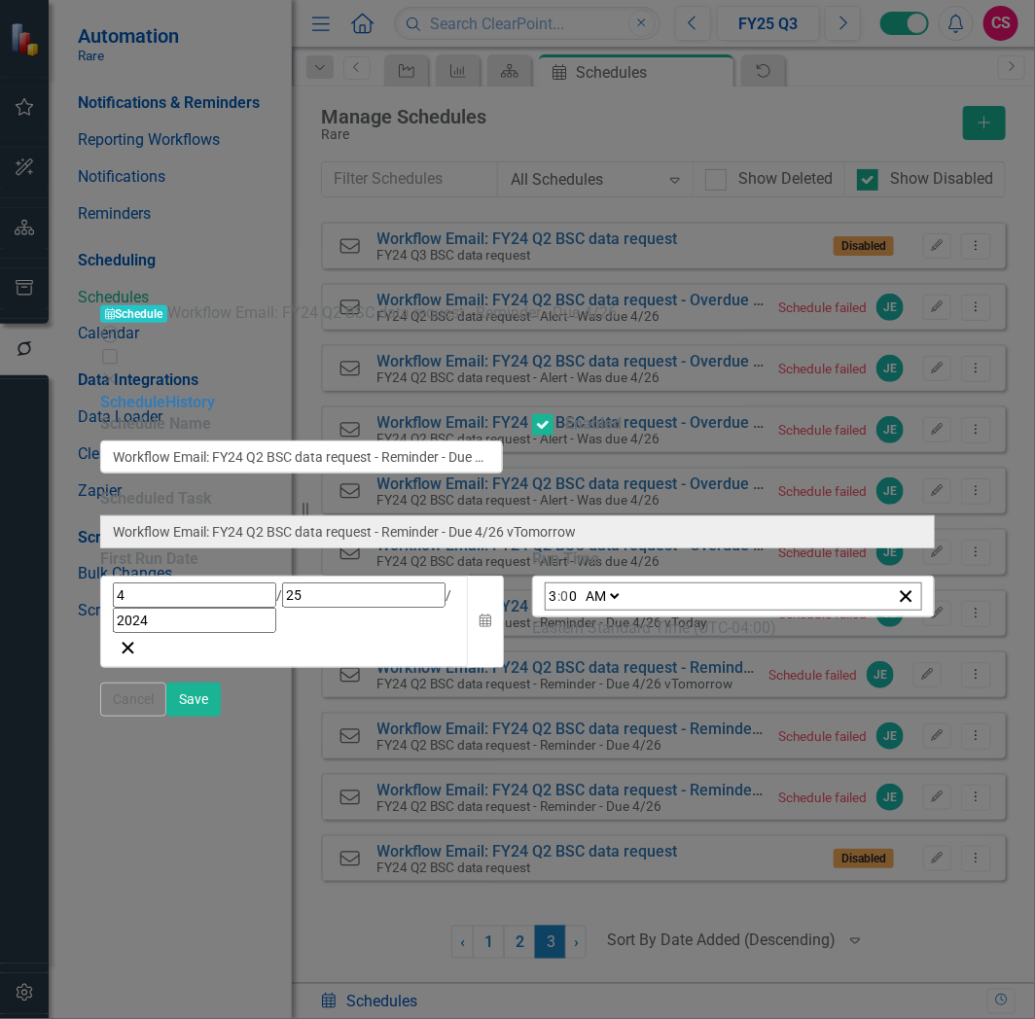
click at [120, 372] on icon "Close" at bounding box center [109, 380] width 19 height 16
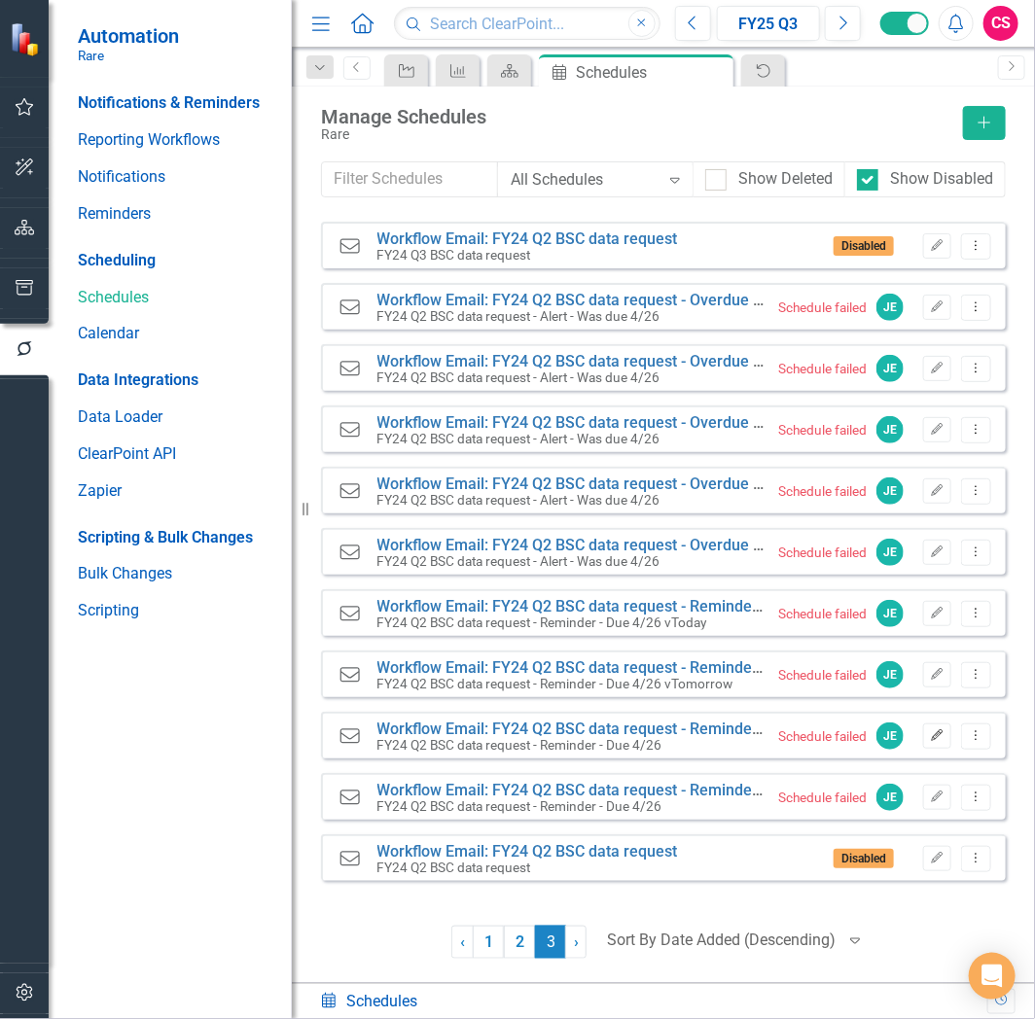
click at [929, 742] on button "Edit" at bounding box center [937, 736] width 28 height 25
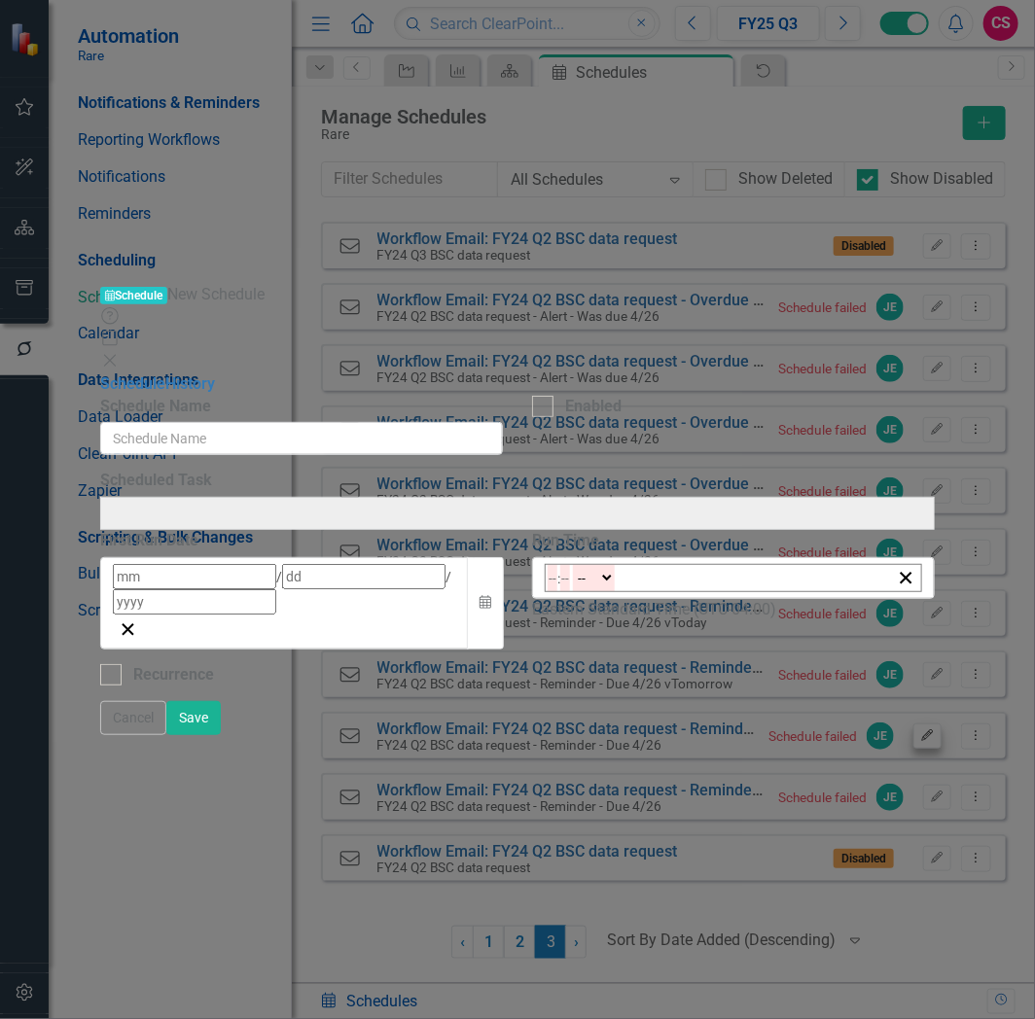
type input "Workflow Email: FY24 Q2 BSC data request - Reminder - Due 4/26"
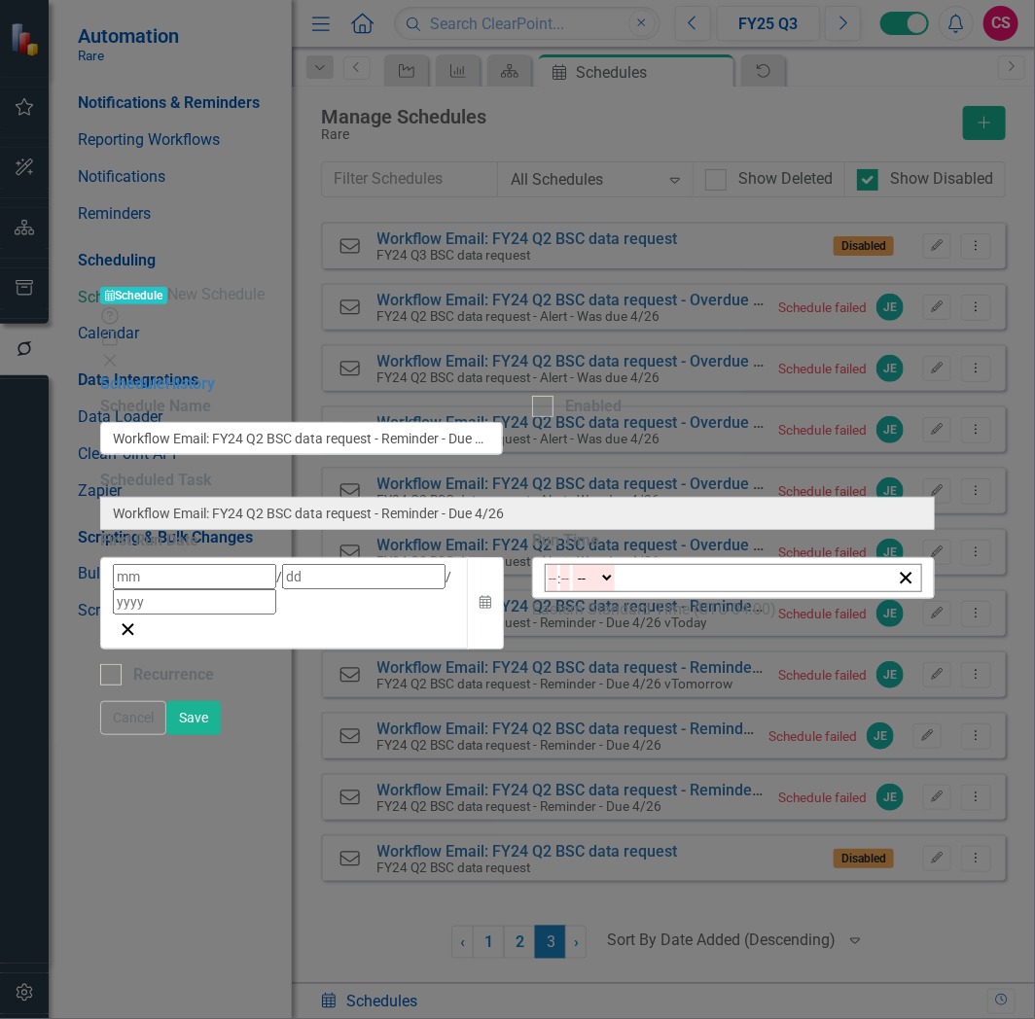
checkbox input "true"
type input "4"
type input "24"
type input "2024"
type input "11:00"
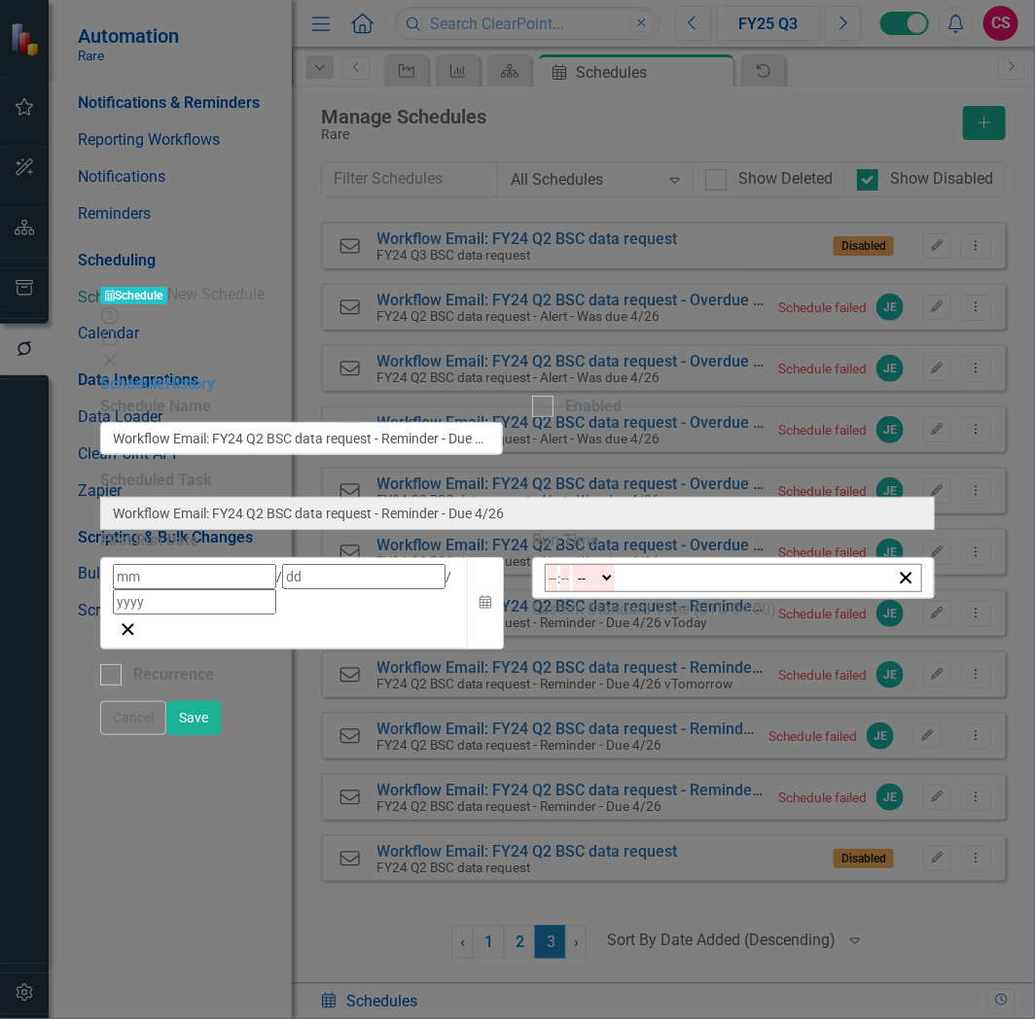
type input "11"
type input "0"
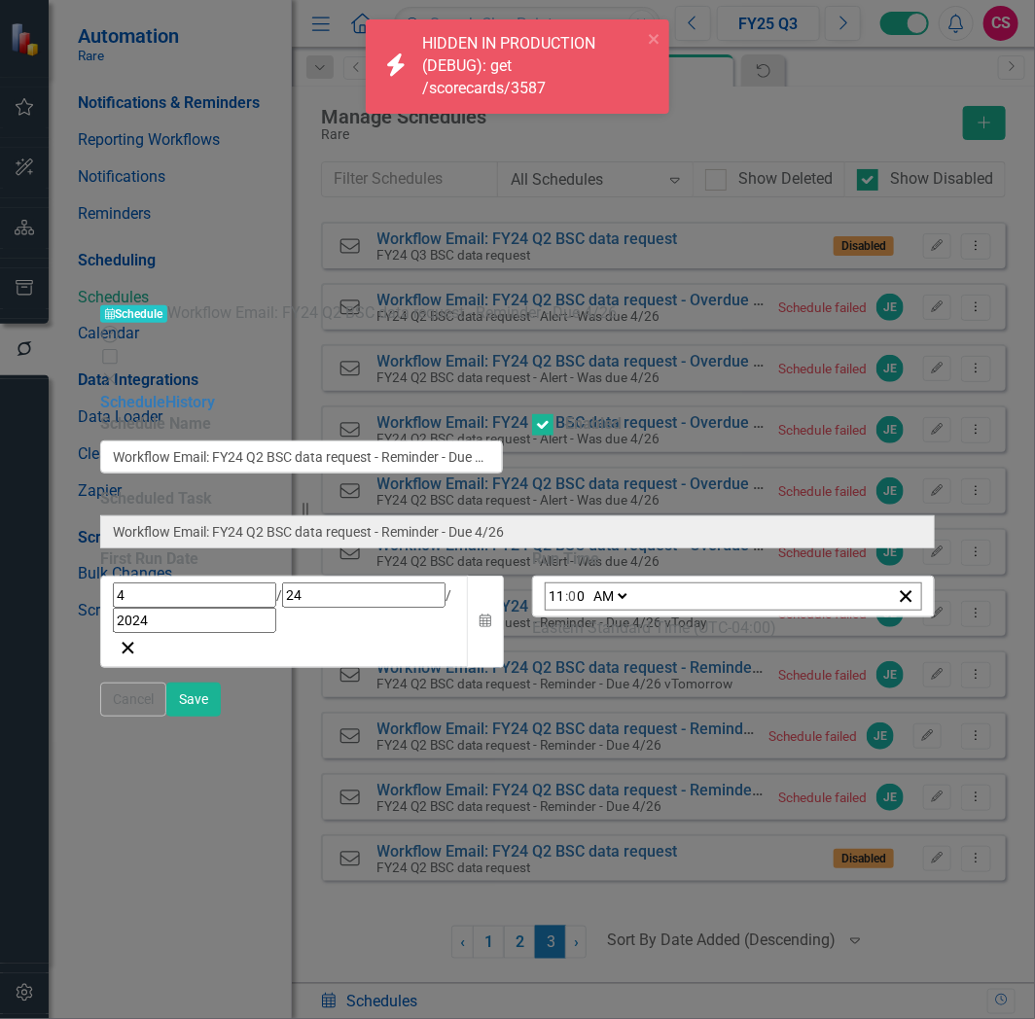
click at [120, 372] on icon "Close" at bounding box center [109, 380] width 19 height 16
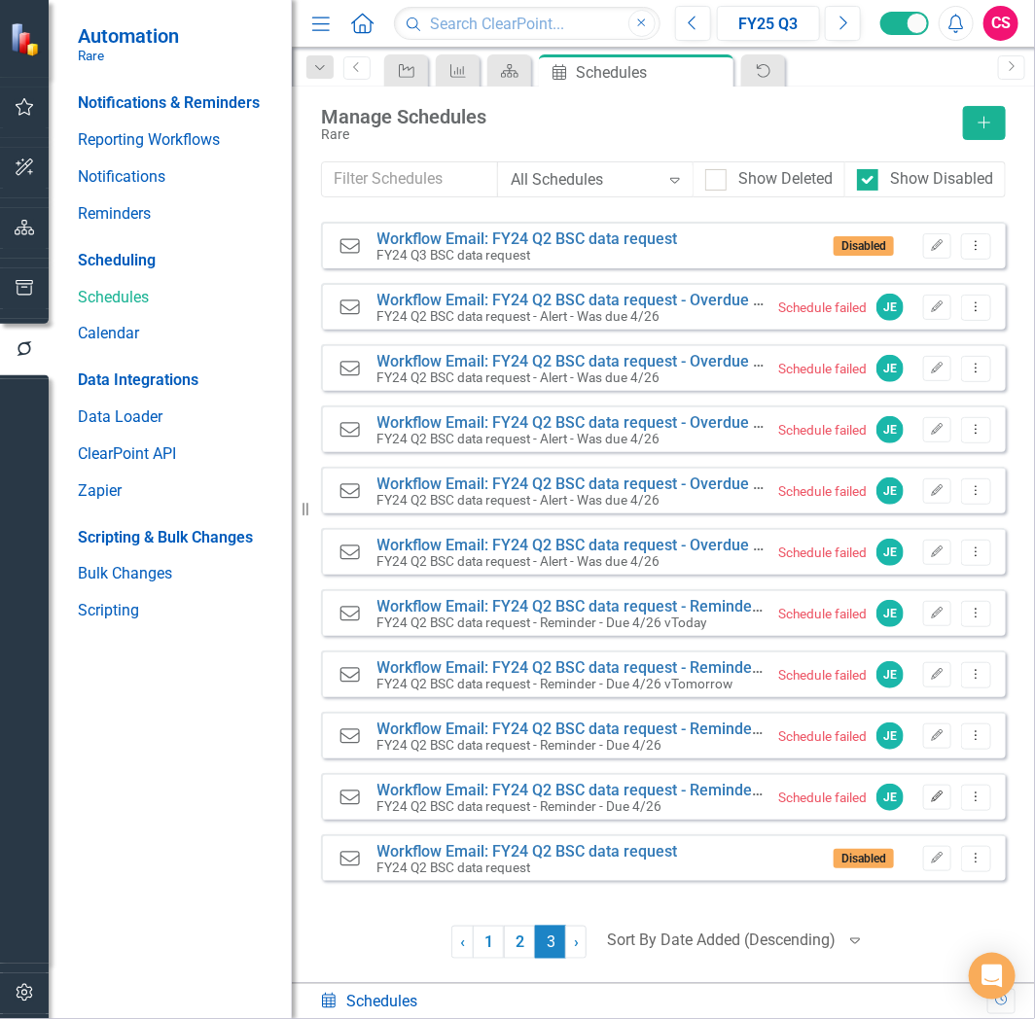
click at [926, 799] on button "Edit" at bounding box center [937, 797] width 28 height 25
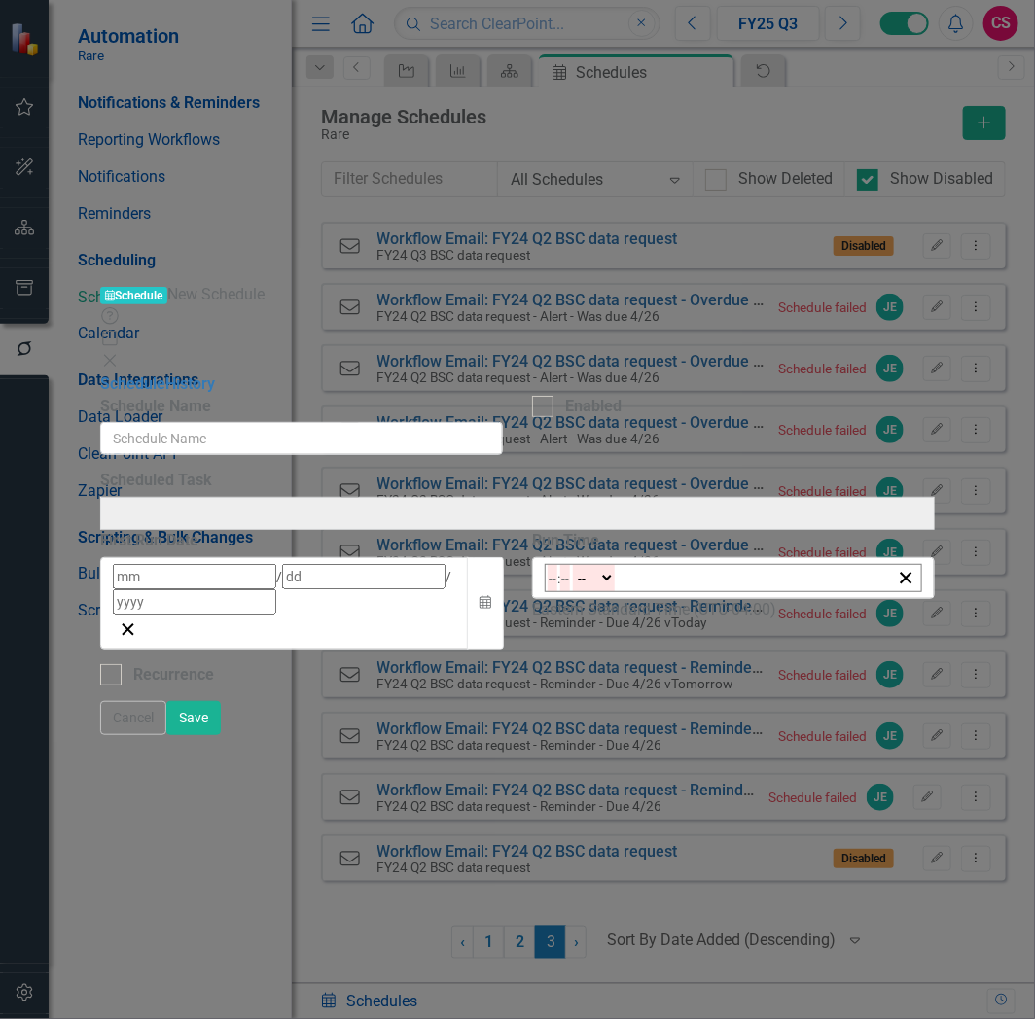
type input "Workflow Email: FY24 Q2 BSC data request - Reminder - Due 4/26"
checkbox input "true"
type input "4"
type input "22"
type input "2024"
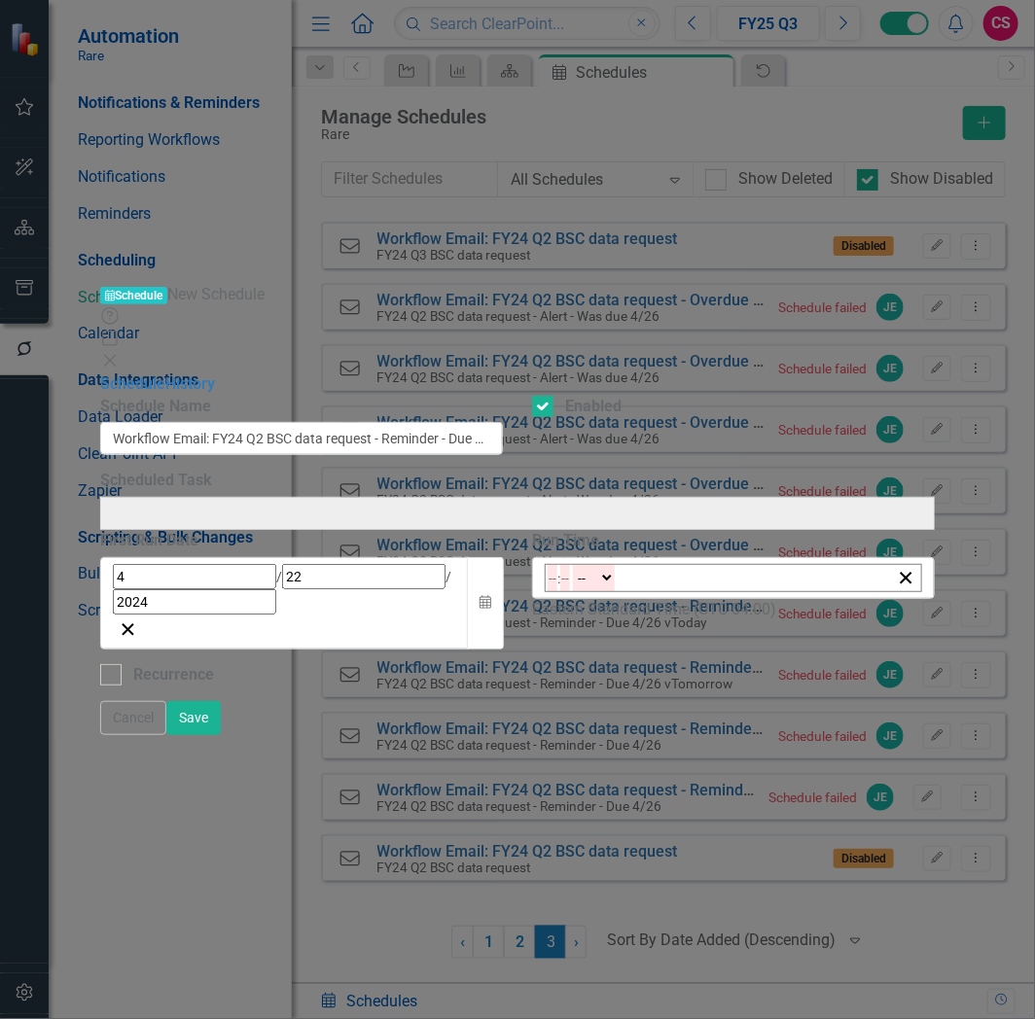
type input "Workflow Email: FY24 Q2 BSC data request - Reminder - Due 4/26"
type input "13:00"
type input "1"
type input "0"
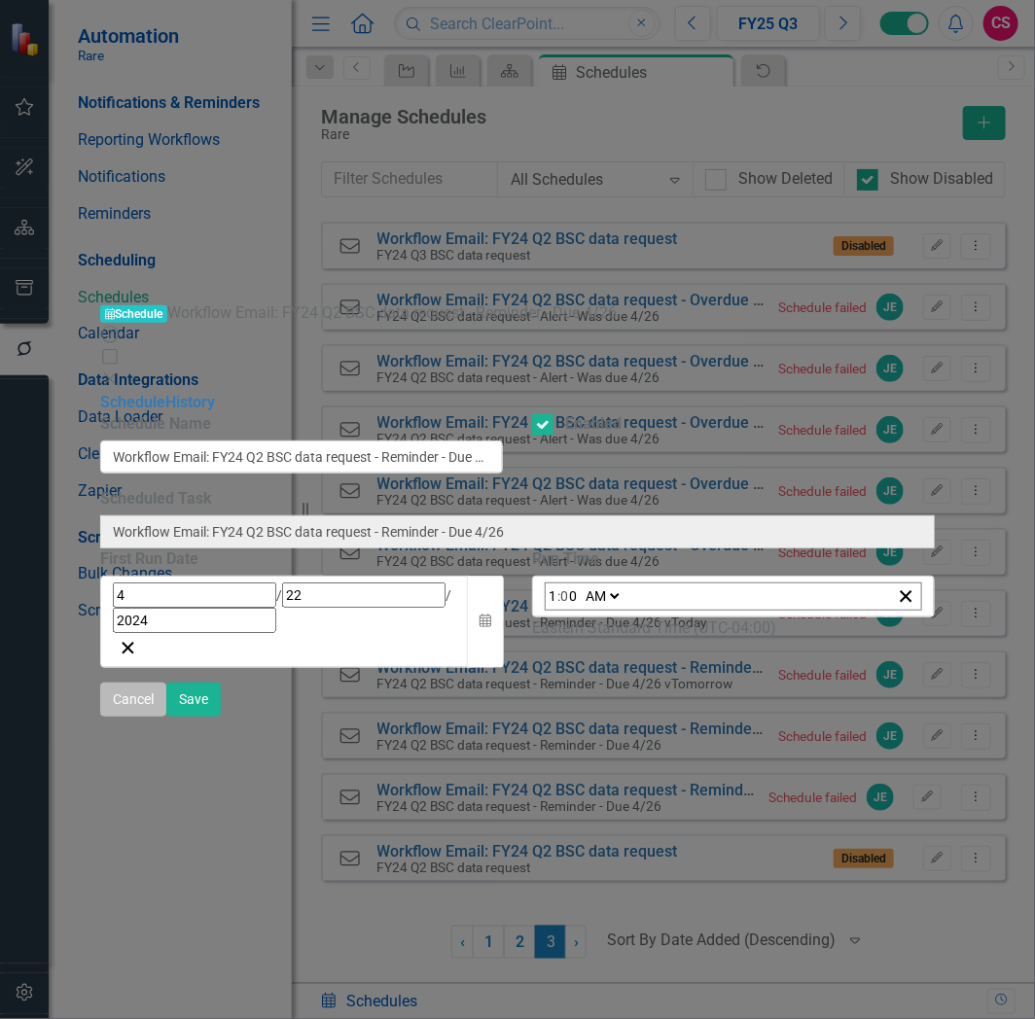
click at [166, 717] on button "Cancel" at bounding box center [133, 700] width 66 height 34
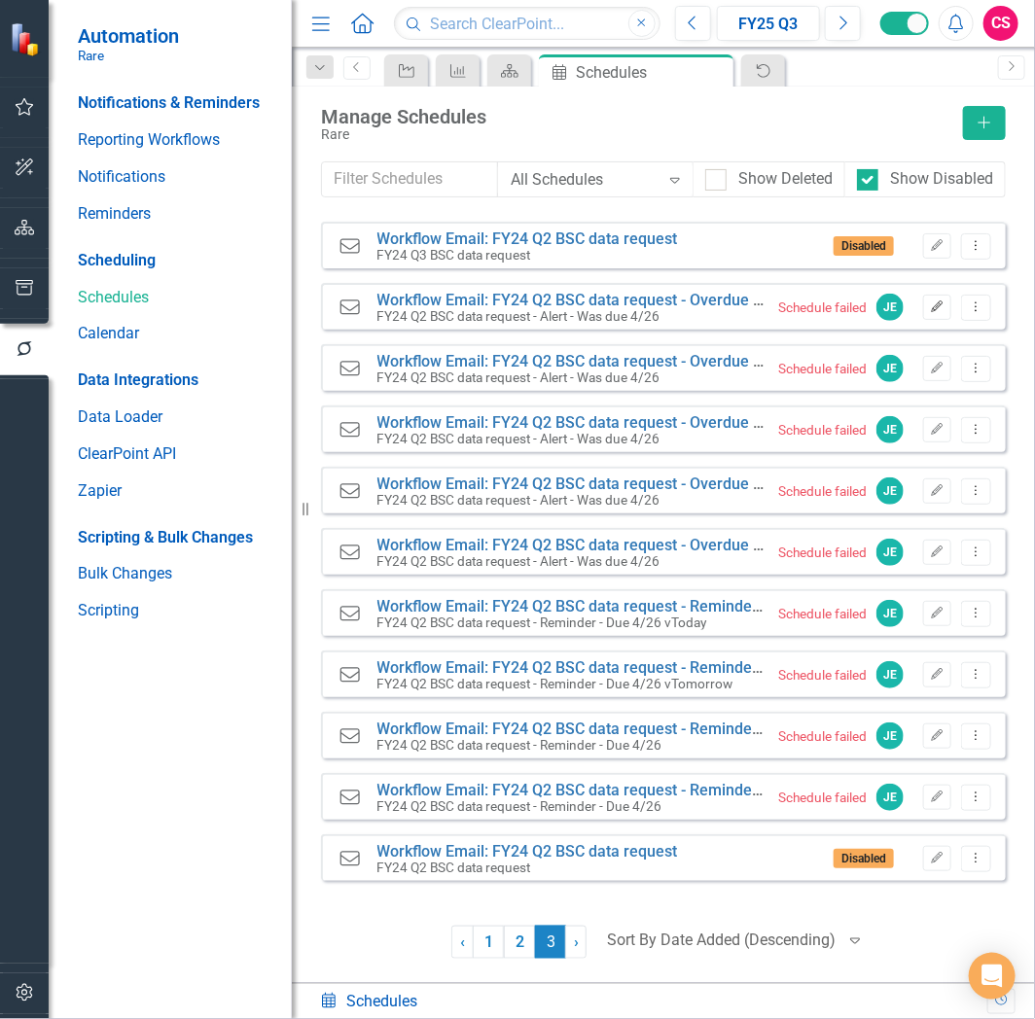
click at [937, 305] on icon "button" at bounding box center [938, 307] width 12 height 12
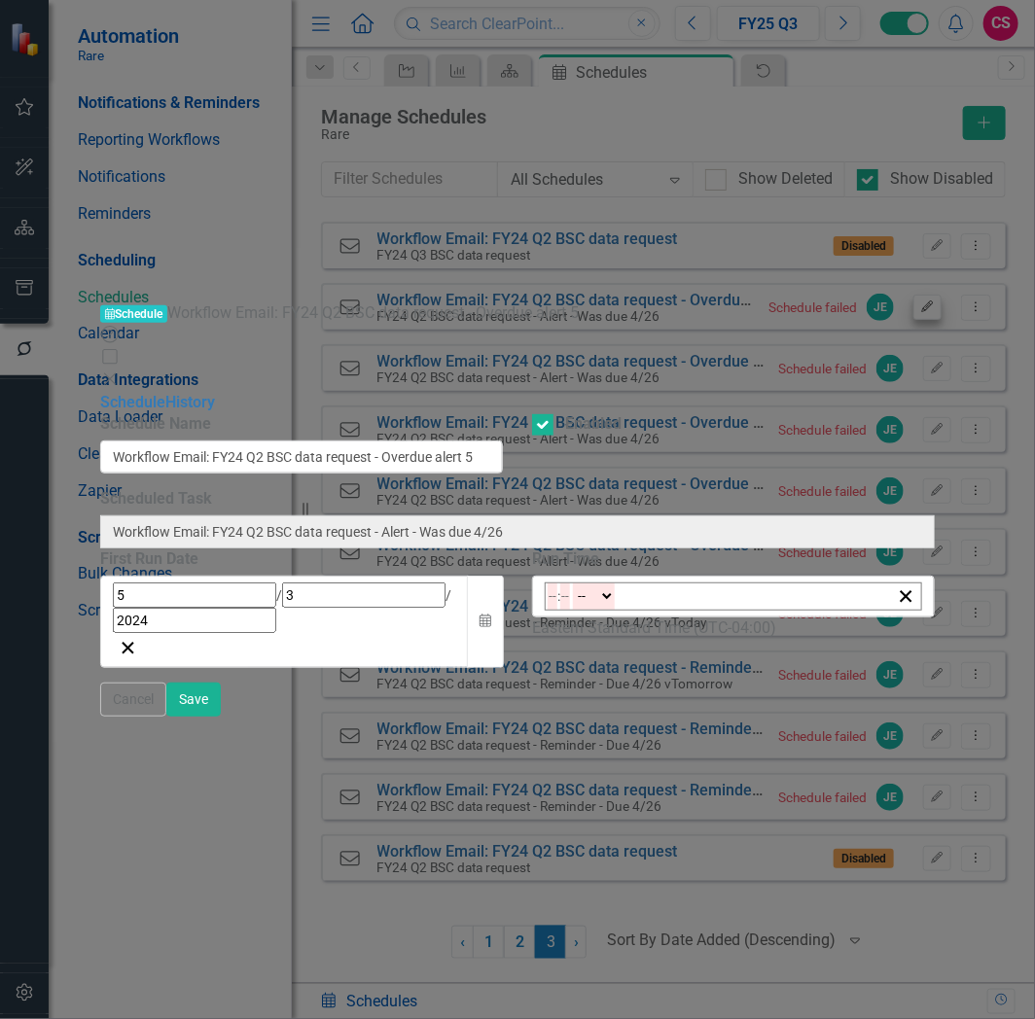
type input "10:00"
type input "10"
type input "0"
drag, startPoint x: 734, startPoint y: 264, endPoint x: 809, endPoint y: 275, distance: 75.8
click at [804, 576] on div "10:00 10 : 0 0 AM PM" at bounding box center [733, 597] width 403 height 42
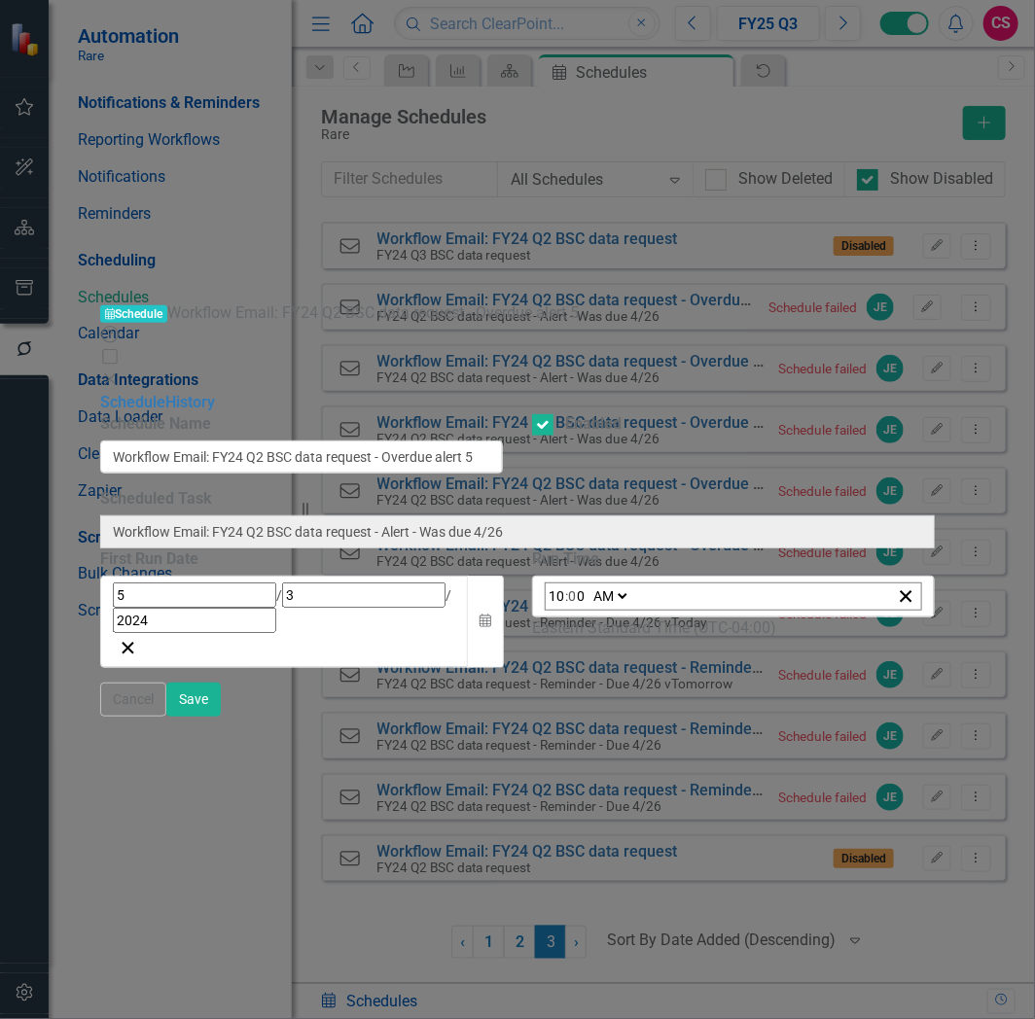
click at [775, 413] on div "Schedule Name Workflow Email: FY24 Q2 BSC data request - Overdue alert 5 Enable…" at bounding box center [517, 547] width 834 height 268
click at [120, 372] on icon "Close" at bounding box center [109, 380] width 19 height 16
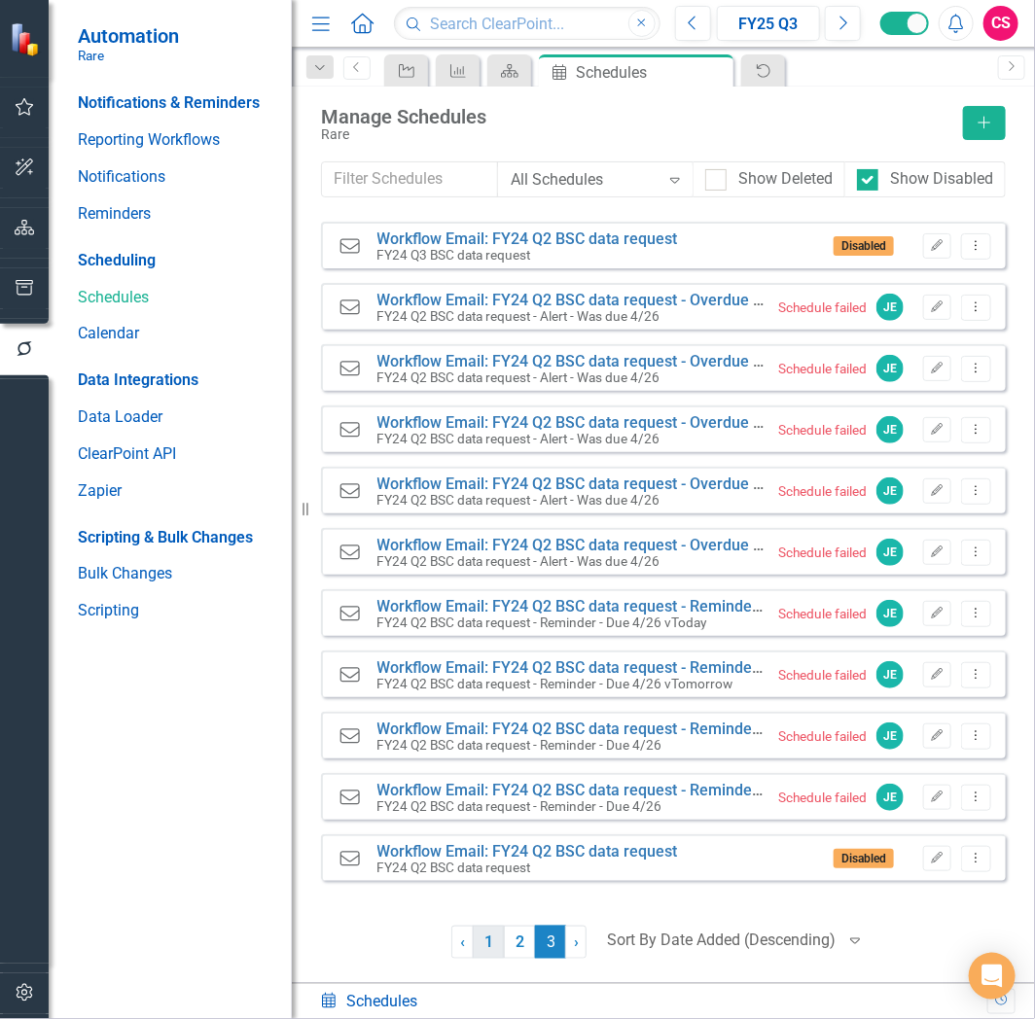
click at [488, 940] on link "1" at bounding box center [488, 942] width 31 height 33
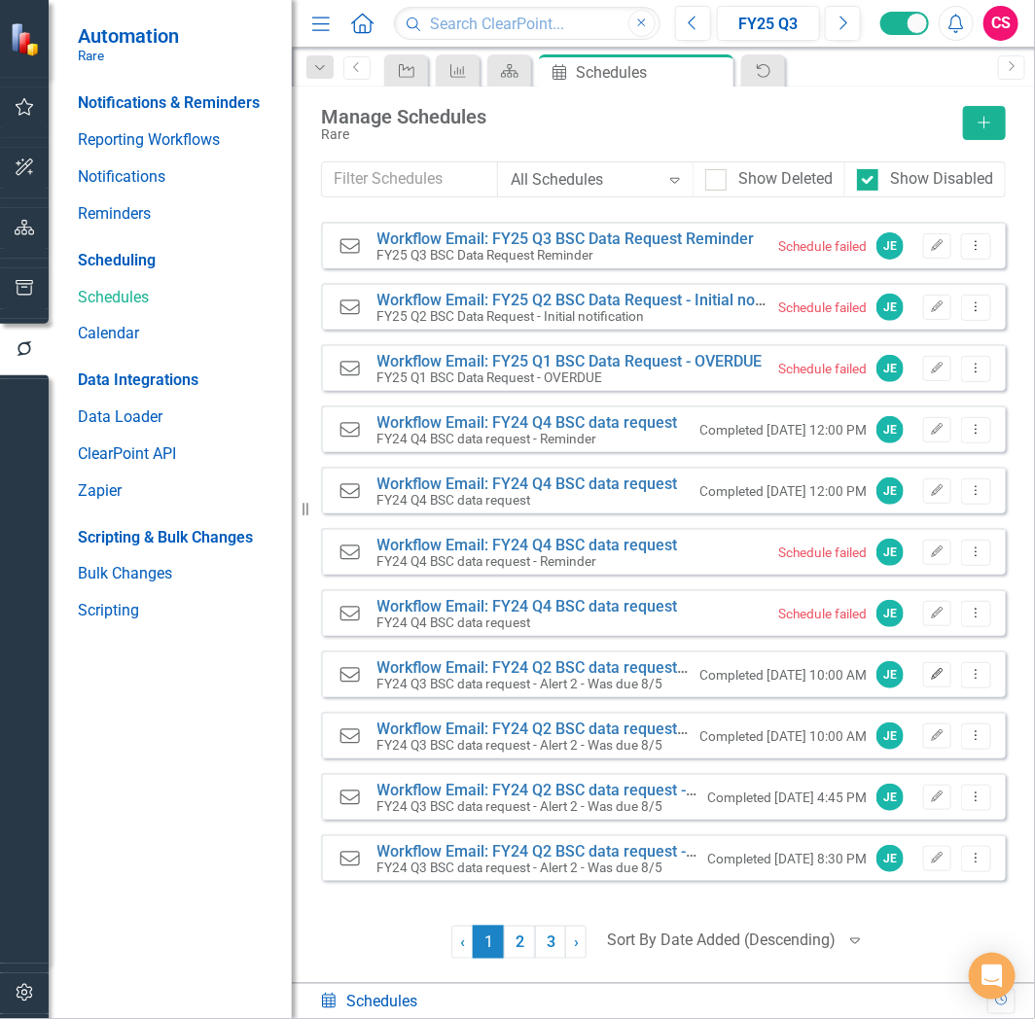
click at [938, 669] on icon "Edit" at bounding box center [937, 675] width 15 height 12
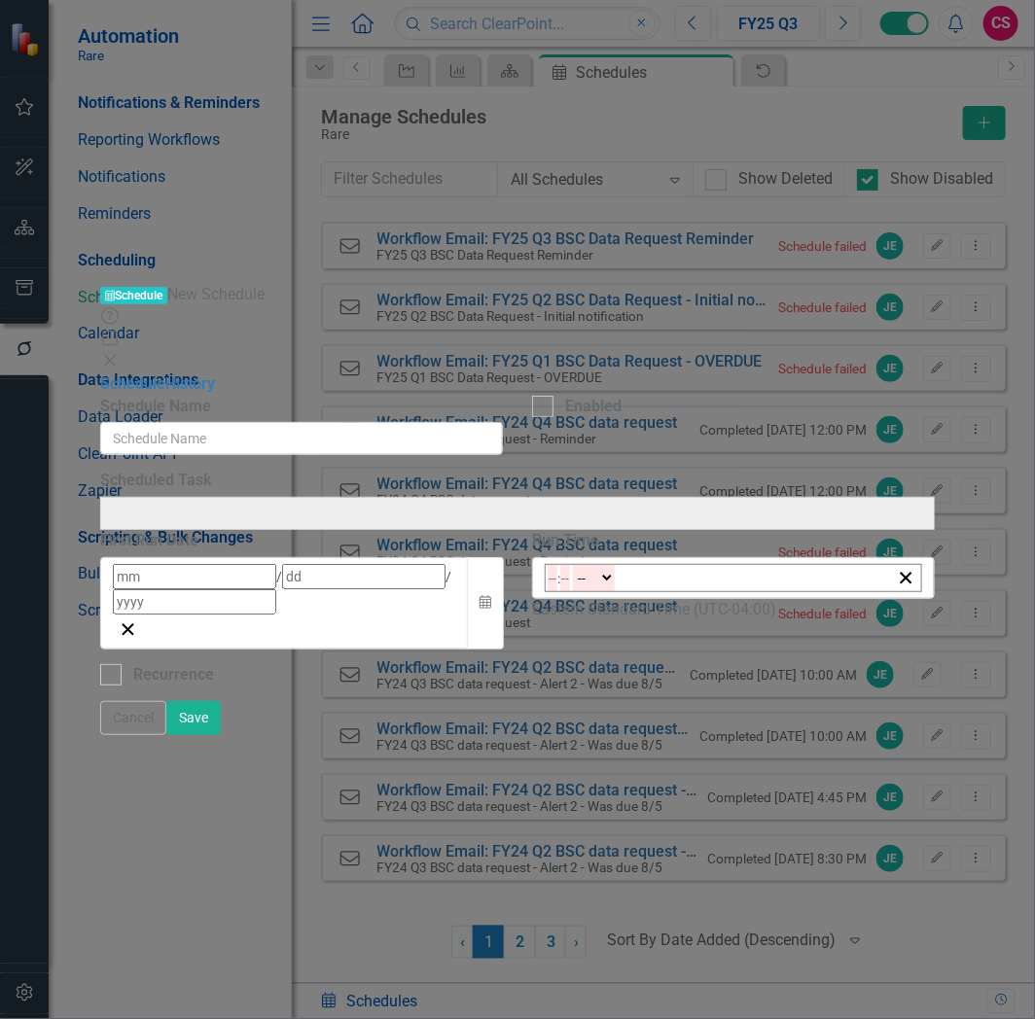
type input "Workflow Email: FY24 Q2 BSC data request - Overdue alert 5"
checkbox input "true"
type input "7"
type input "19"
type input "2024"
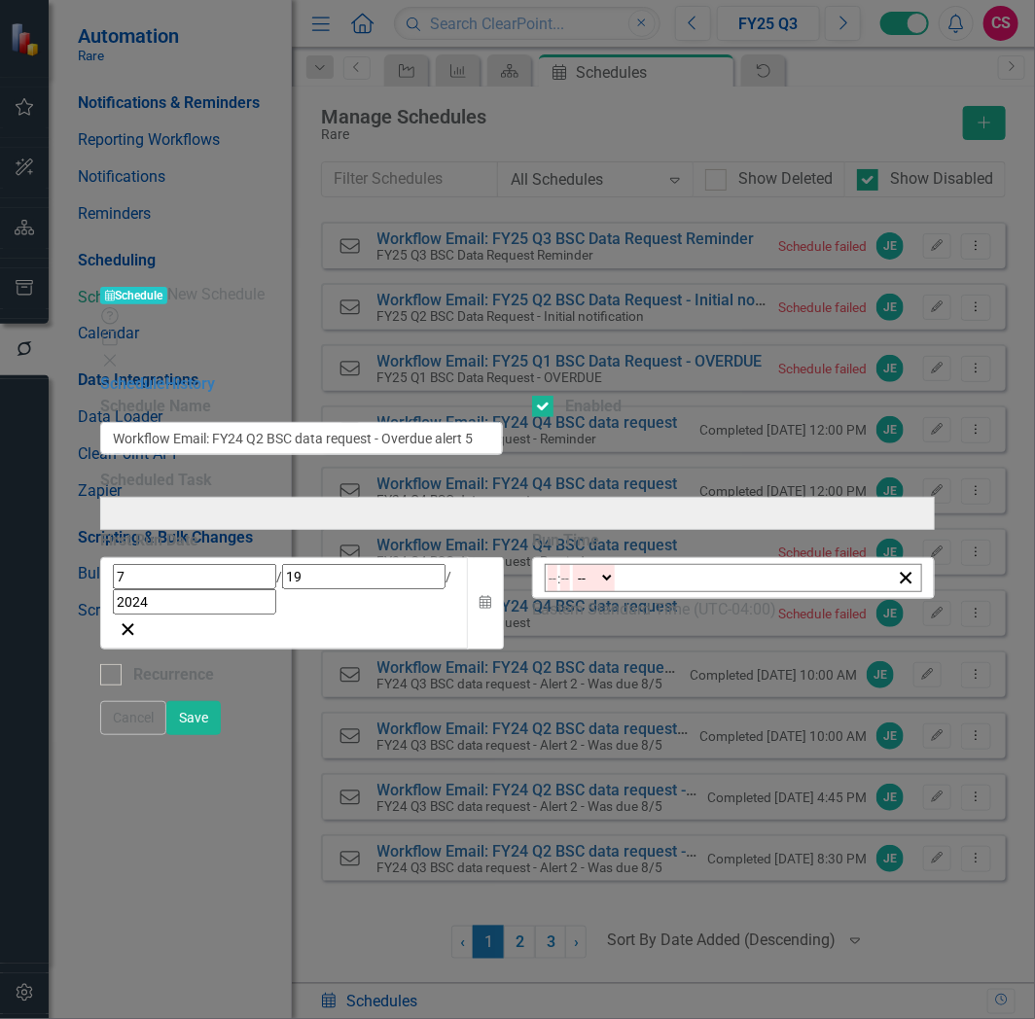
type input "Workflow Email: FY24 Q3 BSC data request - Alert 2 - Was due 8/5"
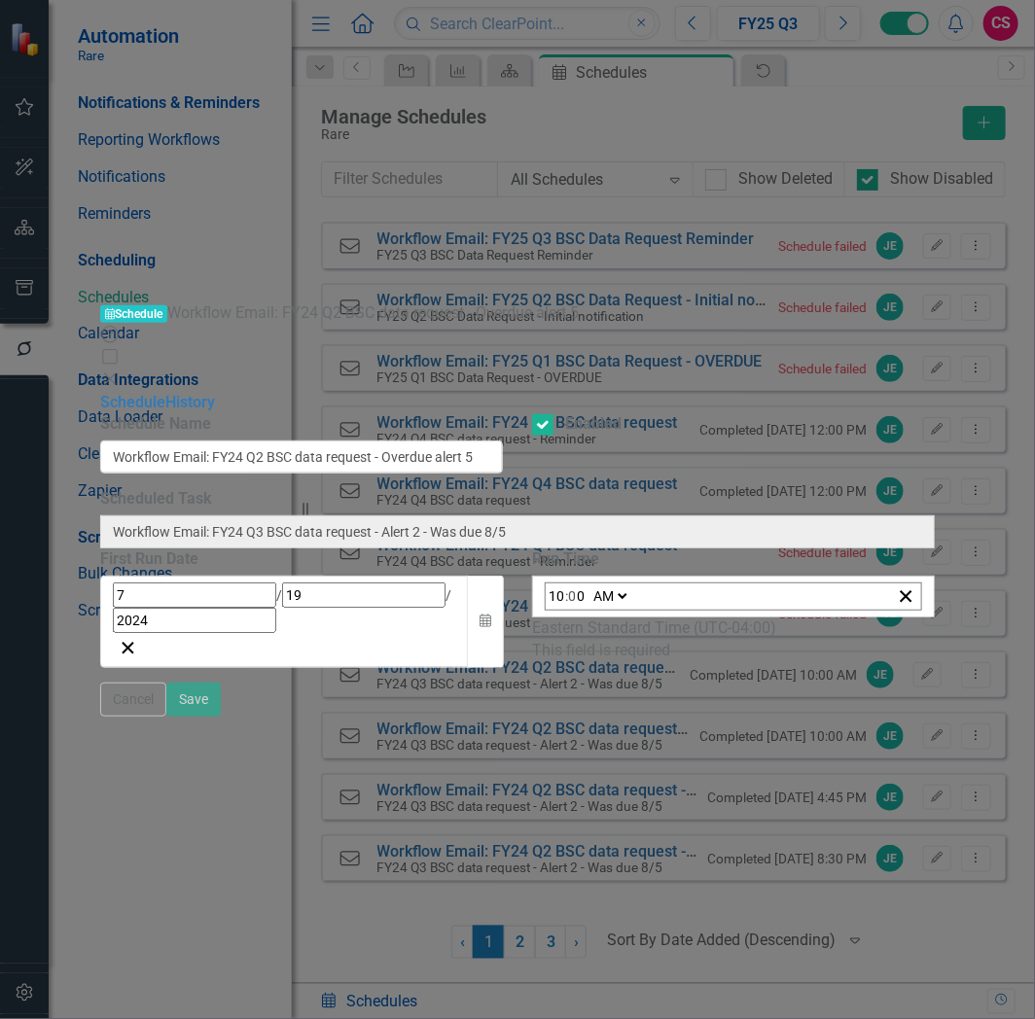
type input "10:00"
type input "10"
type input "0"
click at [120, 372] on icon "Close" at bounding box center [109, 380] width 19 height 16
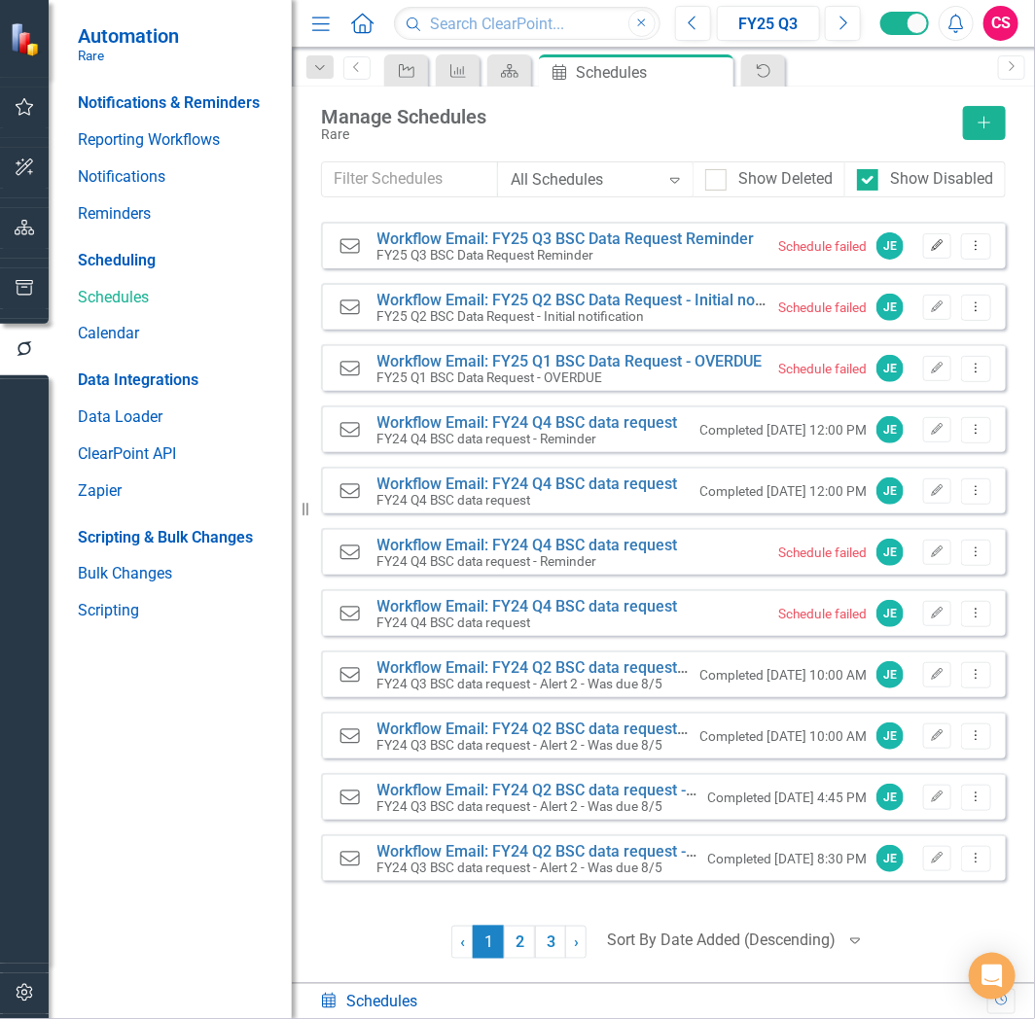
click at [937, 237] on button "Edit" at bounding box center [937, 245] width 28 height 25
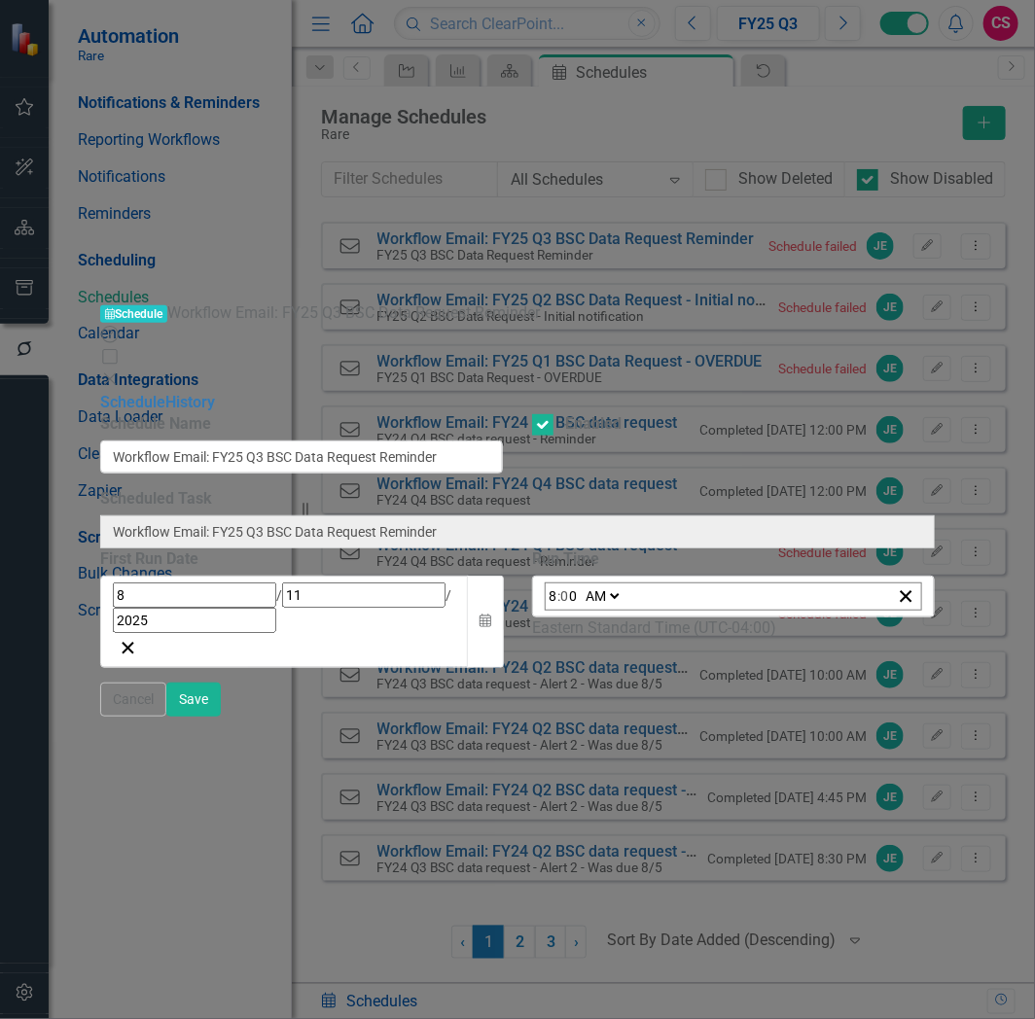
click at [120, 372] on icon "Close" at bounding box center [109, 380] width 19 height 16
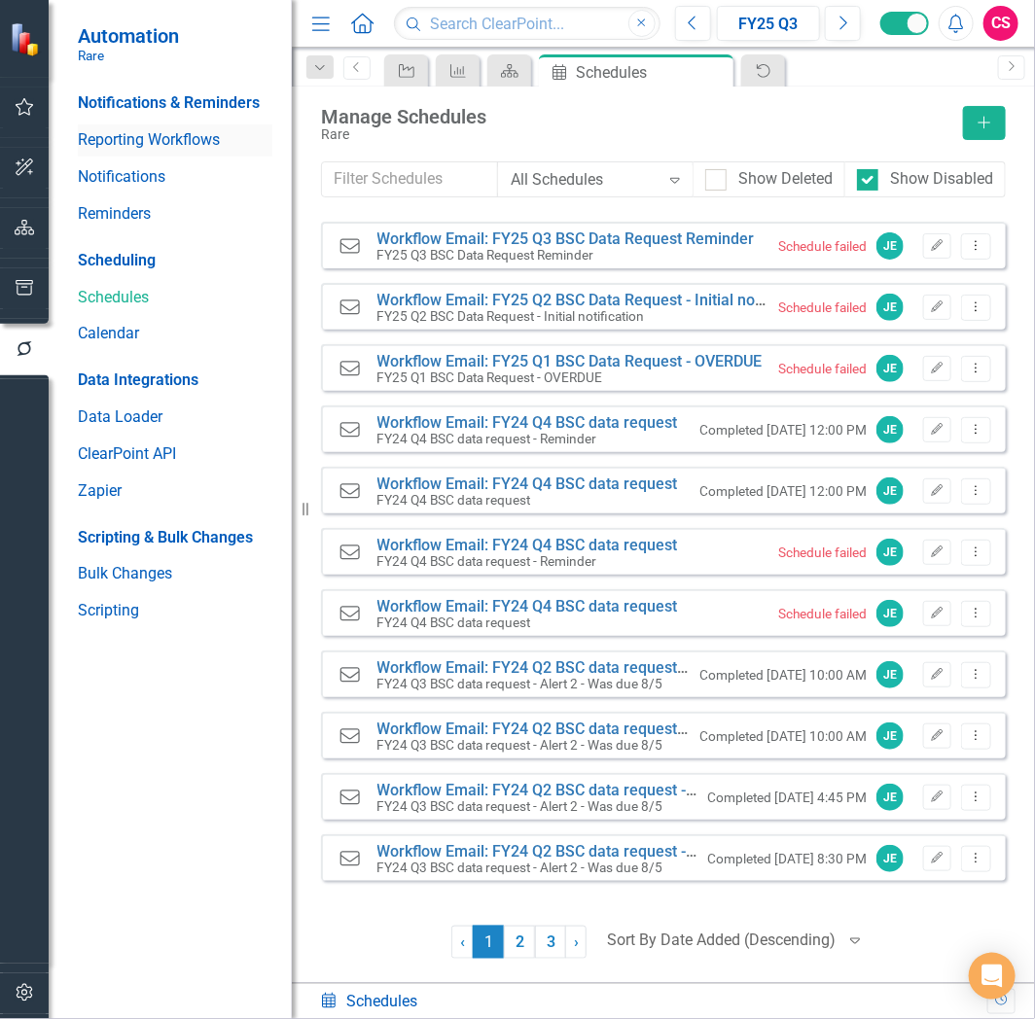
click at [150, 142] on link "Reporting Workflows" at bounding box center [175, 140] width 195 height 22
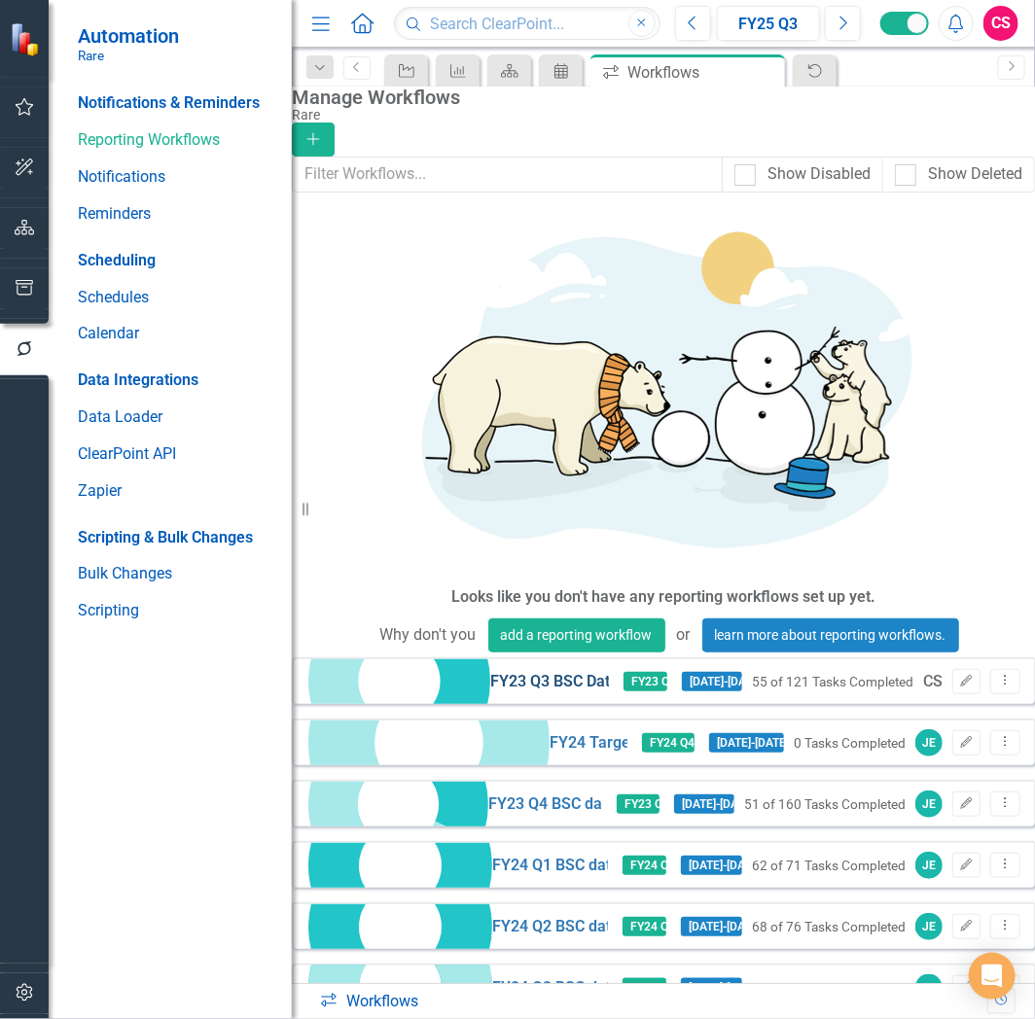
click at [490, 671] on link "FY23 Q3 BSC Data Request" at bounding box center [549, 682] width 119 height 22
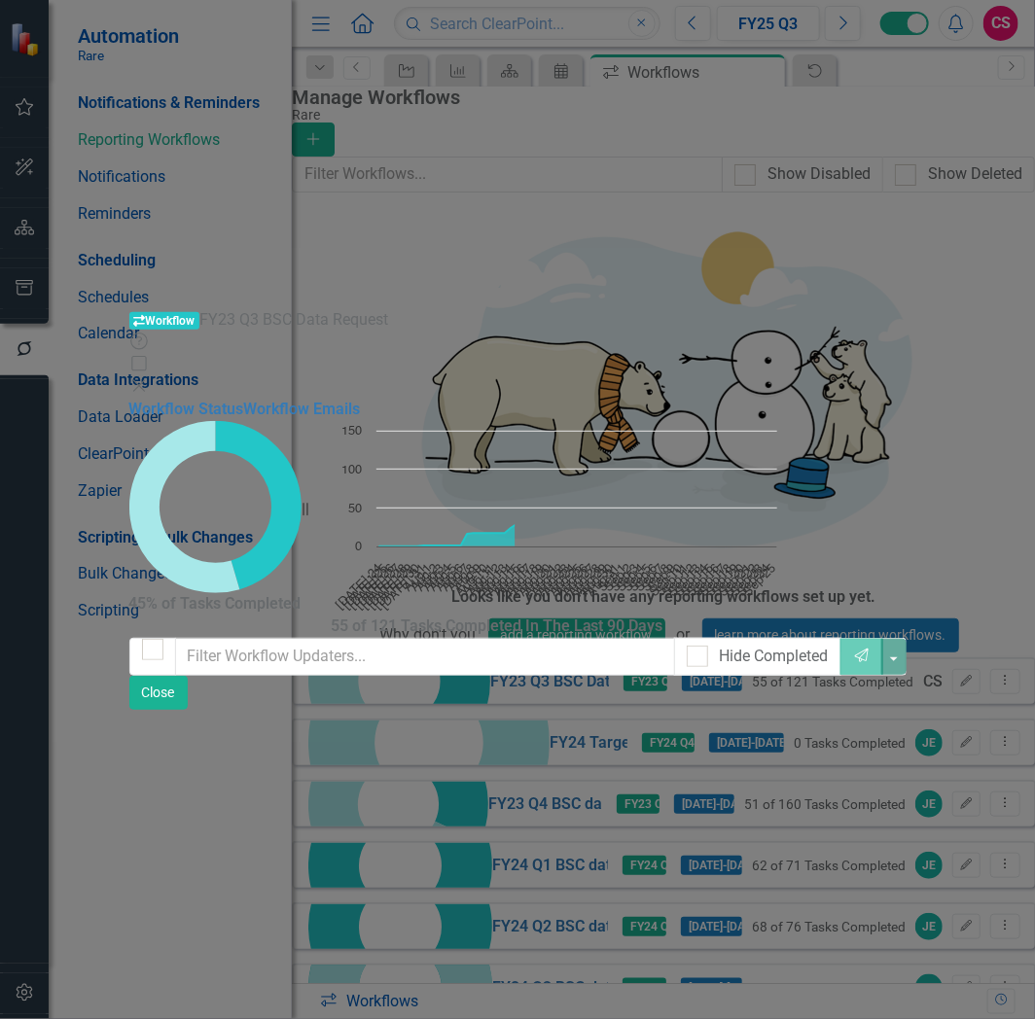
click at [906, 309] on div "Workflow Workflow FY23 Q3 BSC Data Request Help Maximize Close" at bounding box center [517, 353] width 777 height 89
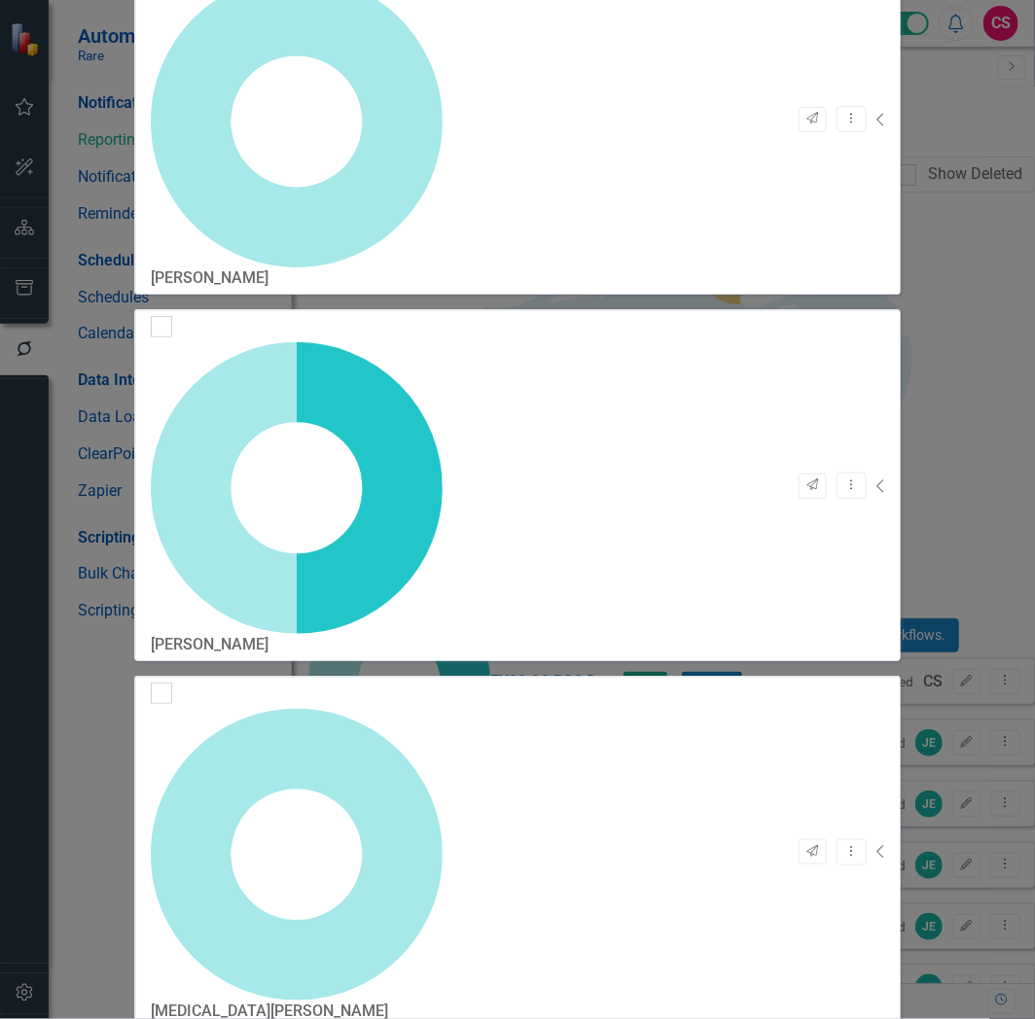
checkbox input "false"
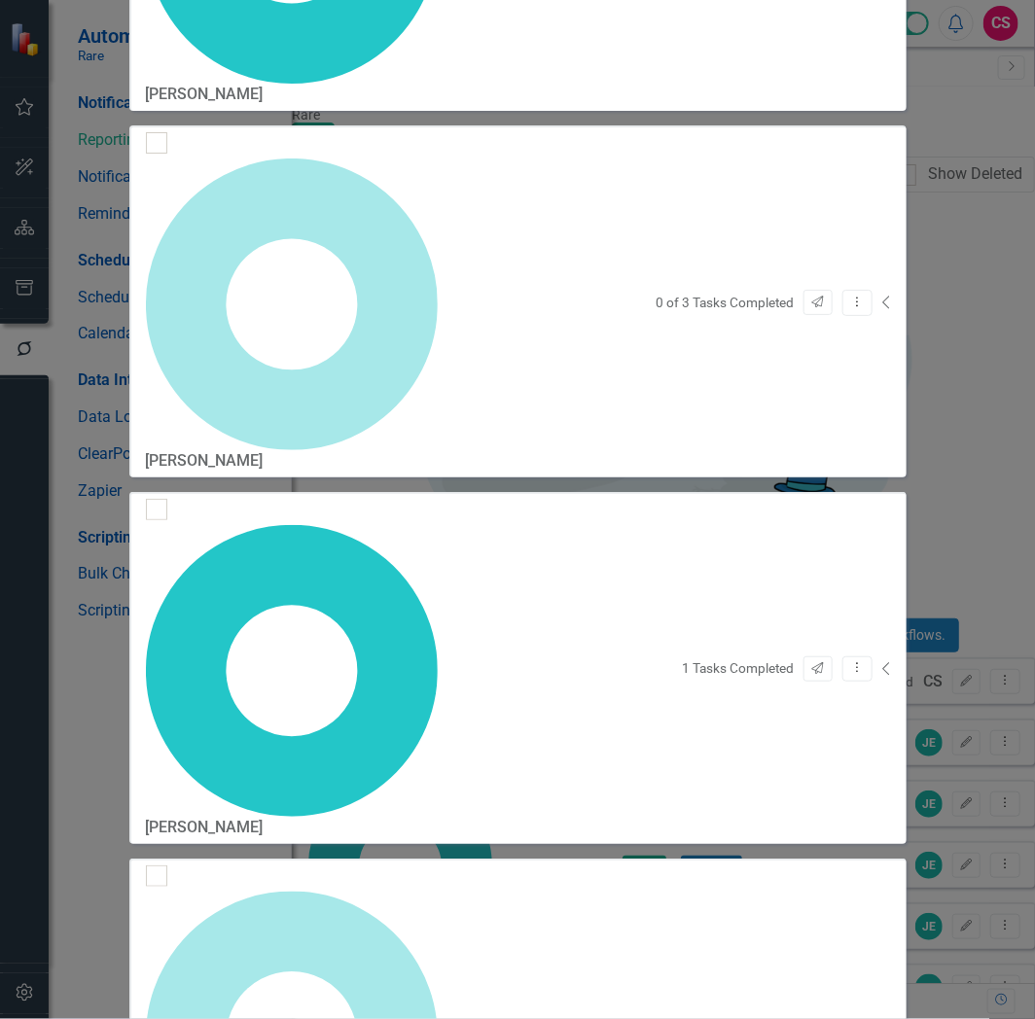
checkbox input "false"
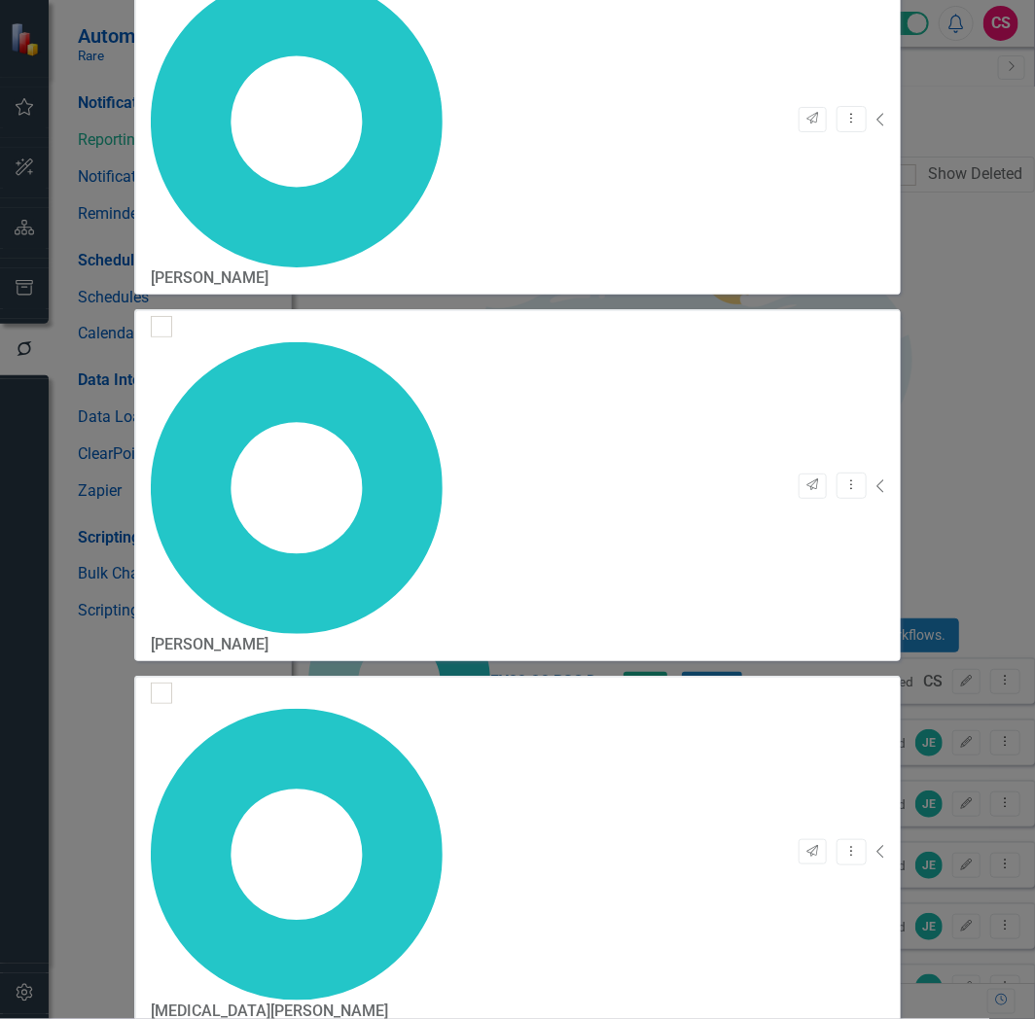
checkbox input "false"
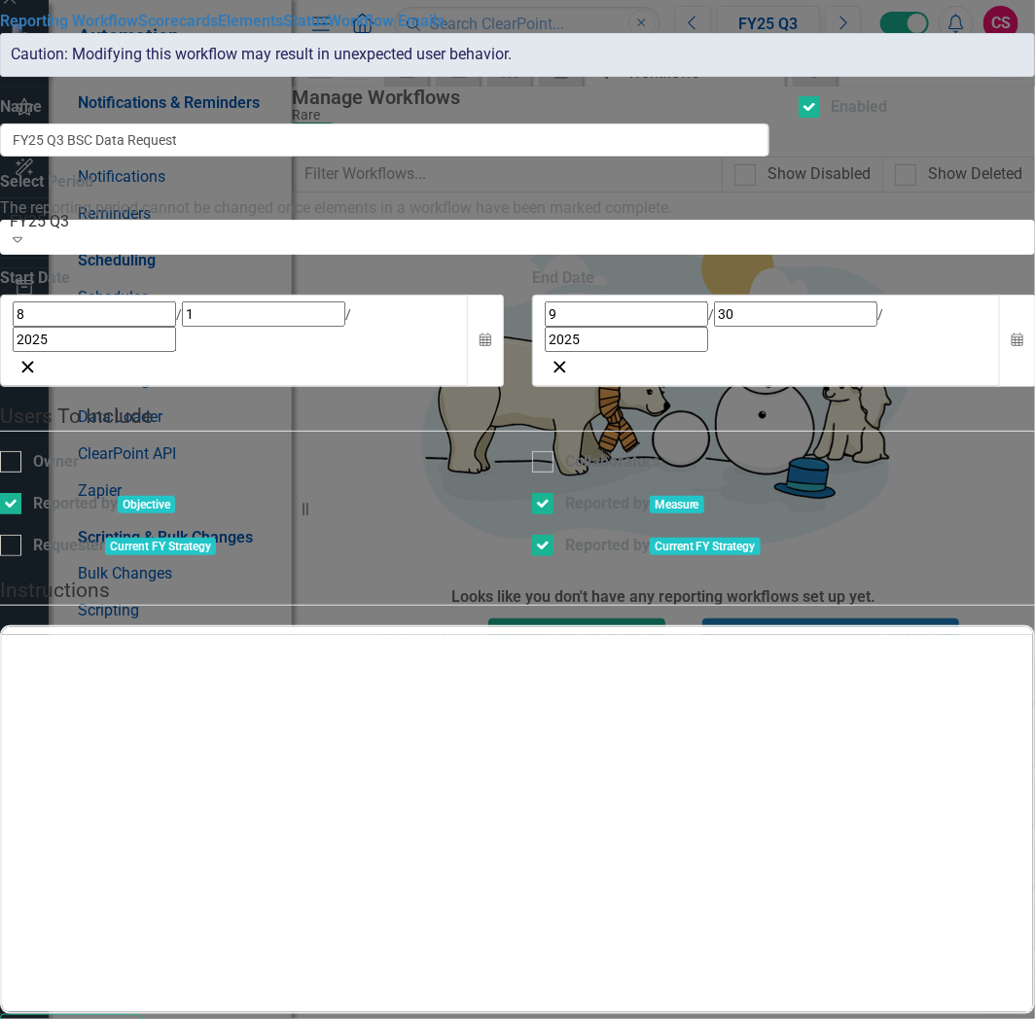
checkbox input "true"
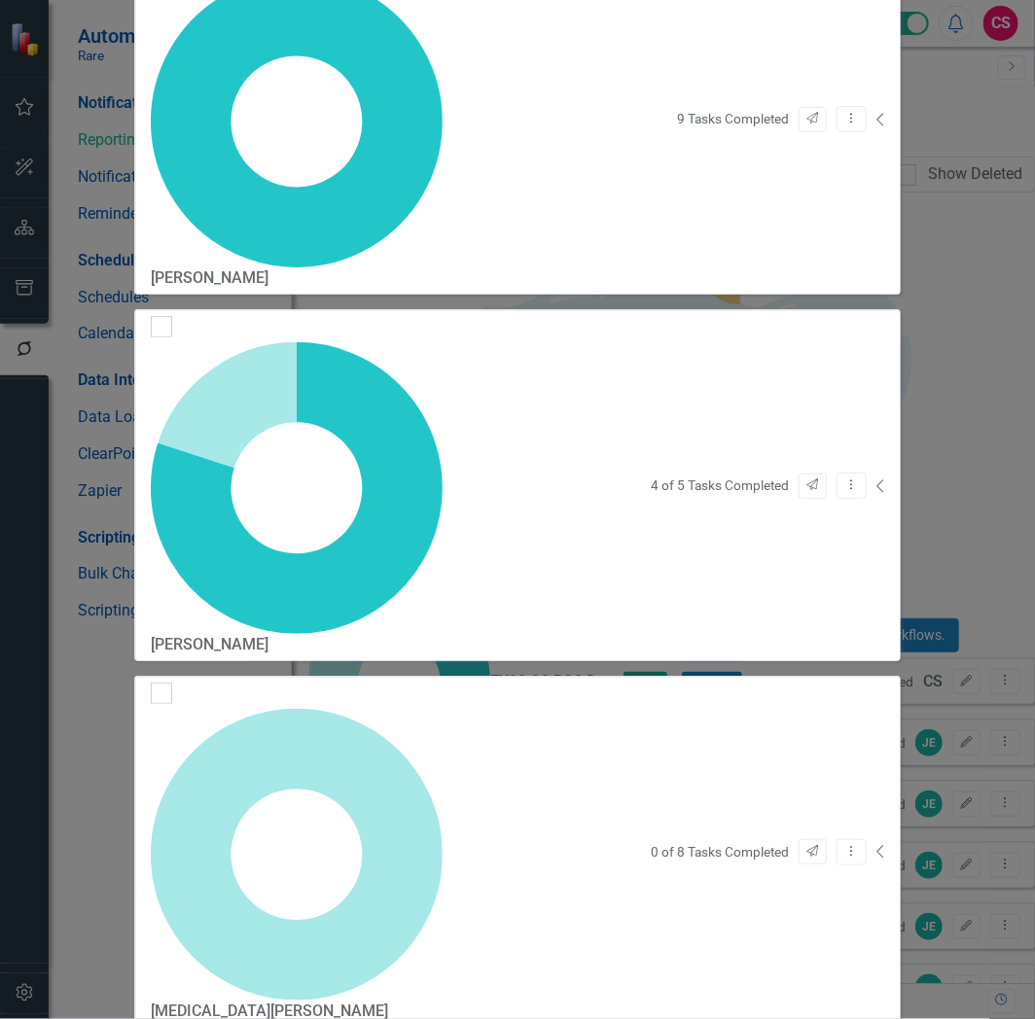
checkbox input "false"
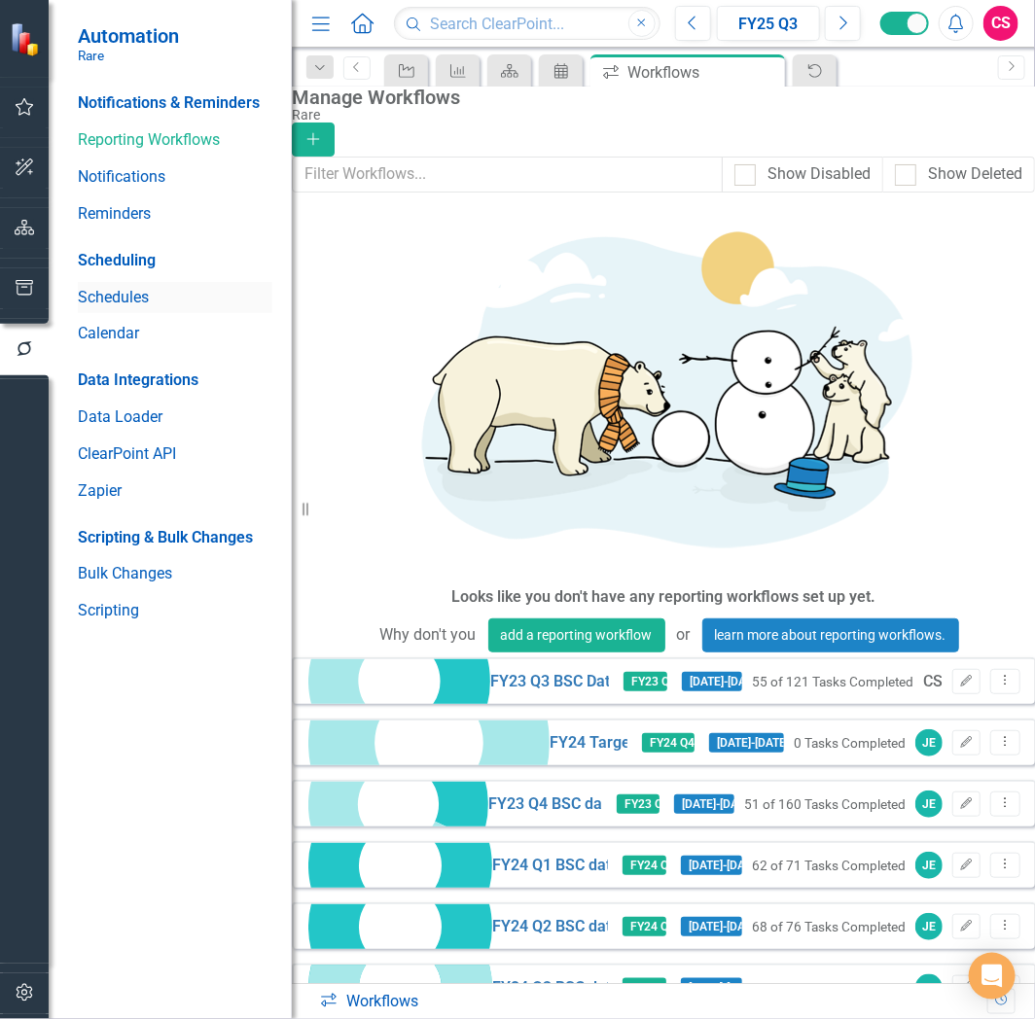
click at [119, 289] on link "Schedules" at bounding box center [175, 298] width 195 height 22
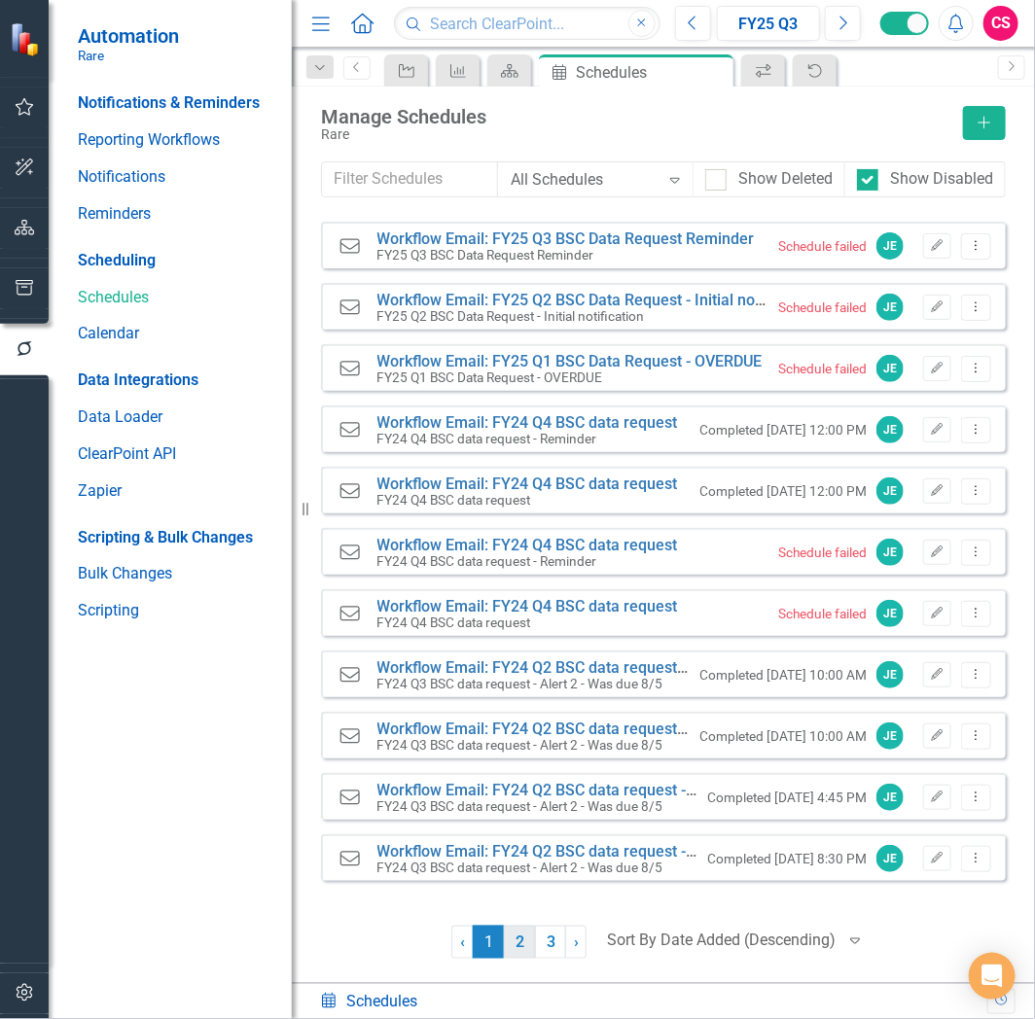
click at [513, 943] on link "2" at bounding box center [519, 942] width 31 height 33
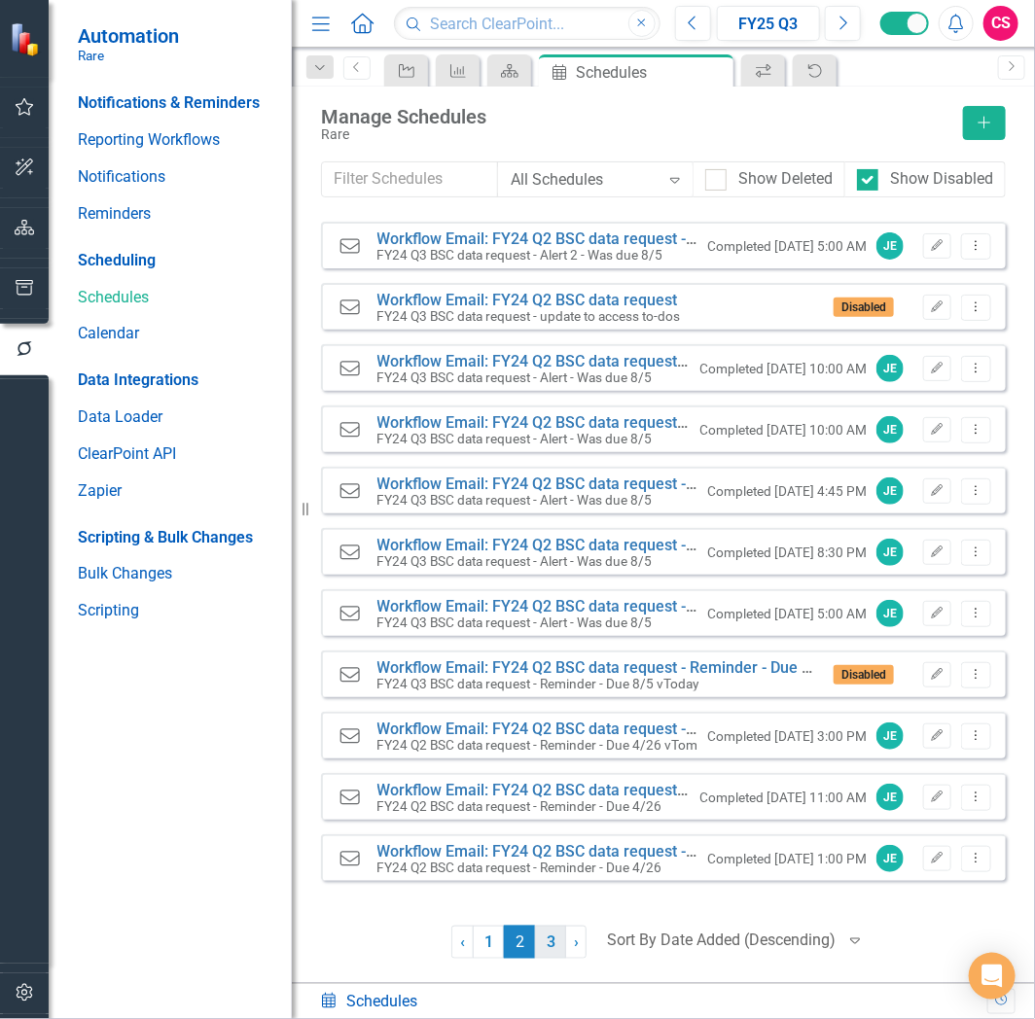
click at [555, 947] on link "3" at bounding box center [550, 942] width 31 height 33
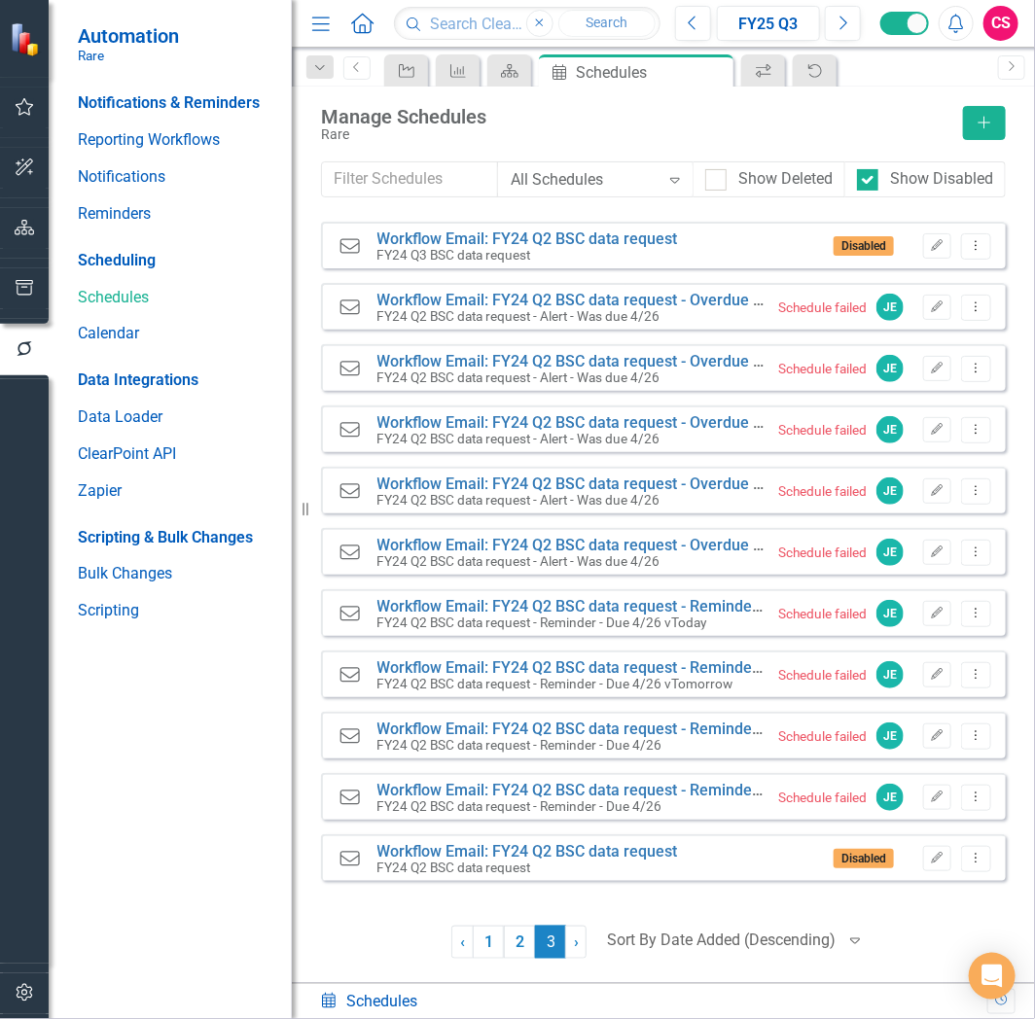
click at [1018, 27] on div "CS" at bounding box center [1000, 23] width 35 height 35
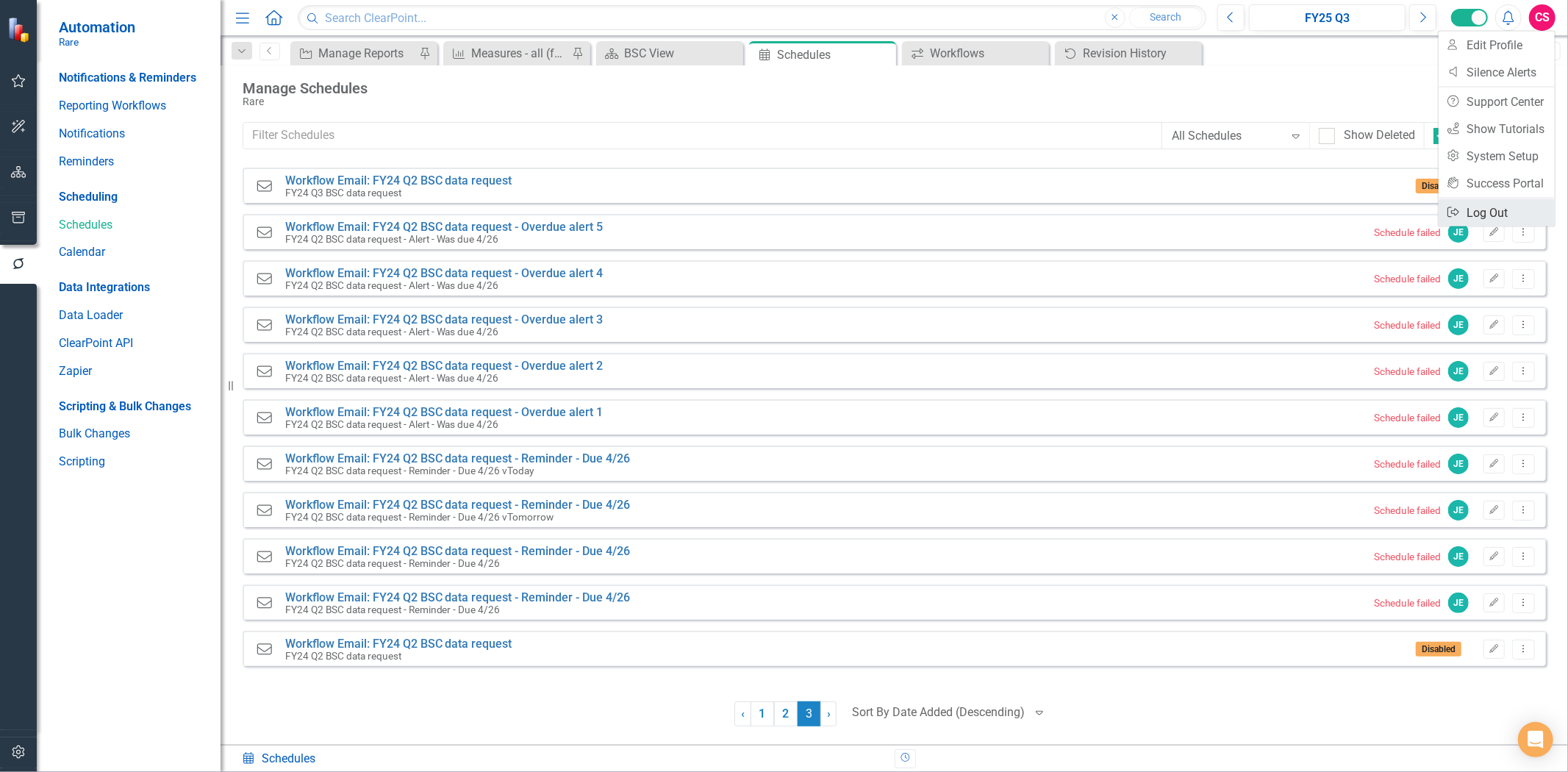
click at [1486, 213] on link "Logout Log Out" at bounding box center [1496, 213] width 116 height 27
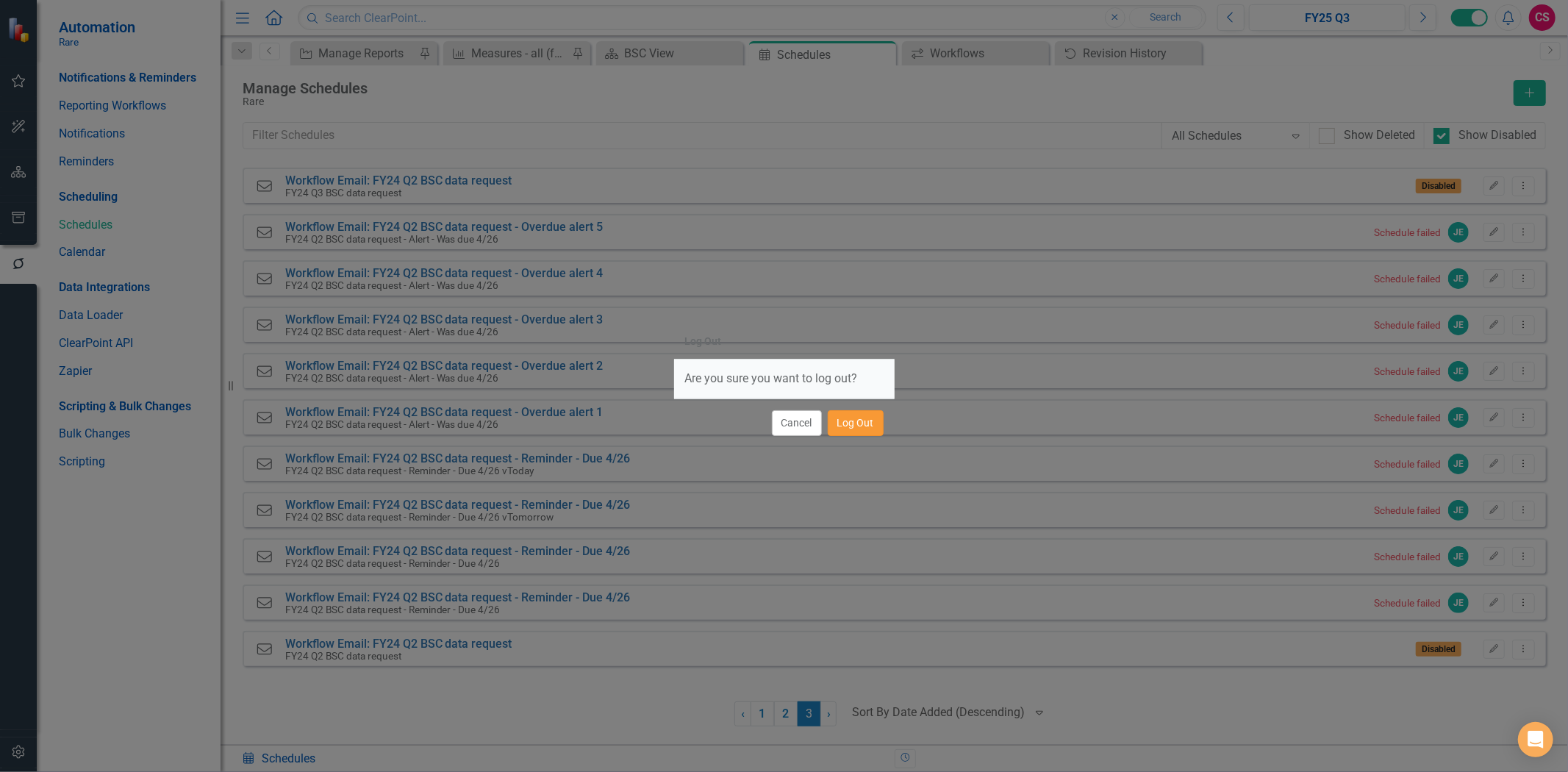
click at [842, 427] on button "Log Out" at bounding box center [855, 423] width 56 height 26
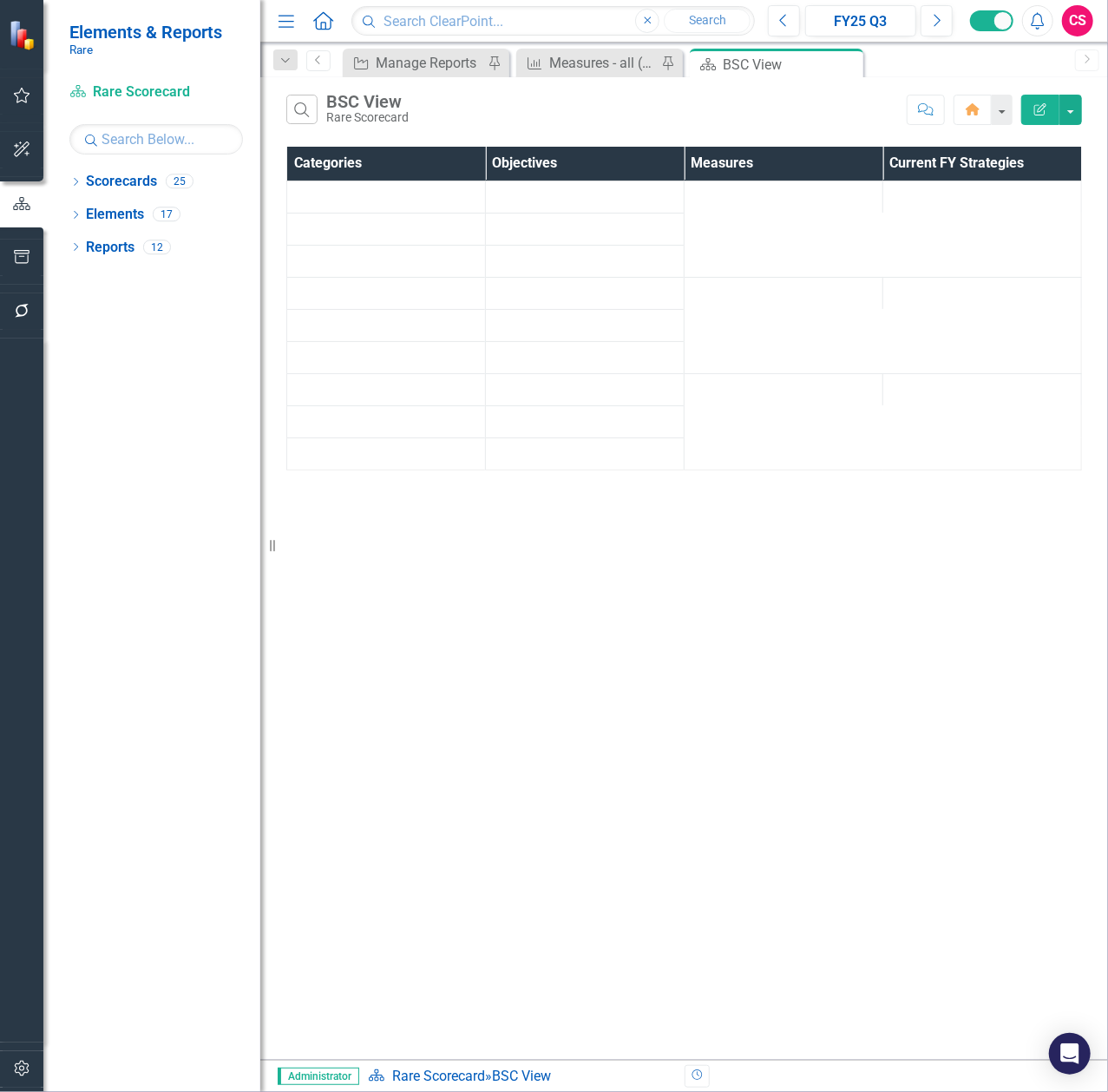
click at [35, 305] on button "button" at bounding box center [22, 311] width 39 height 37
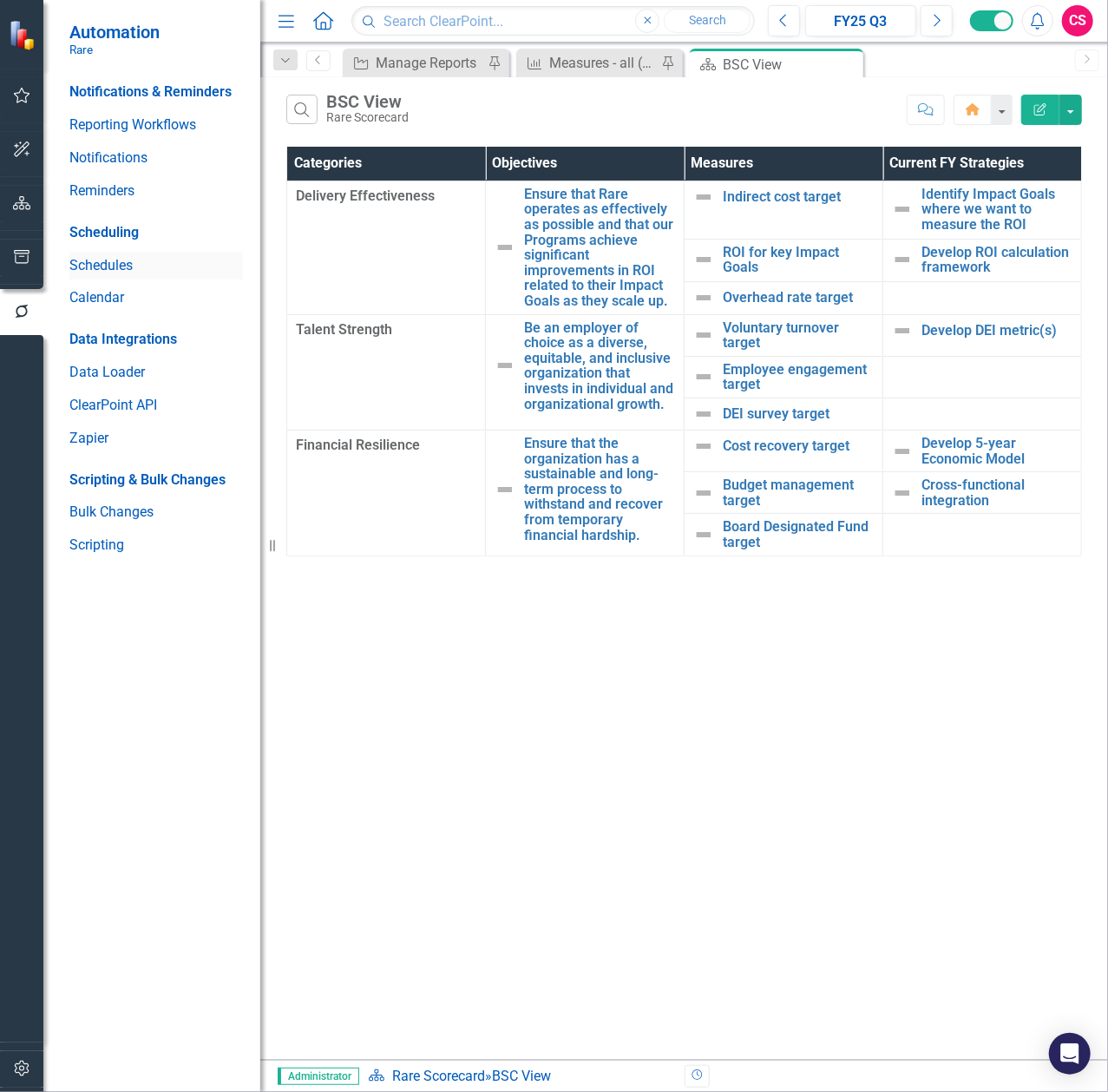
click at [126, 256] on link "Schedules" at bounding box center [156, 266] width 174 height 20
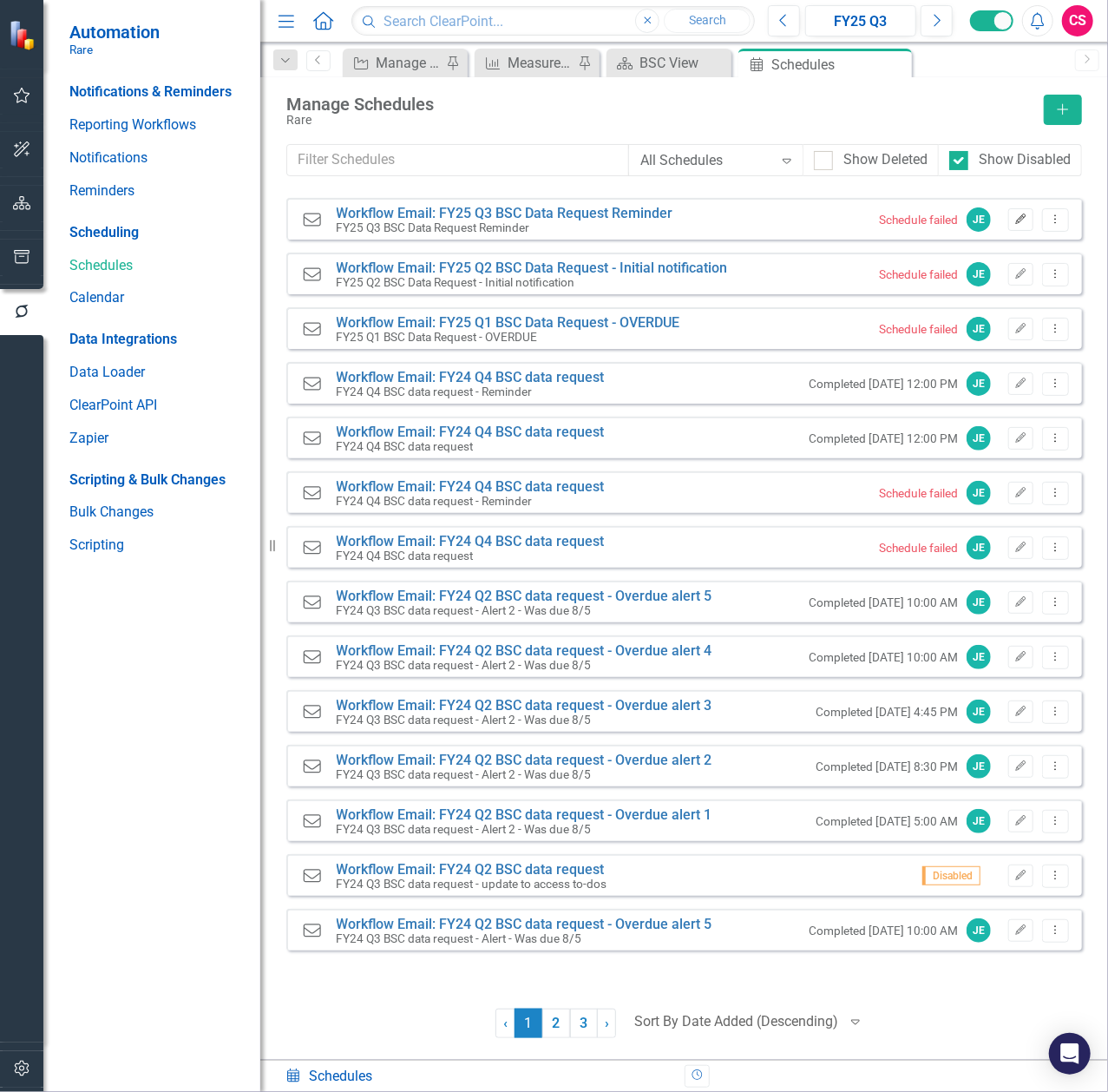
click at [1018, 217] on icon "Edit" at bounding box center [1021, 219] width 13 height 11
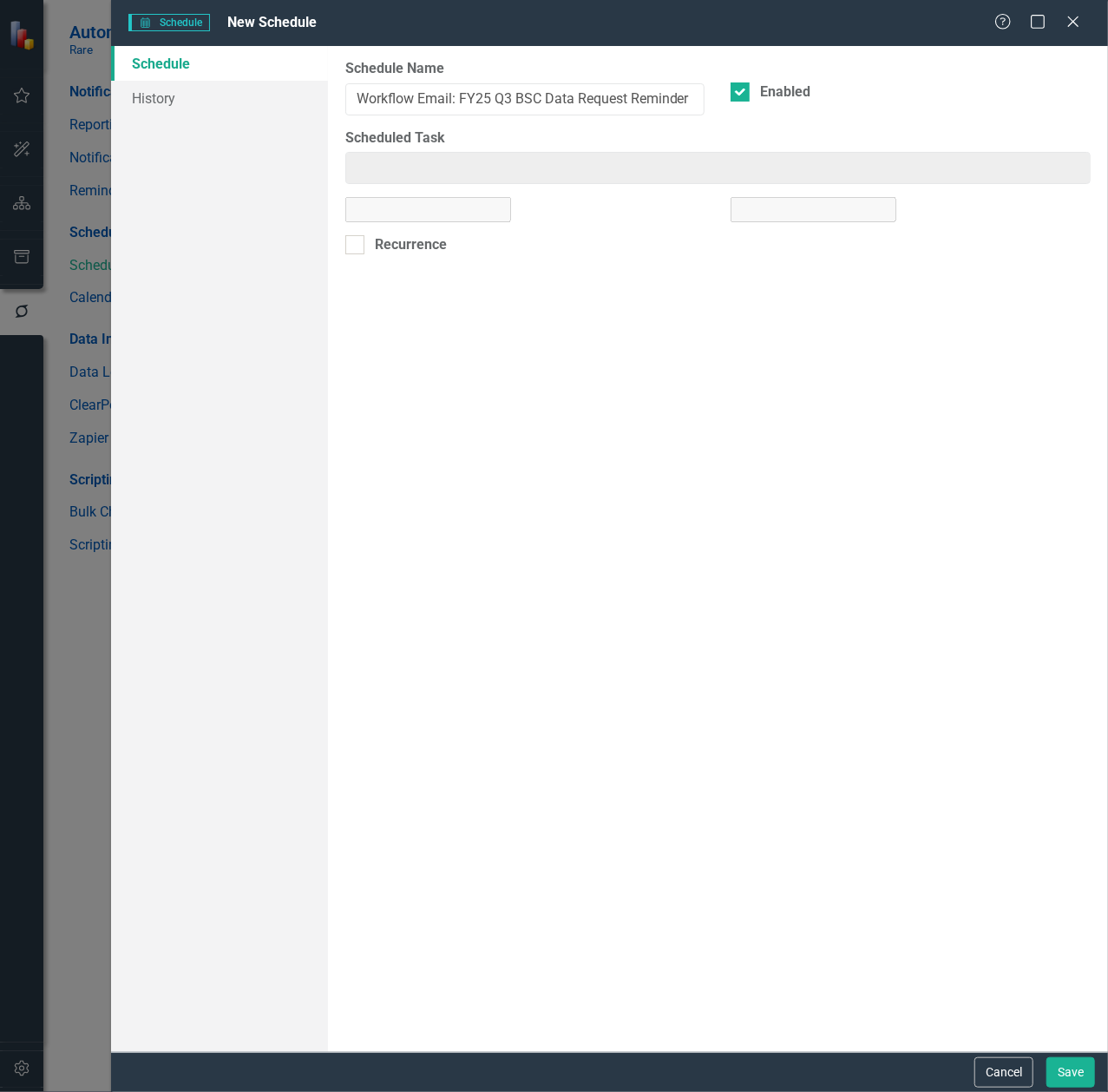
type input "Workflow Email: FY25 Q3 BSC Data Request Reminder"
checkbox input "true"
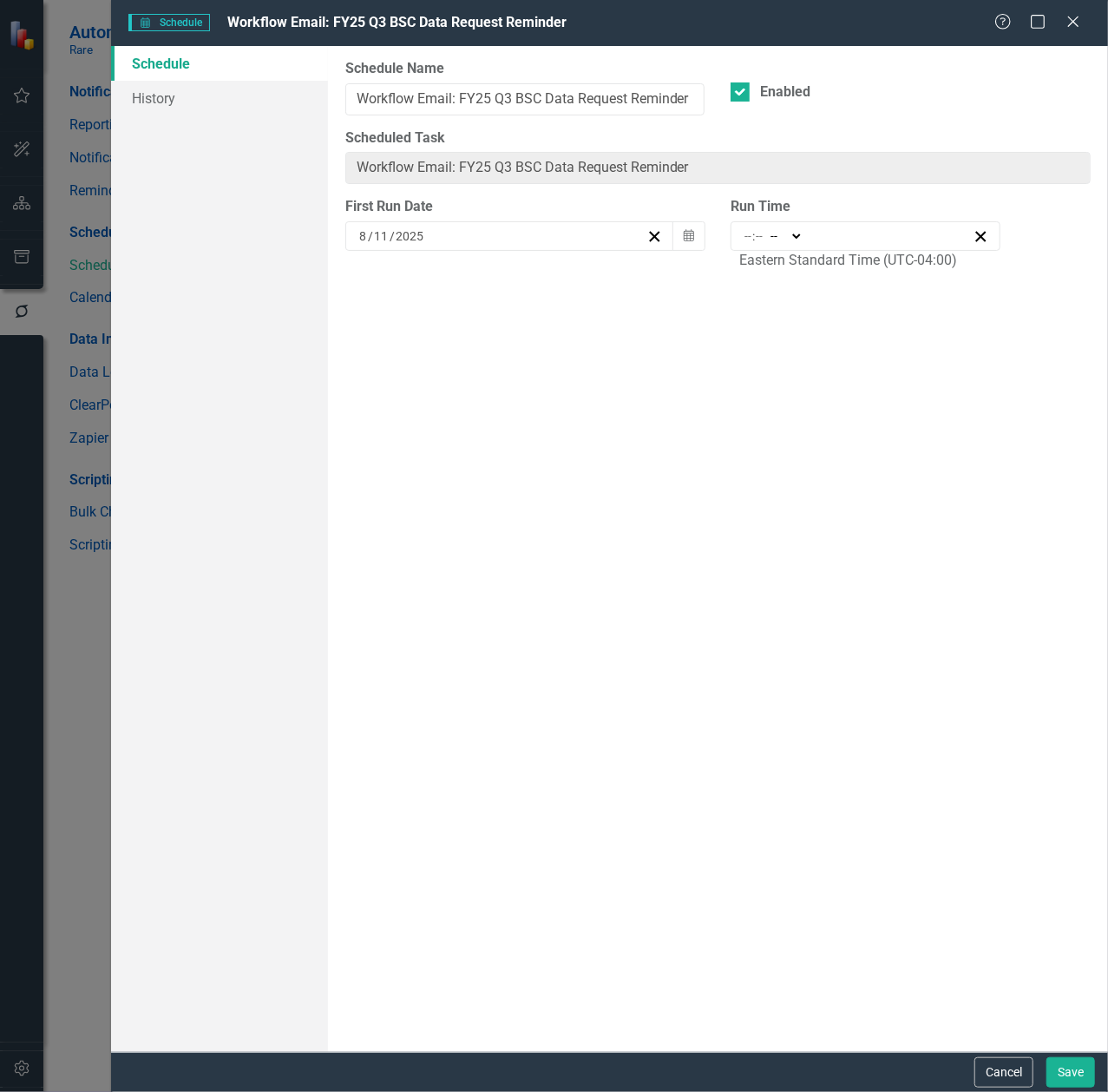
type input "Workflow Email: FY25 Q3 BSC Data Request Reminder"
type input "08:00"
type input "8"
type input "0"
select select "am"
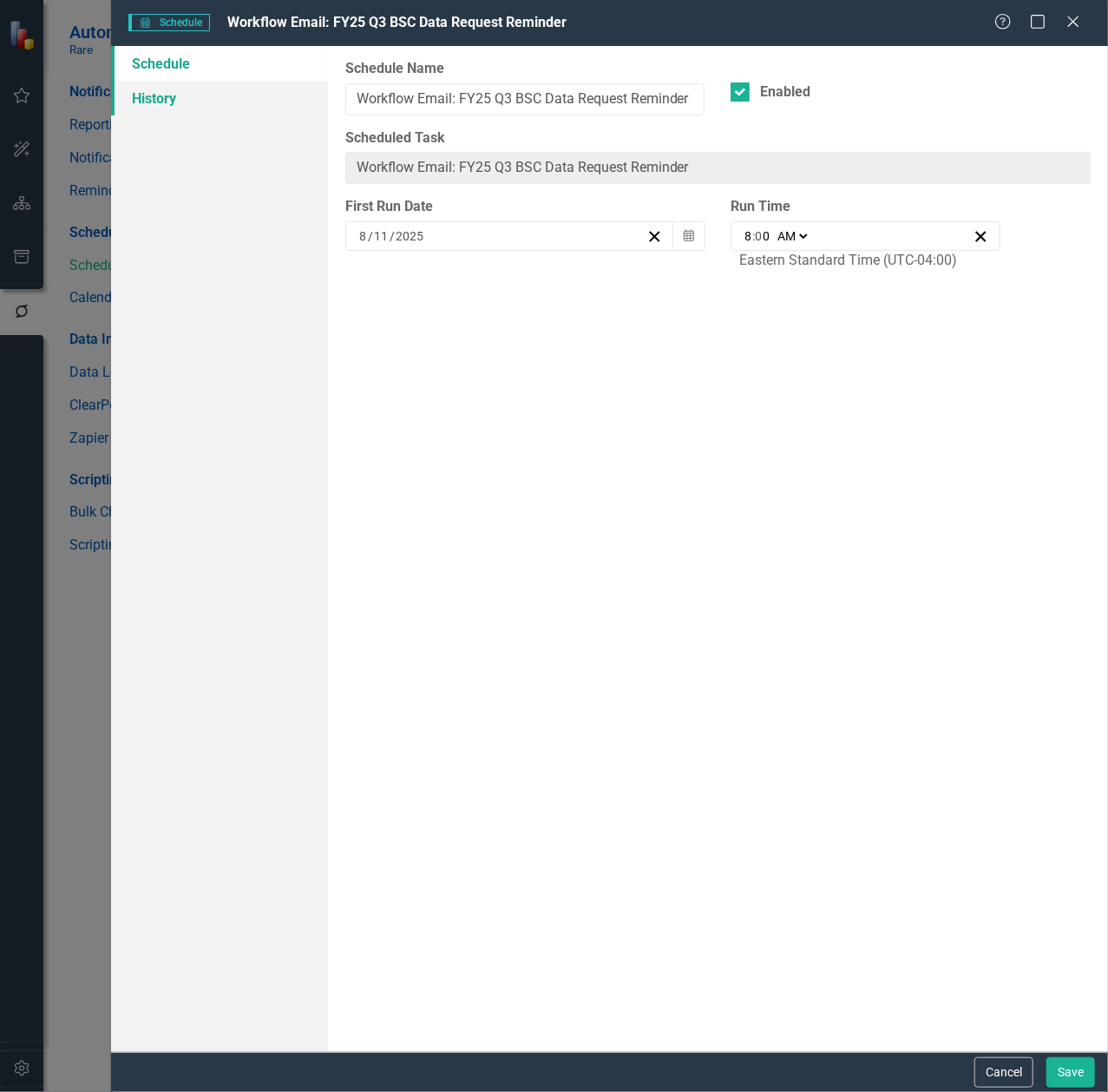
click at [208, 92] on link "History" at bounding box center [219, 97] width 217 height 35
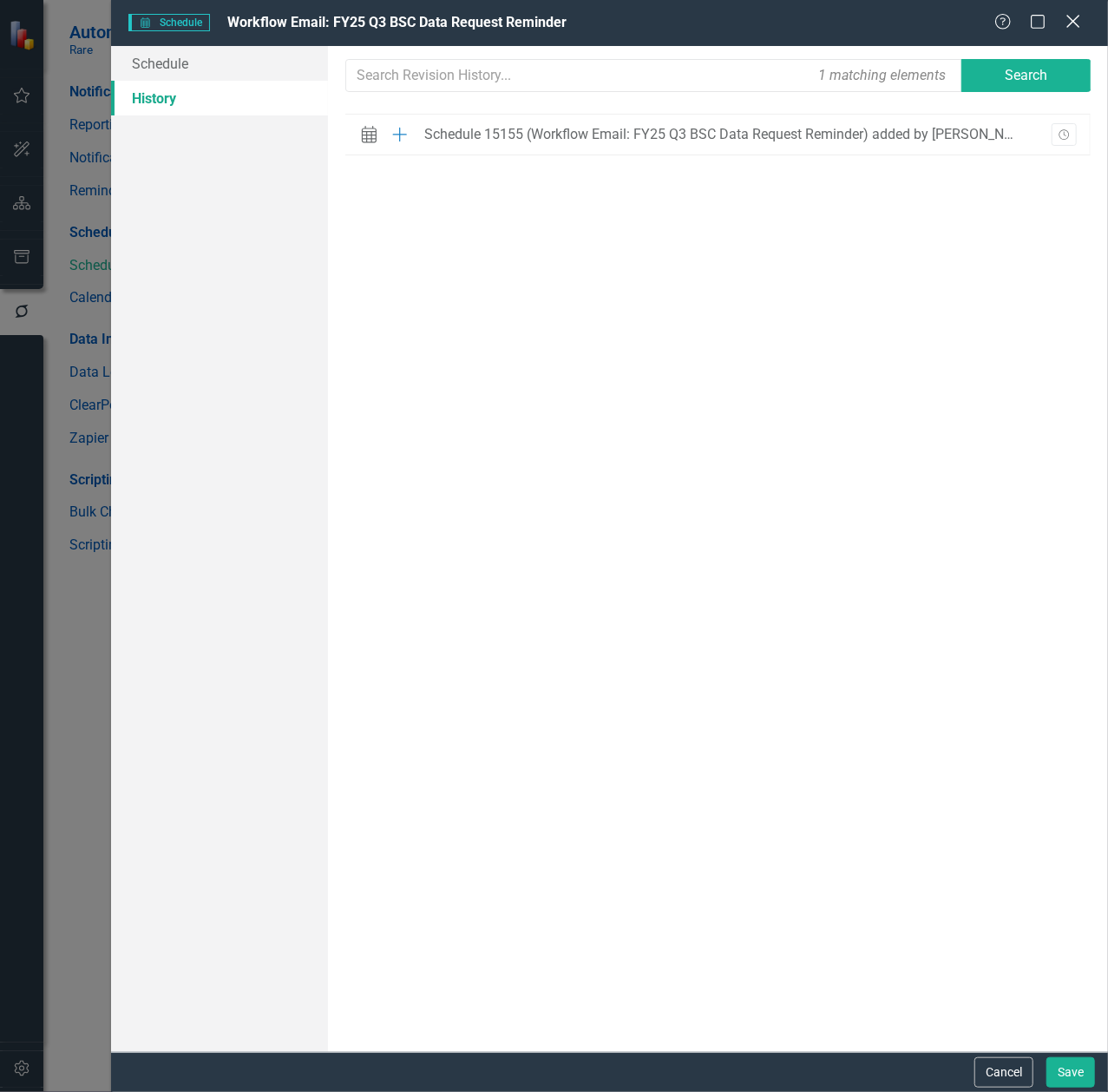
click at [1073, 13] on icon "Close" at bounding box center [1072, 21] width 21 height 16
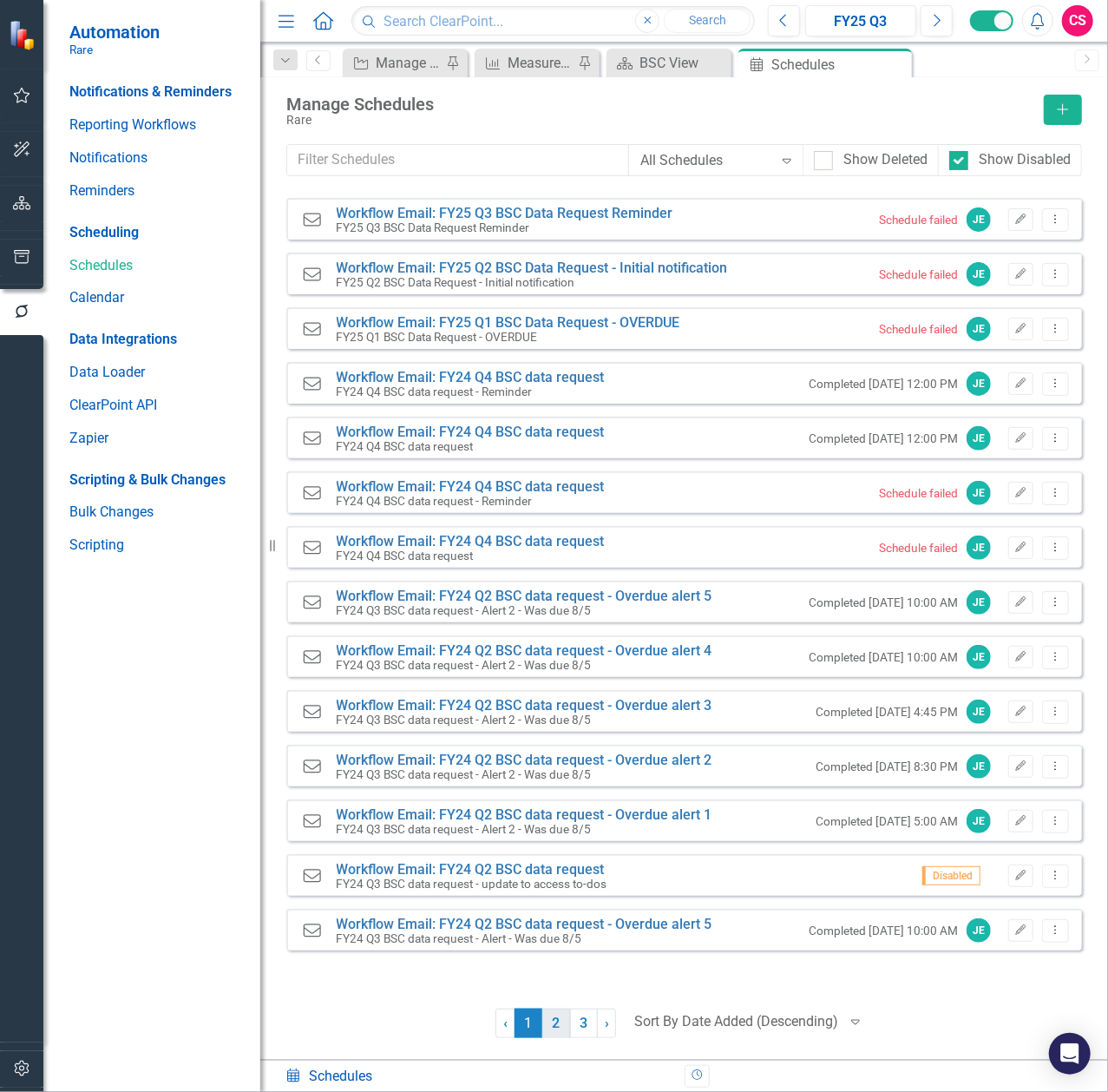
click at [556, 1021] on link "2" at bounding box center [556, 1022] width 28 height 29
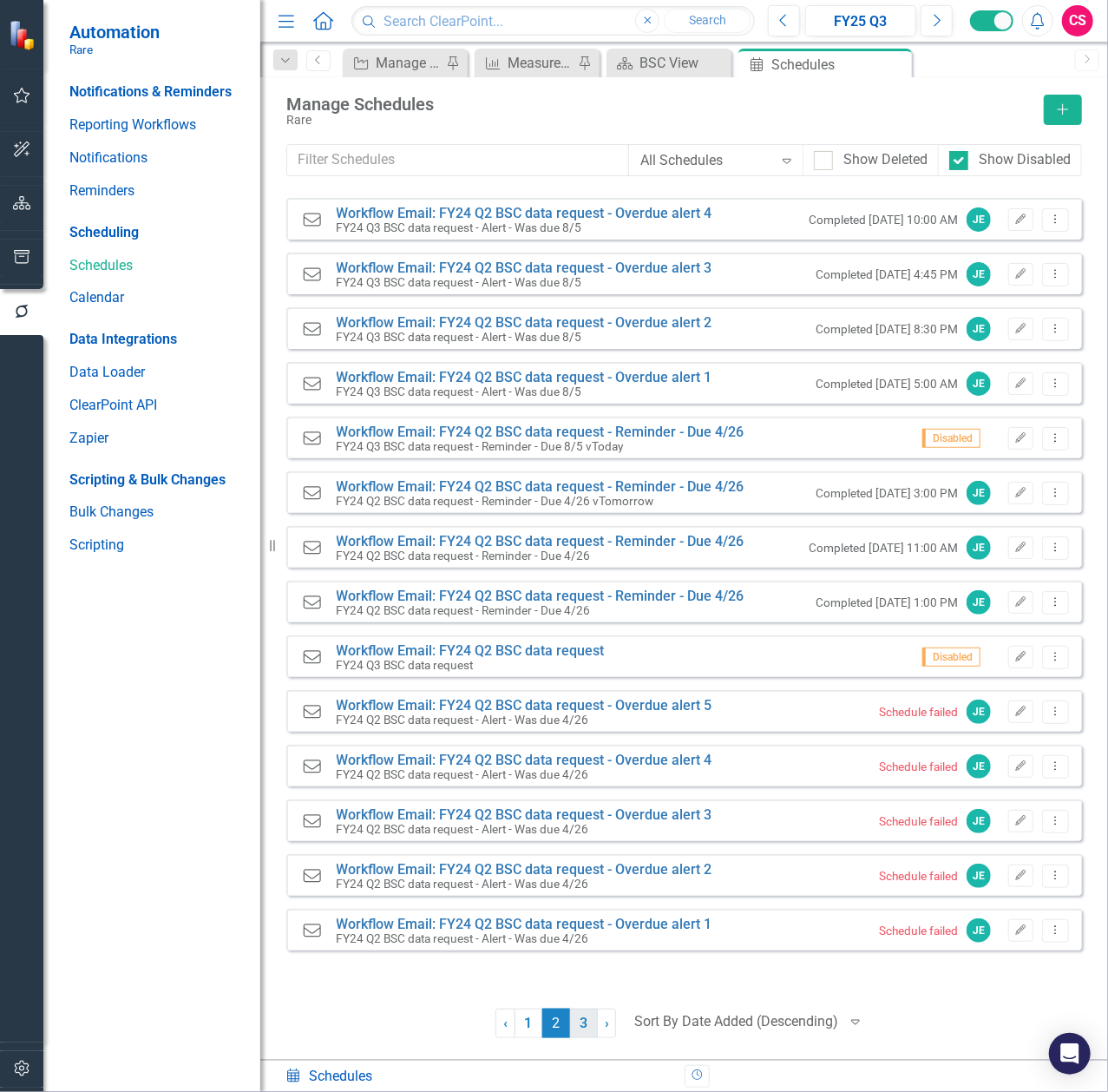
click at [582, 1025] on link "3" at bounding box center [583, 1022] width 28 height 29
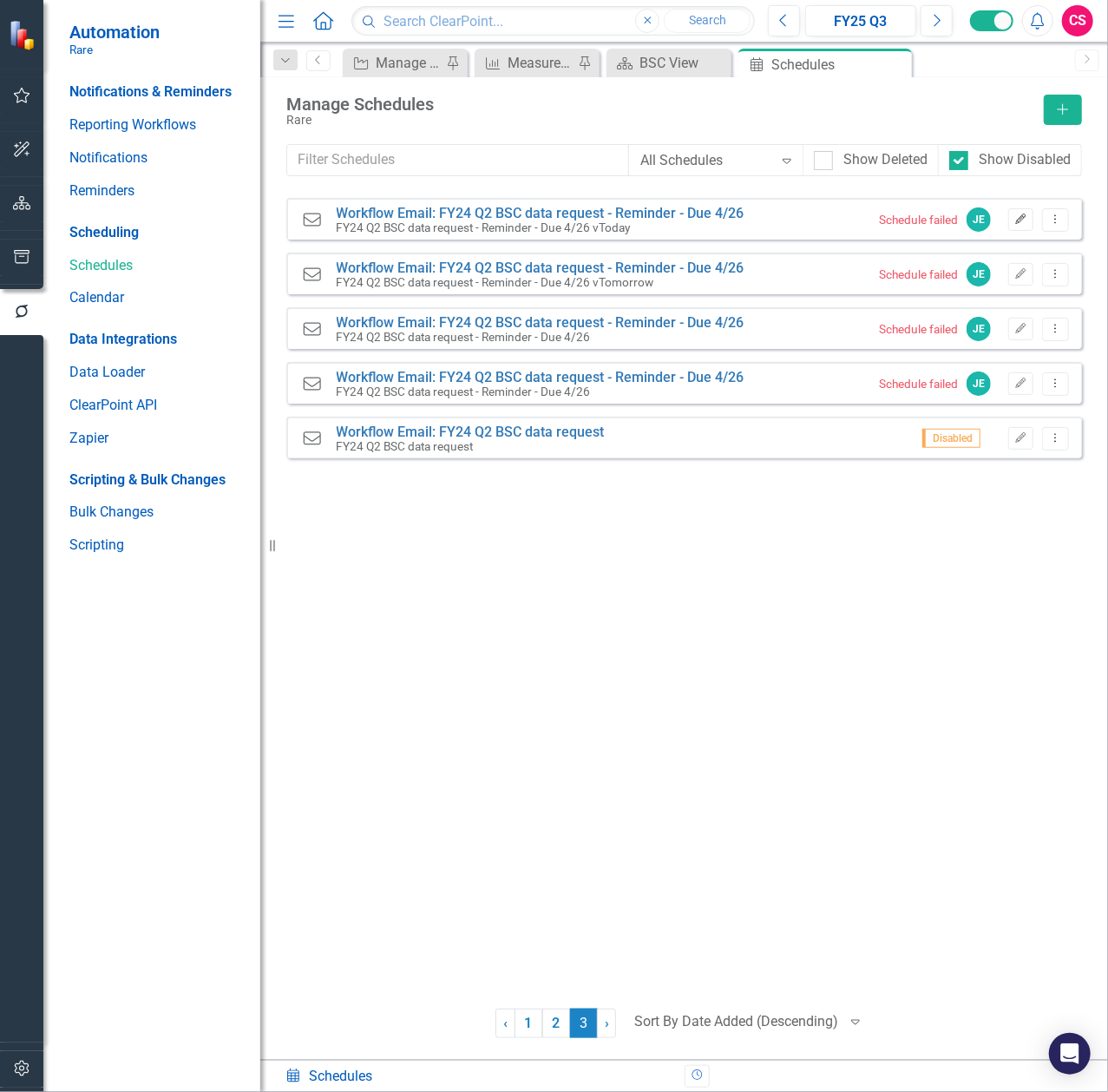
click at [1012, 222] on button "Edit" at bounding box center [1021, 219] width 25 height 22
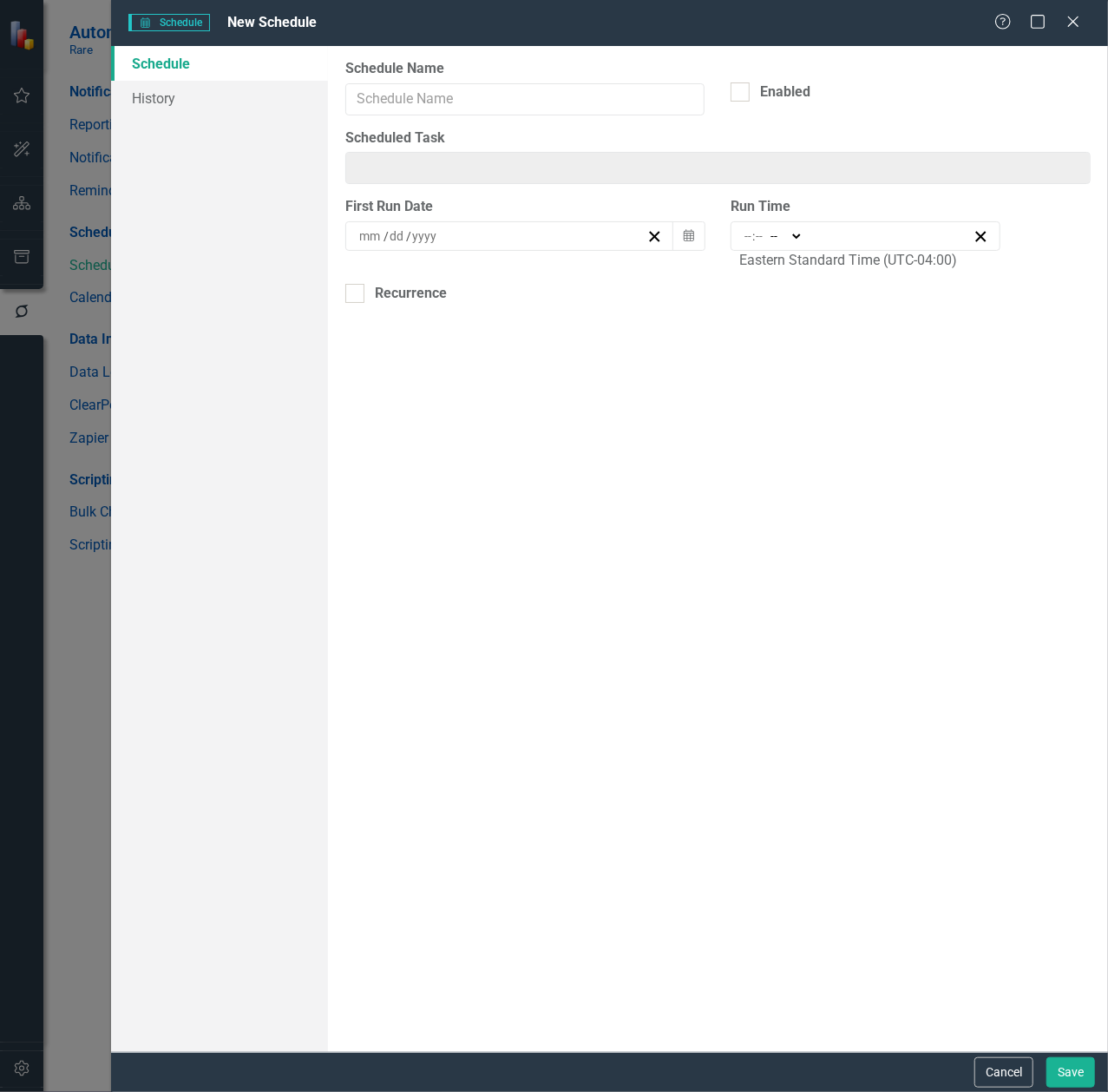
type input "Workflow Email: FY24 Q2 BSC data request - Reminder - Due 4/26"
checkbox input "true"
type input "4"
type input "26"
type input "2024"
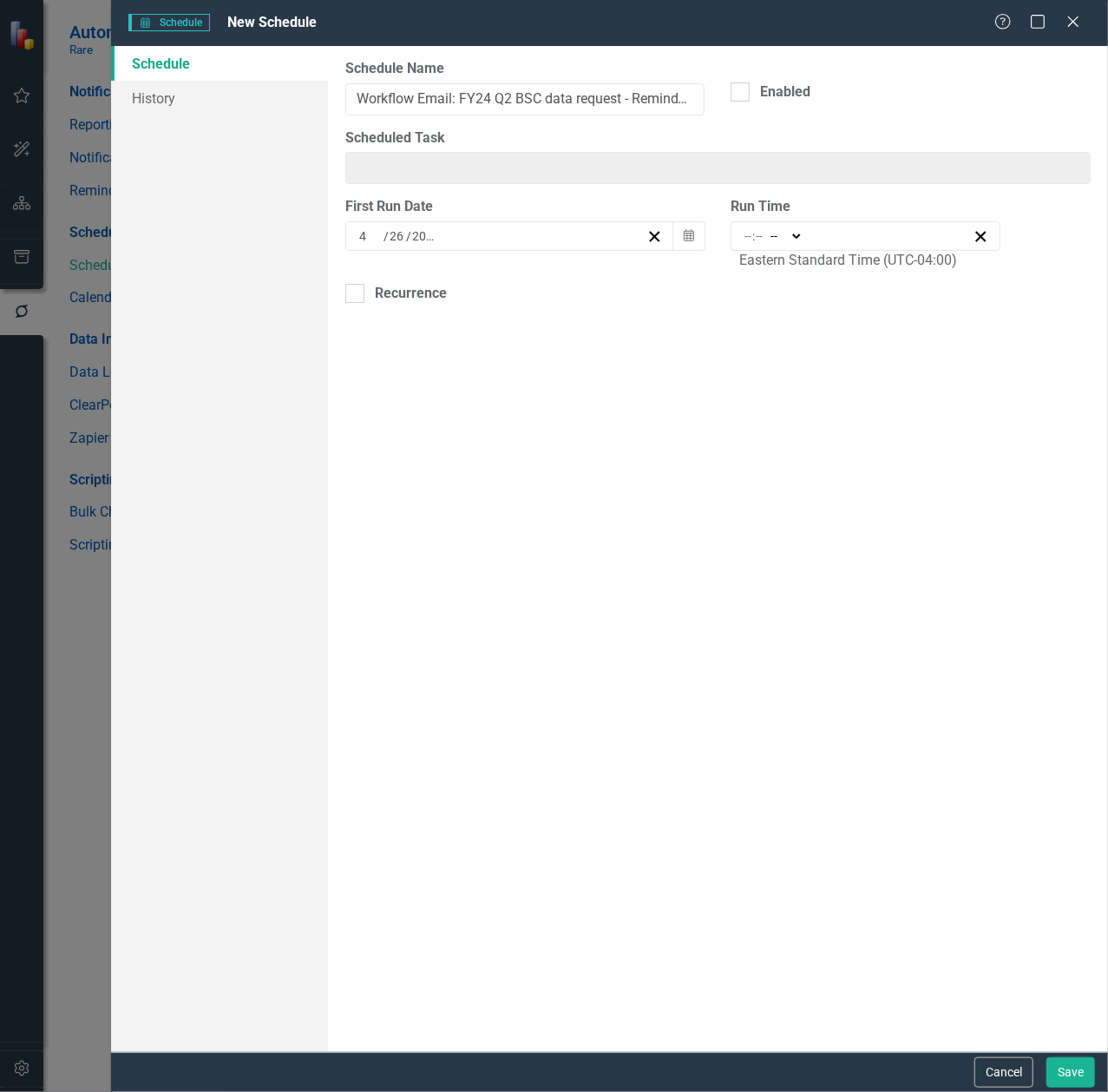
type input "Workflow Email: FY24 Q2 BSC data request - Reminder - Due 4/26 vToday"
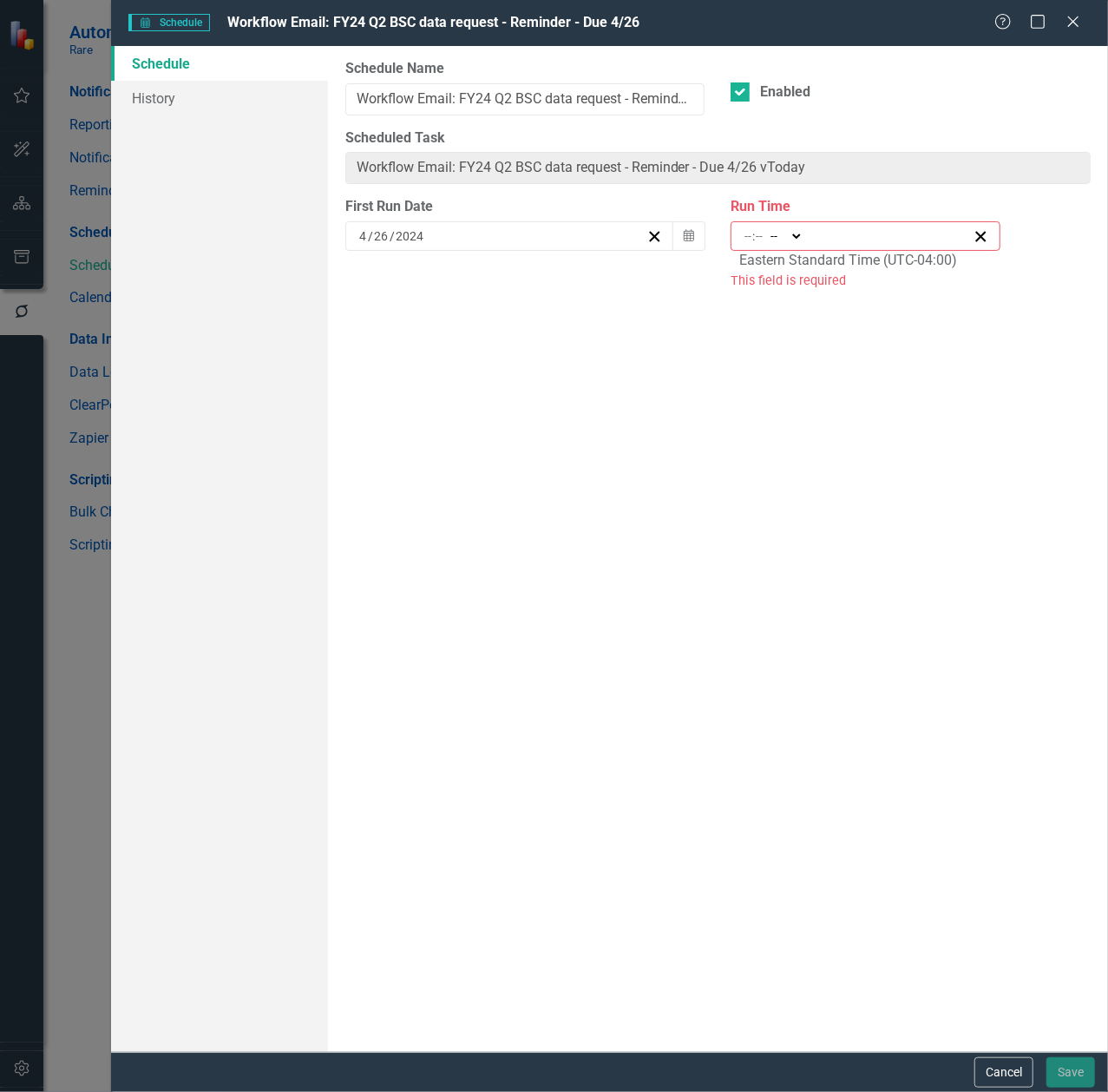
type input "10:00"
type input "10"
type input "0"
select select "am"
click at [1062, 21] on div "Help Maximize Close" at bounding box center [1043, 23] width 96 height 20
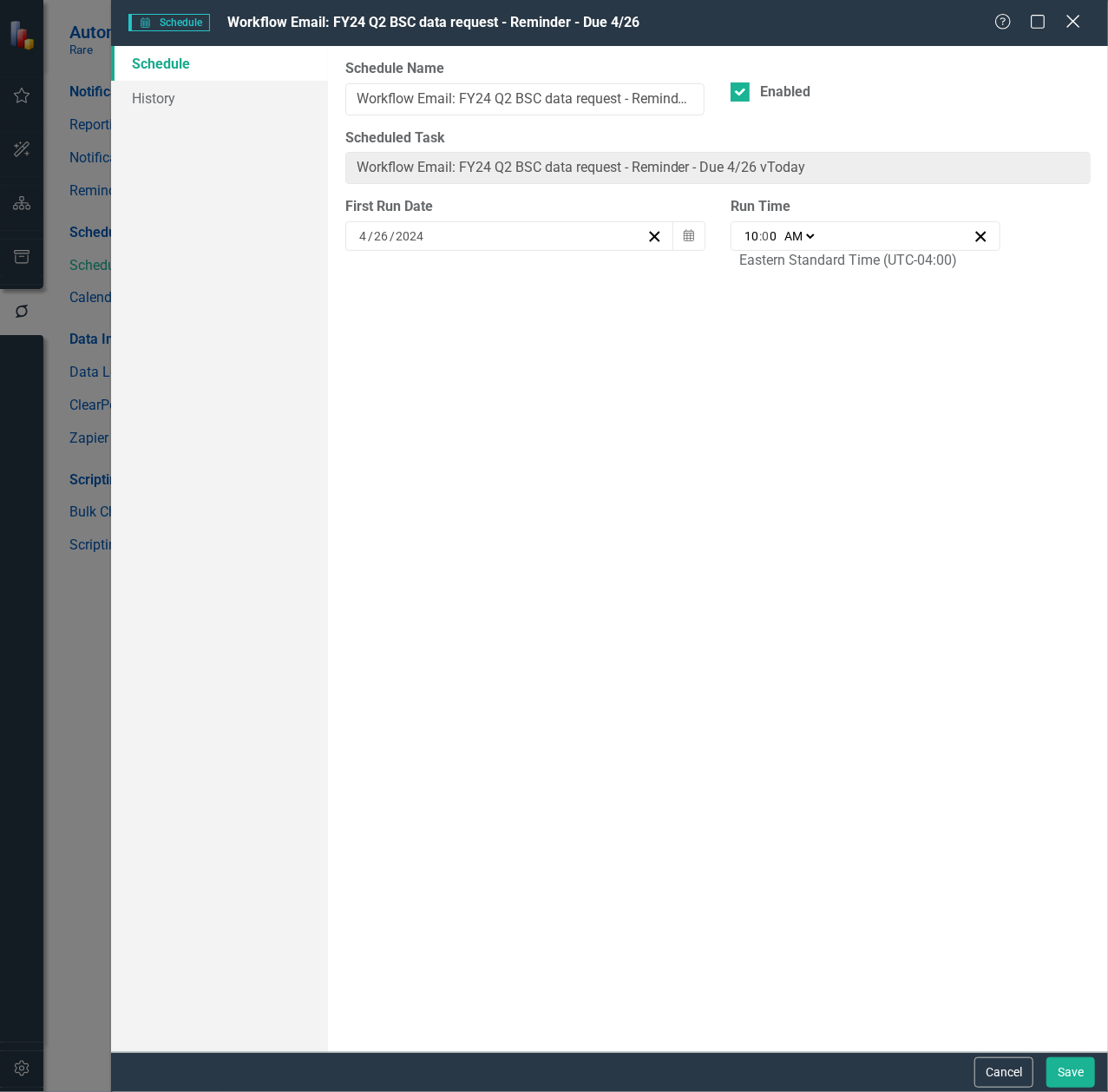
click at [1074, 21] on icon at bounding box center [1072, 21] width 13 height 13
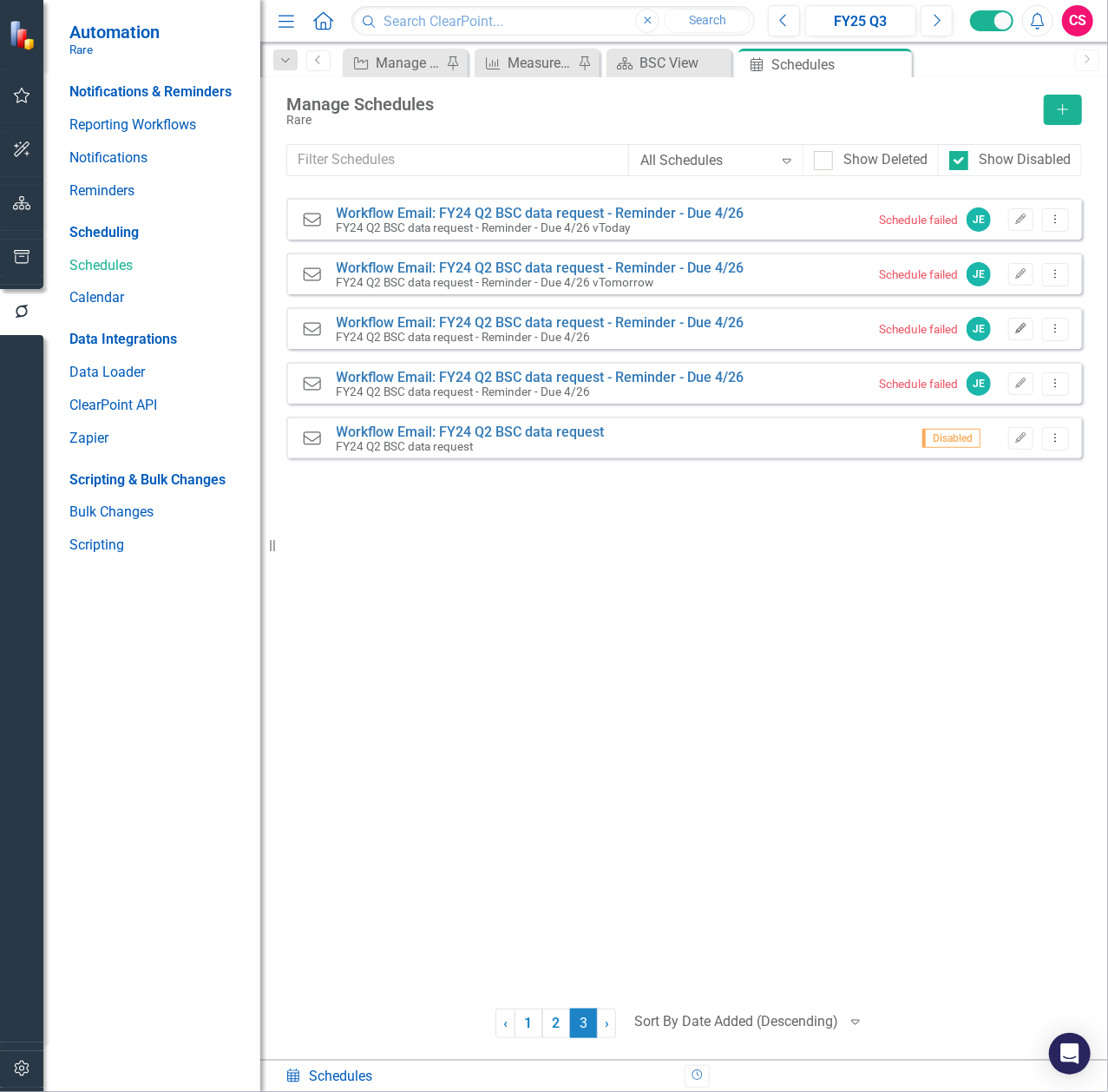
click at [1017, 327] on icon "Edit" at bounding box center [1021, 329] width 13 height 11
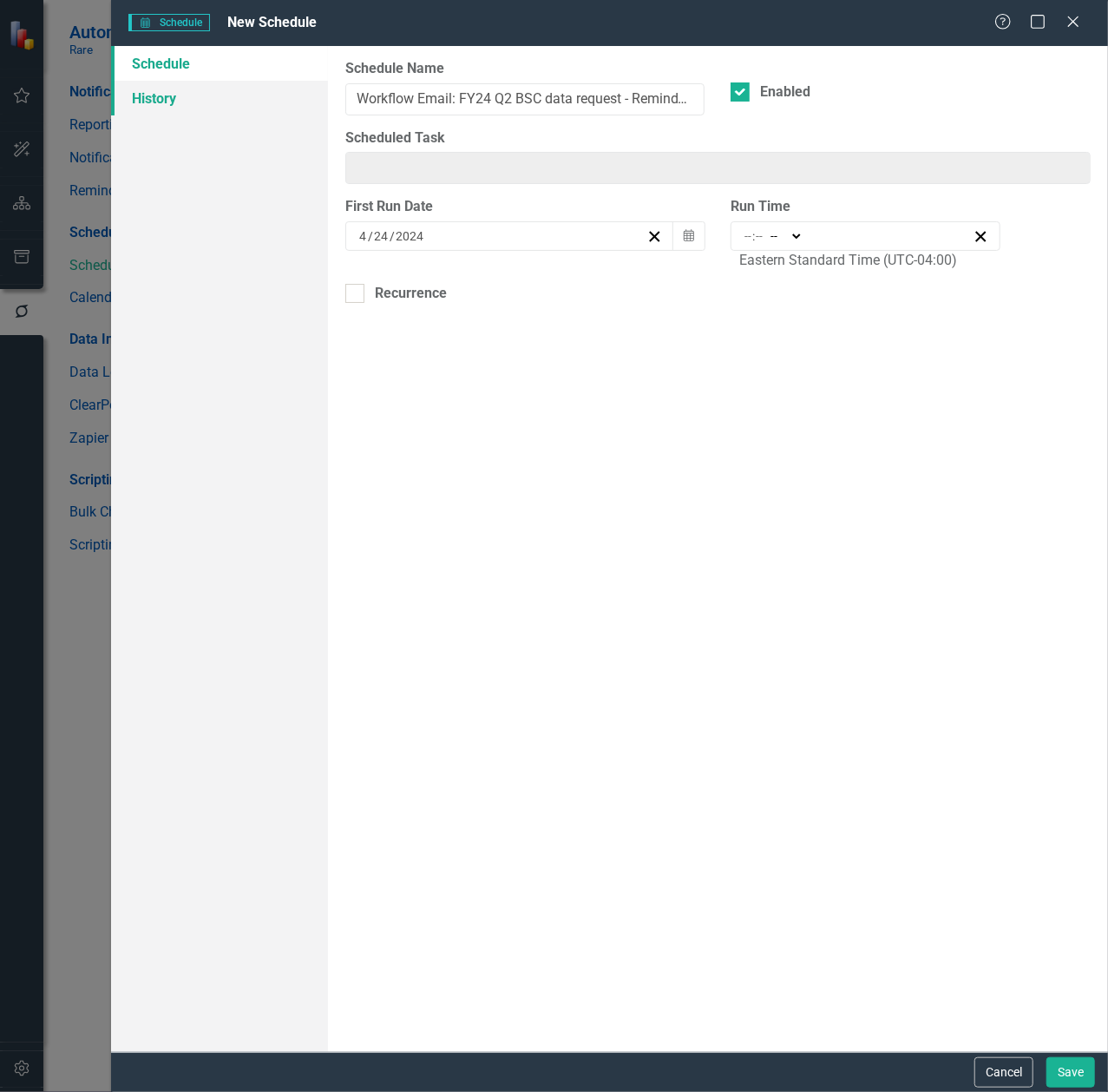
type input "Workflow Email: FY24 Q2 BSC data request - Reminder - Due 4/26"
checkbox input "true"
type input "4"
type input "24"
type input "2024"
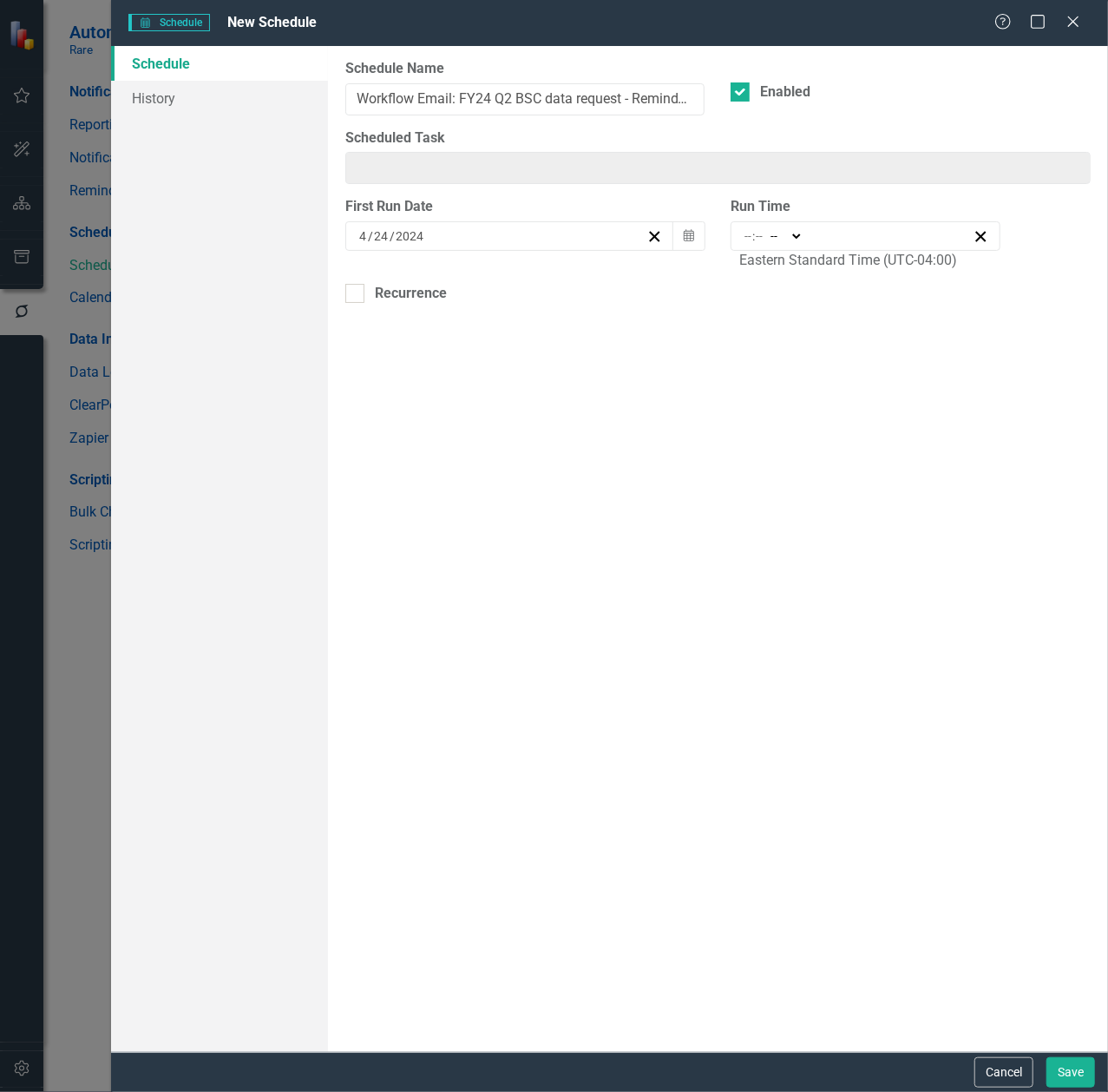
type input "Workflow Email: FY24 Q2 BSC data request - Reminder - Due 4/26"
type input "11:00"
type input "11"
type input "0"
select select "am"
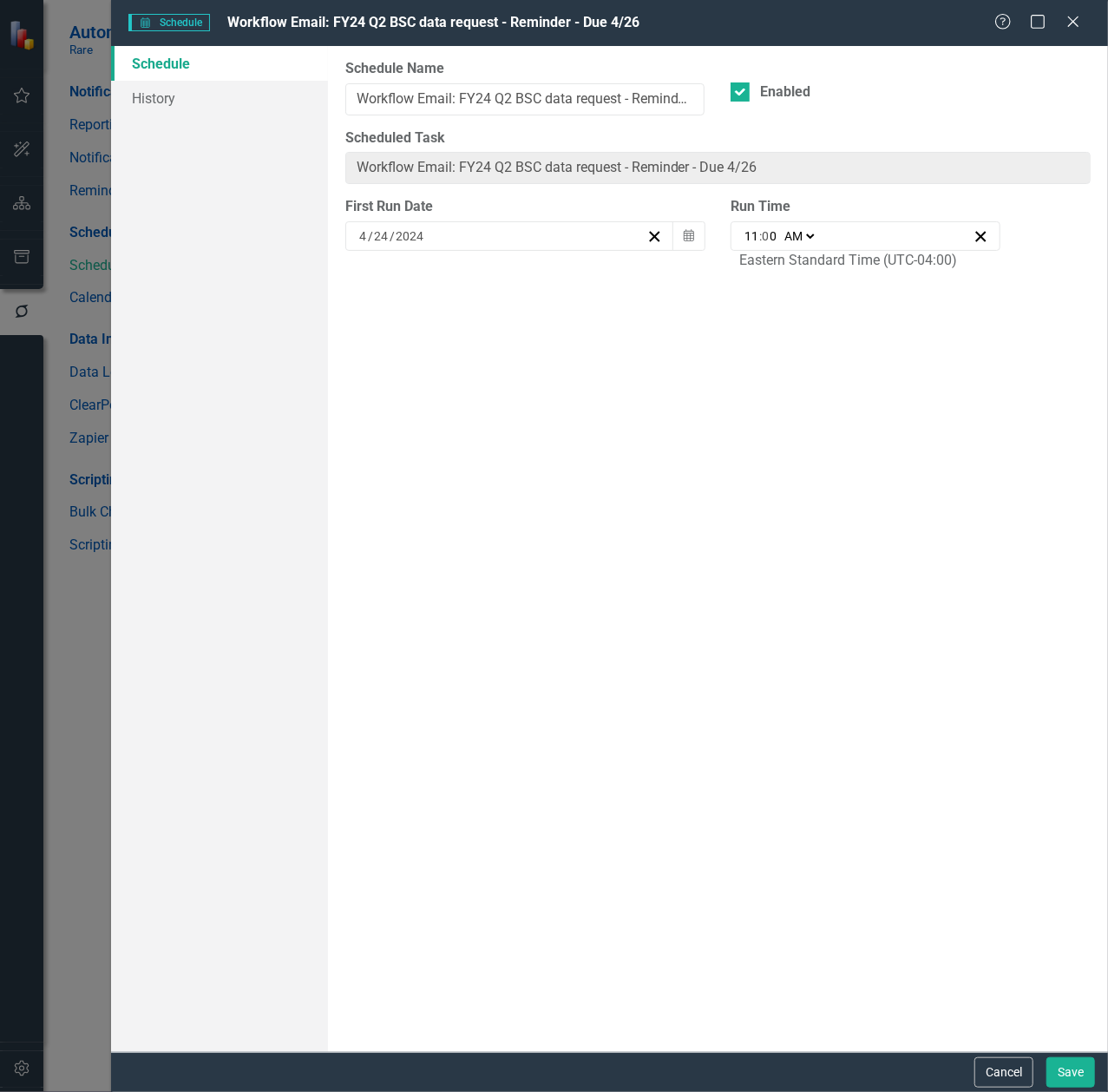
click at [1060, 24] on div "Help Maximize Close" at bounding box center [1043, 23] width 96 height 20
click at [1072, 24] on icon "Close" at bounding box center [1072, 21] width 21 height 16
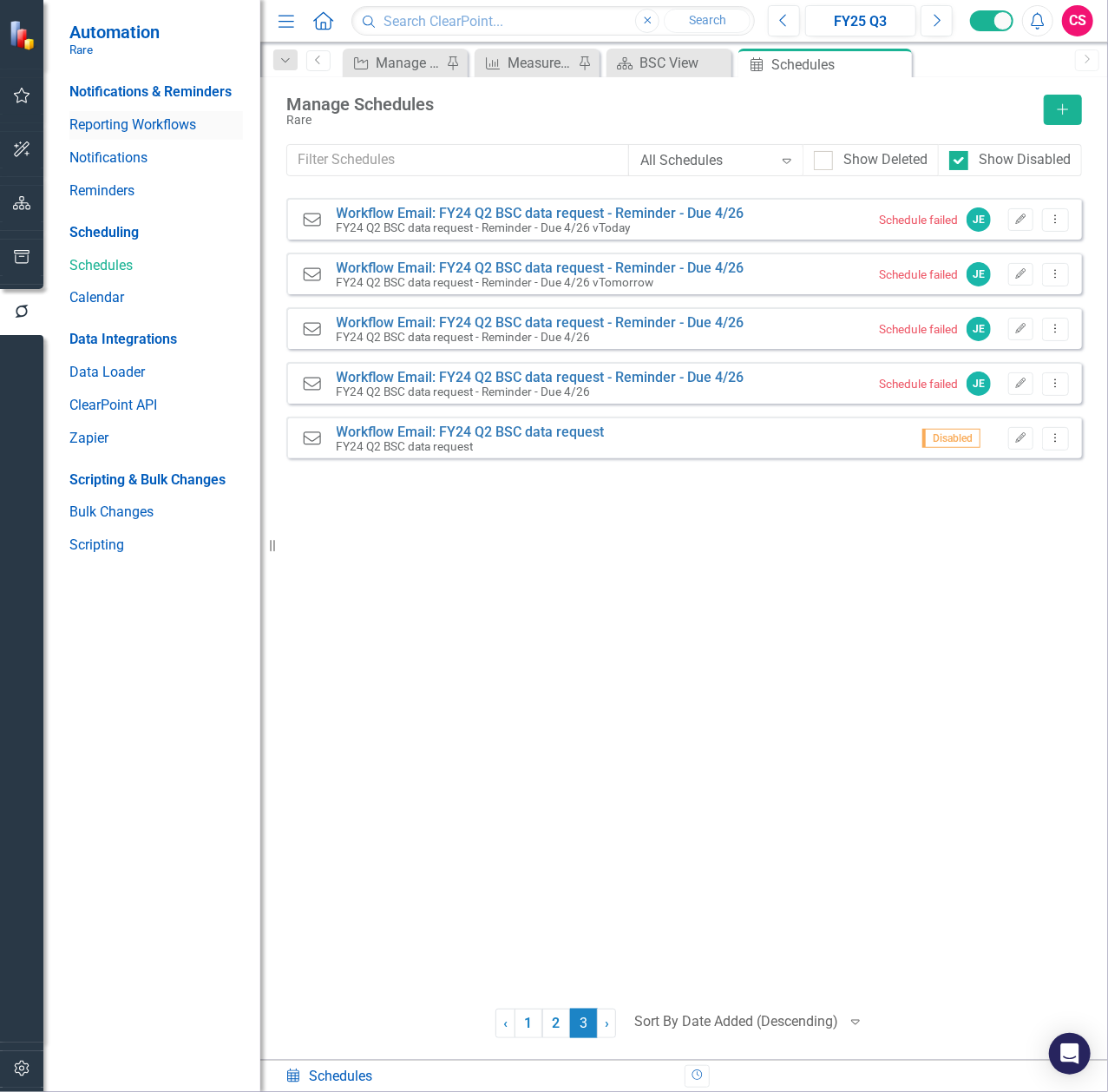
click at [110, 123] on link "Reporting Workflows" at bounding box center [156, 125] width 174 height 20
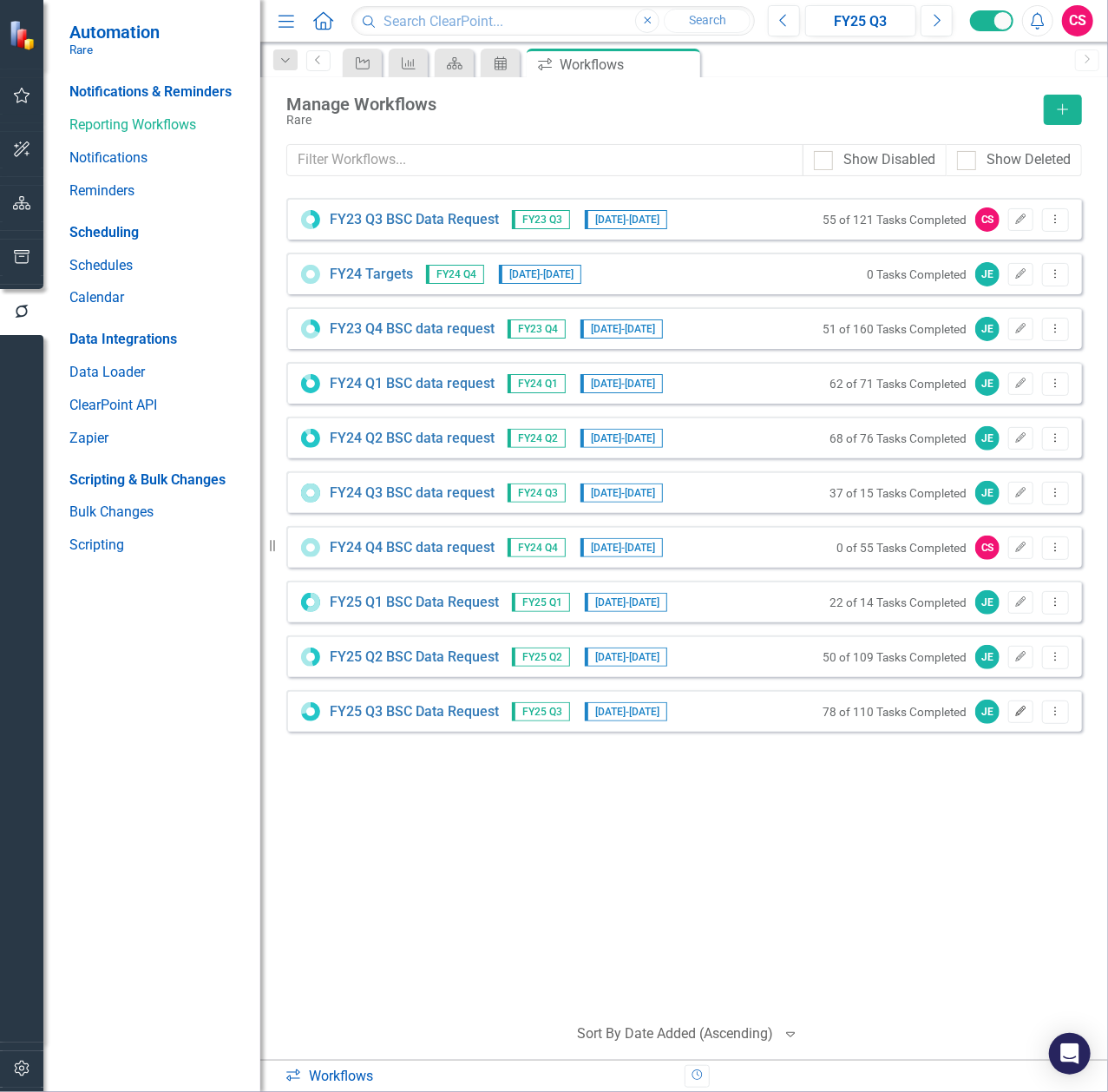
click at [1018, 715] on icon "Edit" at bounding box center [1021, 712] width 13 height 11
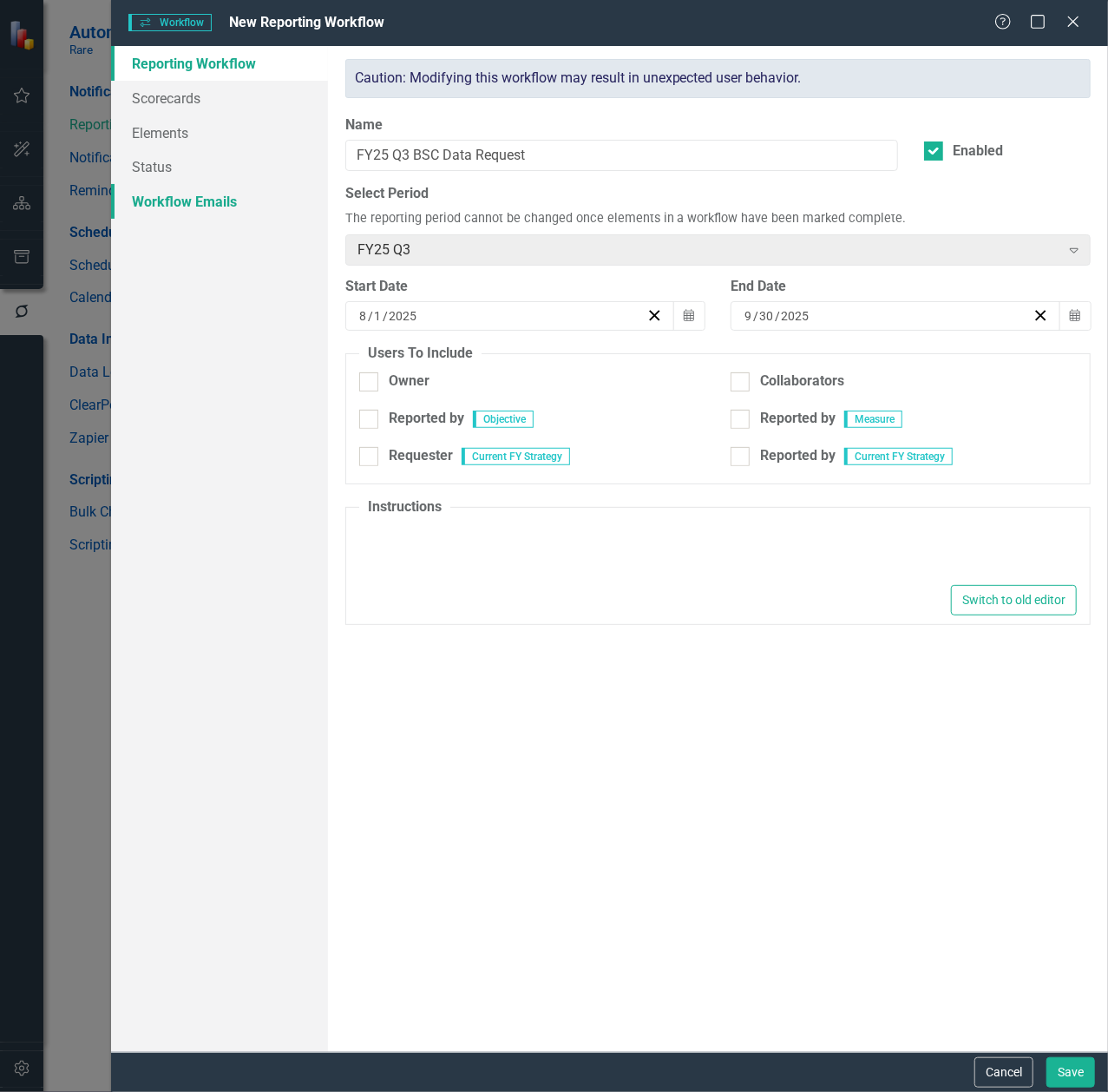
click at [213, 198] on link "Workflow Emails" at bounding box center [219, 201] width 217 height 35
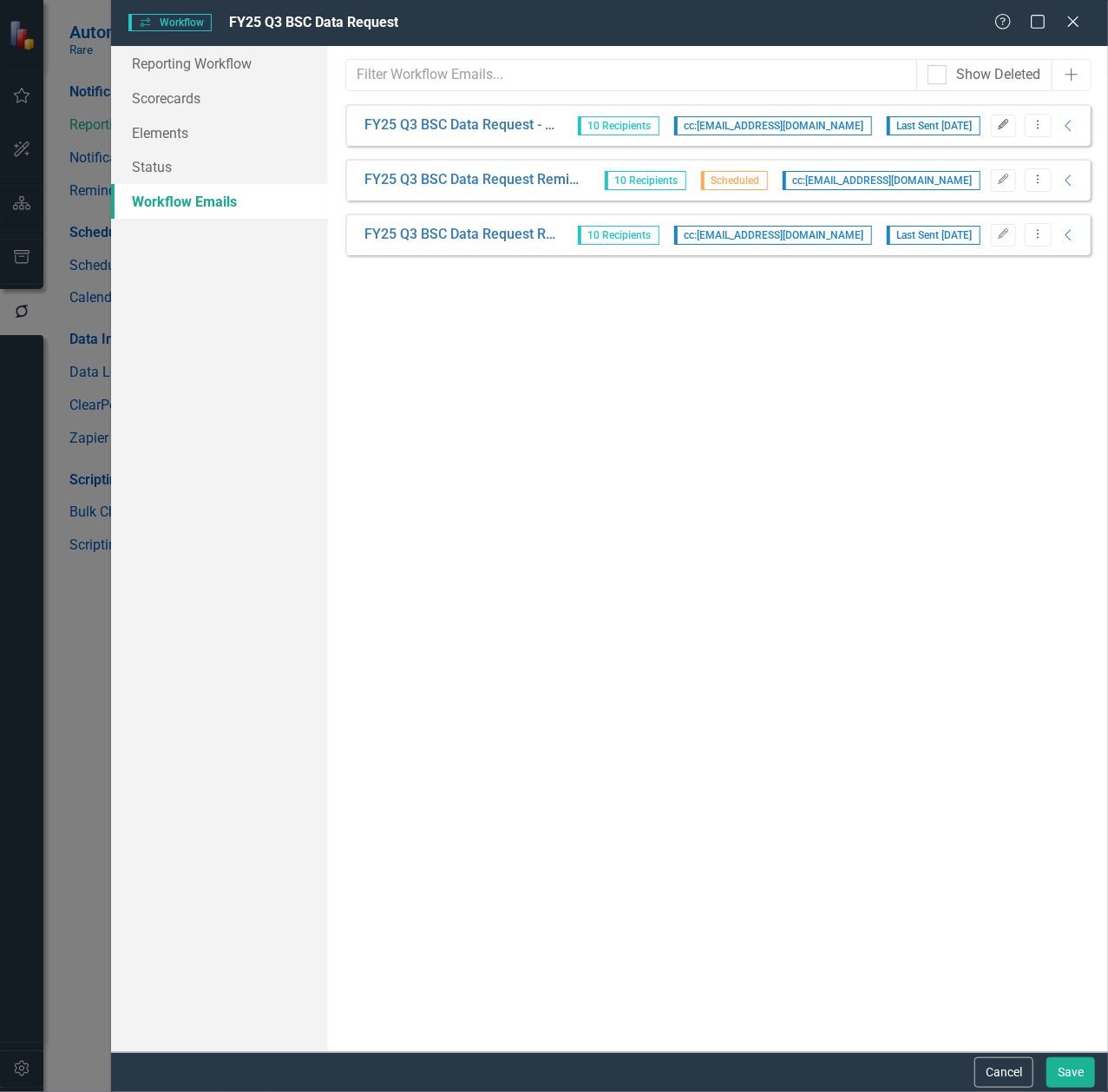
click at [994, 129] on button "Edit" at bounding box center [1004, 125] width 25 height 22
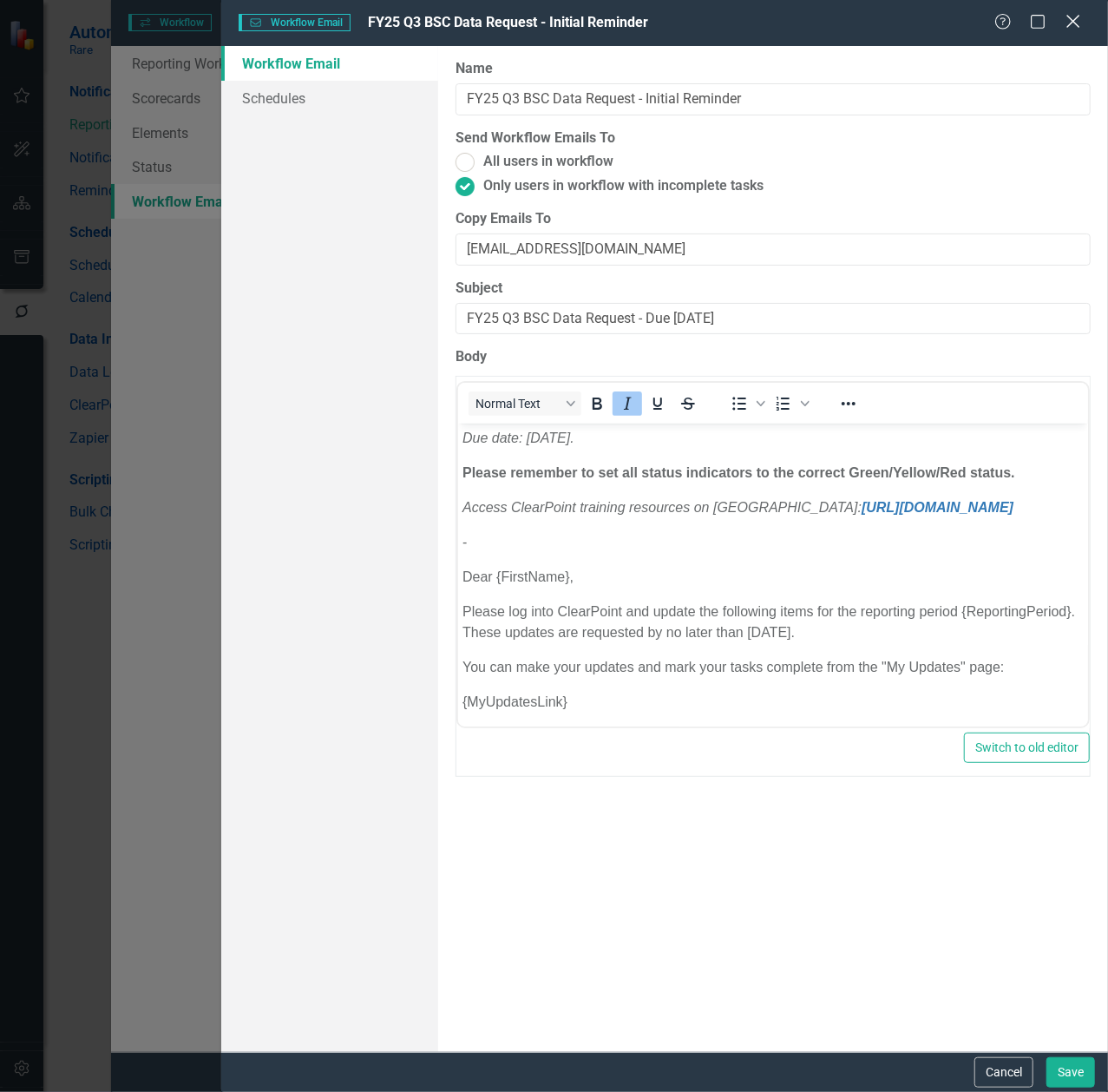
click at [1072, 16] on icon "Close" at bounding box center [1072, 21] width 21 height 16
